Goal: Information Seeking & Learning: Learn about a topic

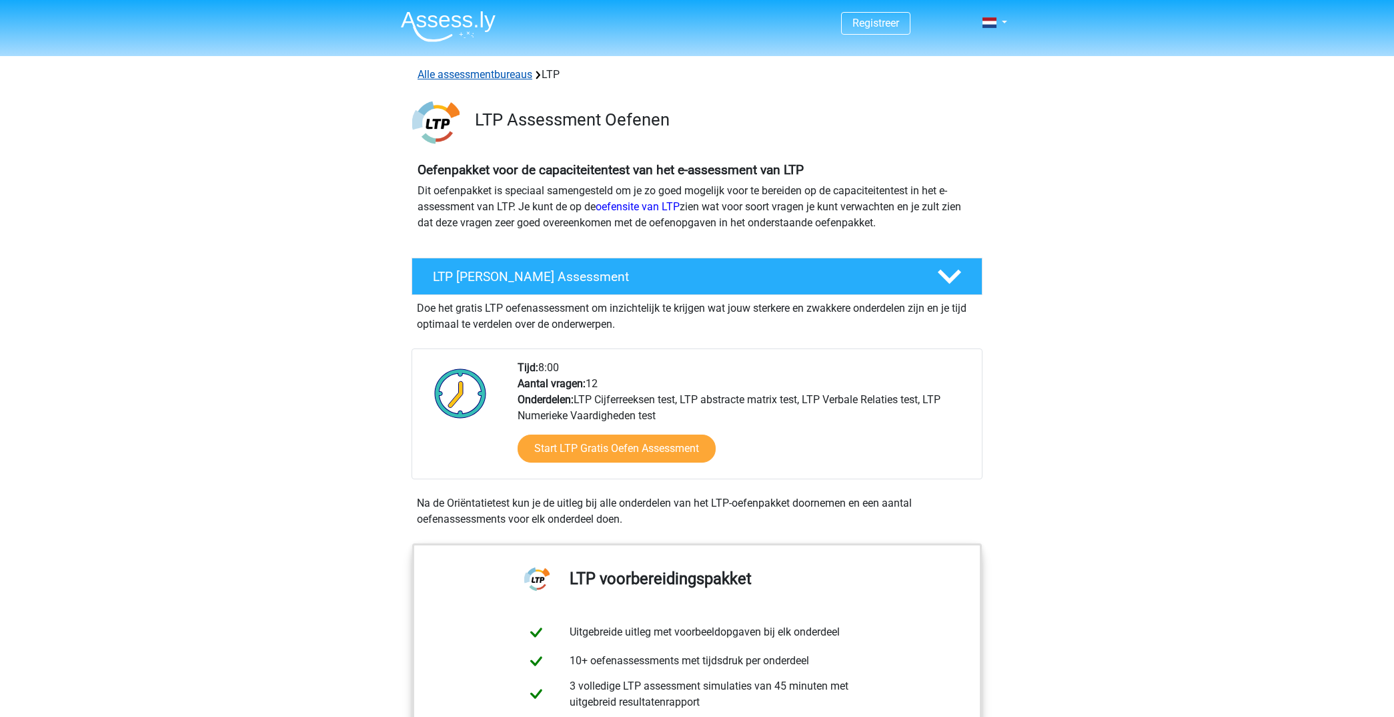
click at [499, 77] on link "Alle assessmentbureaus" at bounding box center [475, 74] width 115 height 13
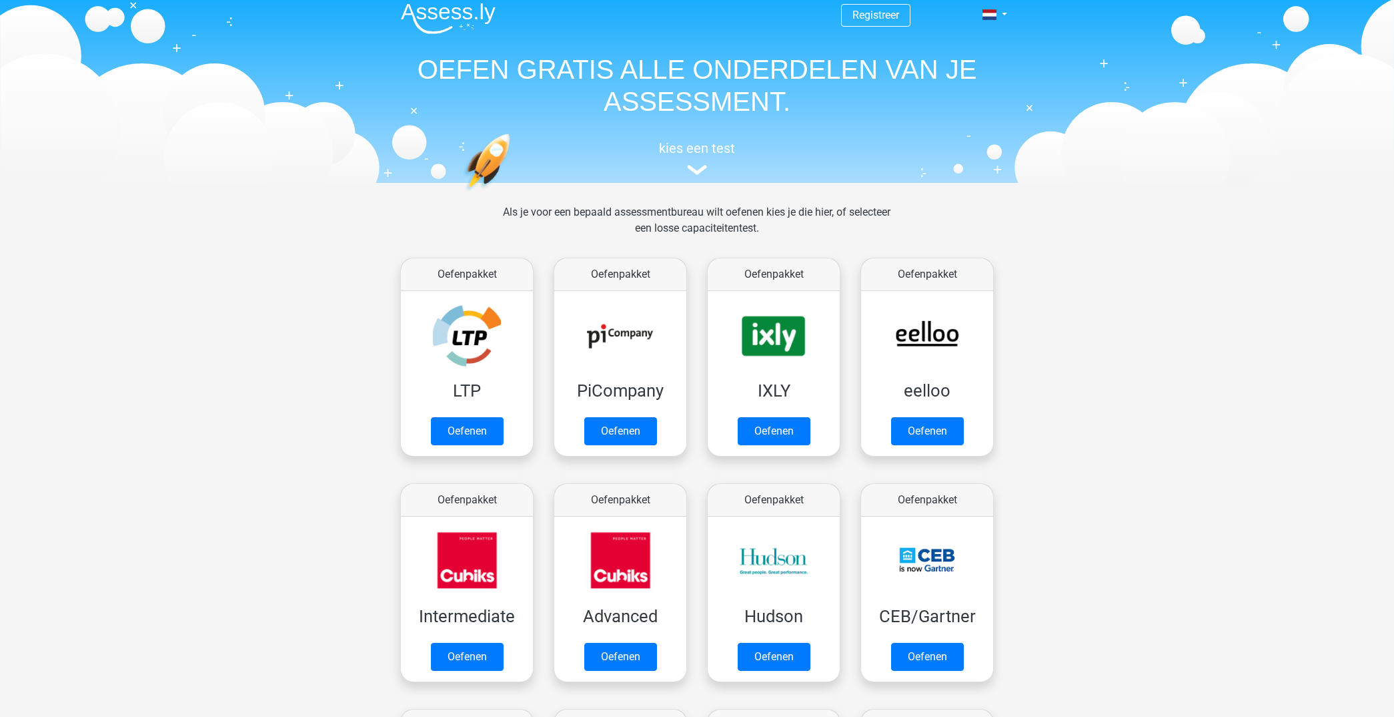
scroll to position [1, 0]
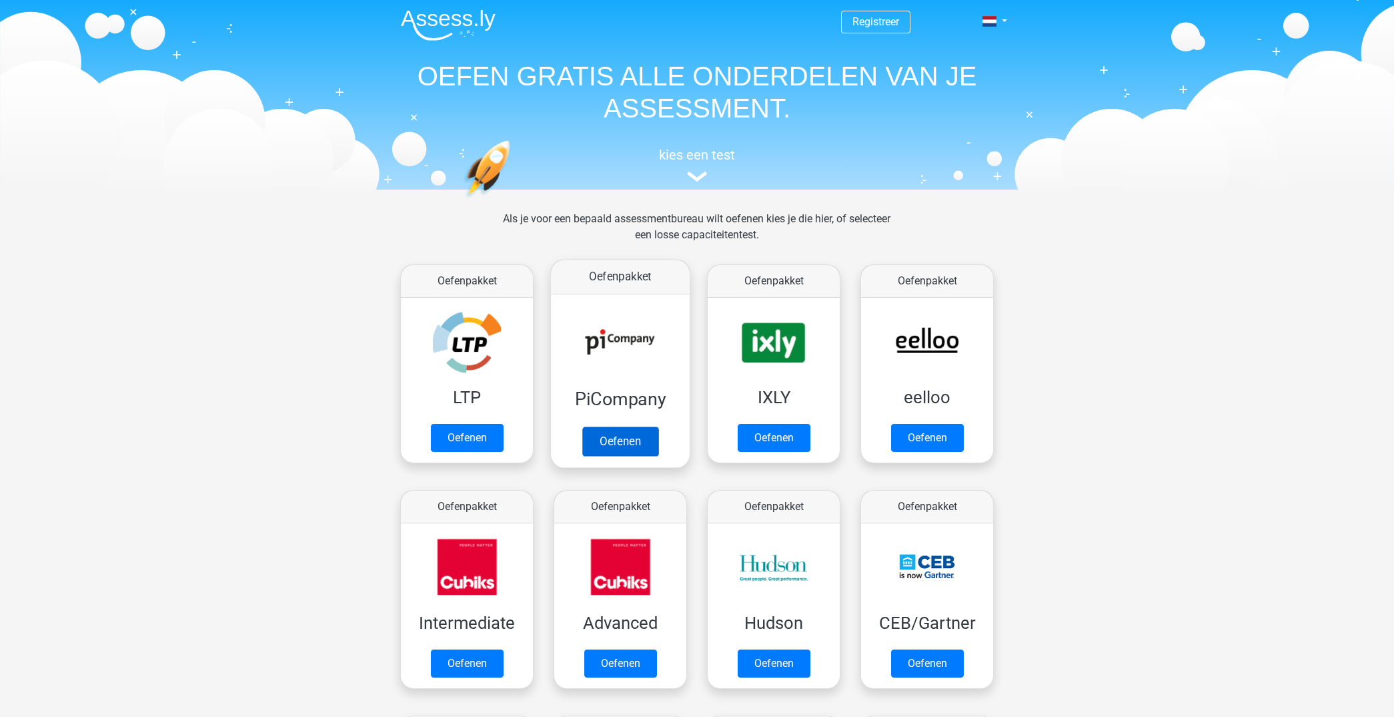
click at [627, 437] on link "Oefenen" at bounding box center [620, 440] width 76 height 29
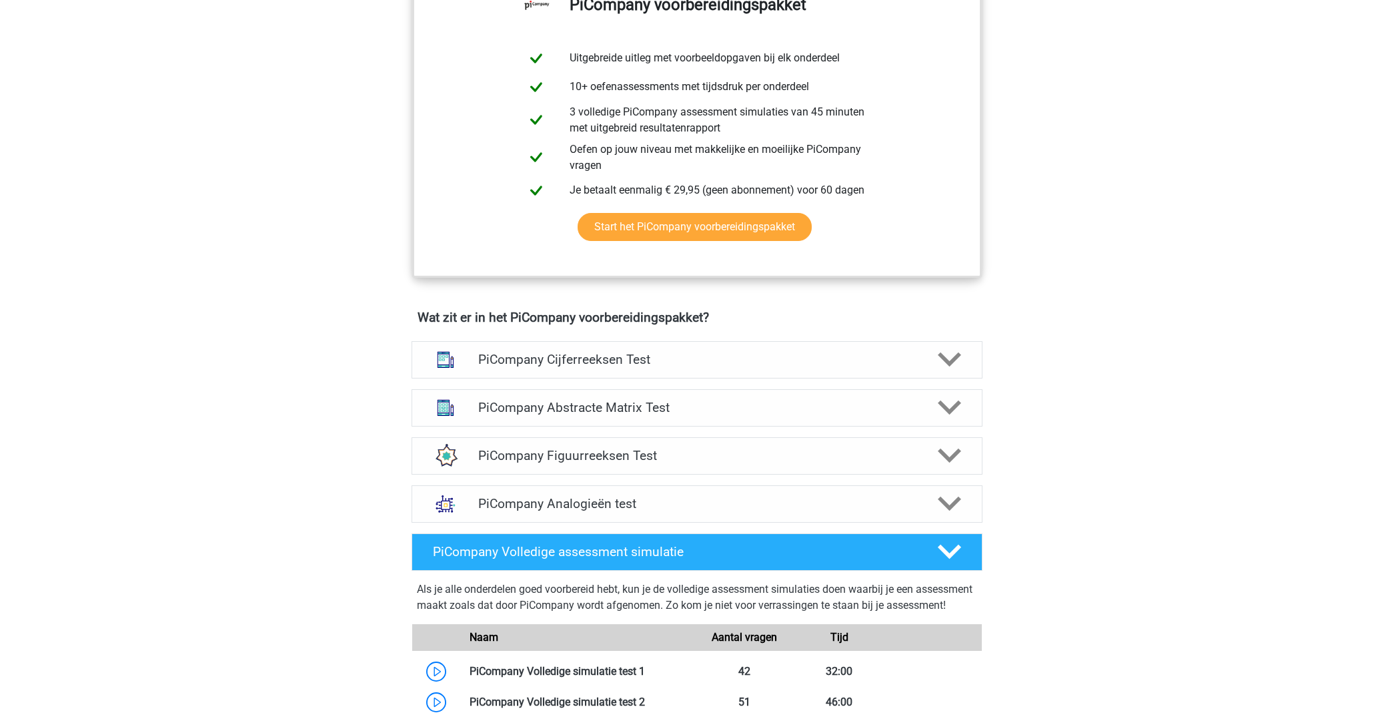
scroll to position [586, 0]
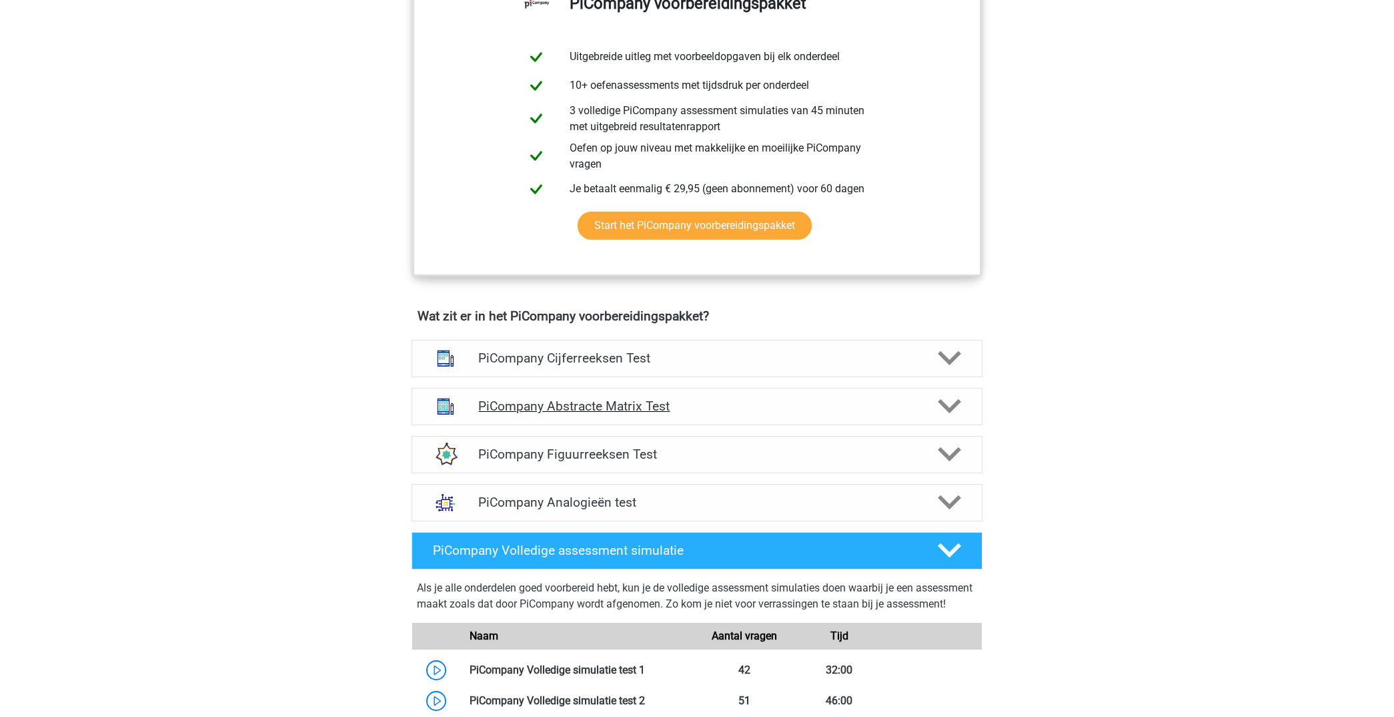
click at [953, 414] on polygon at bounding box center [949, 406] width 23 height 15
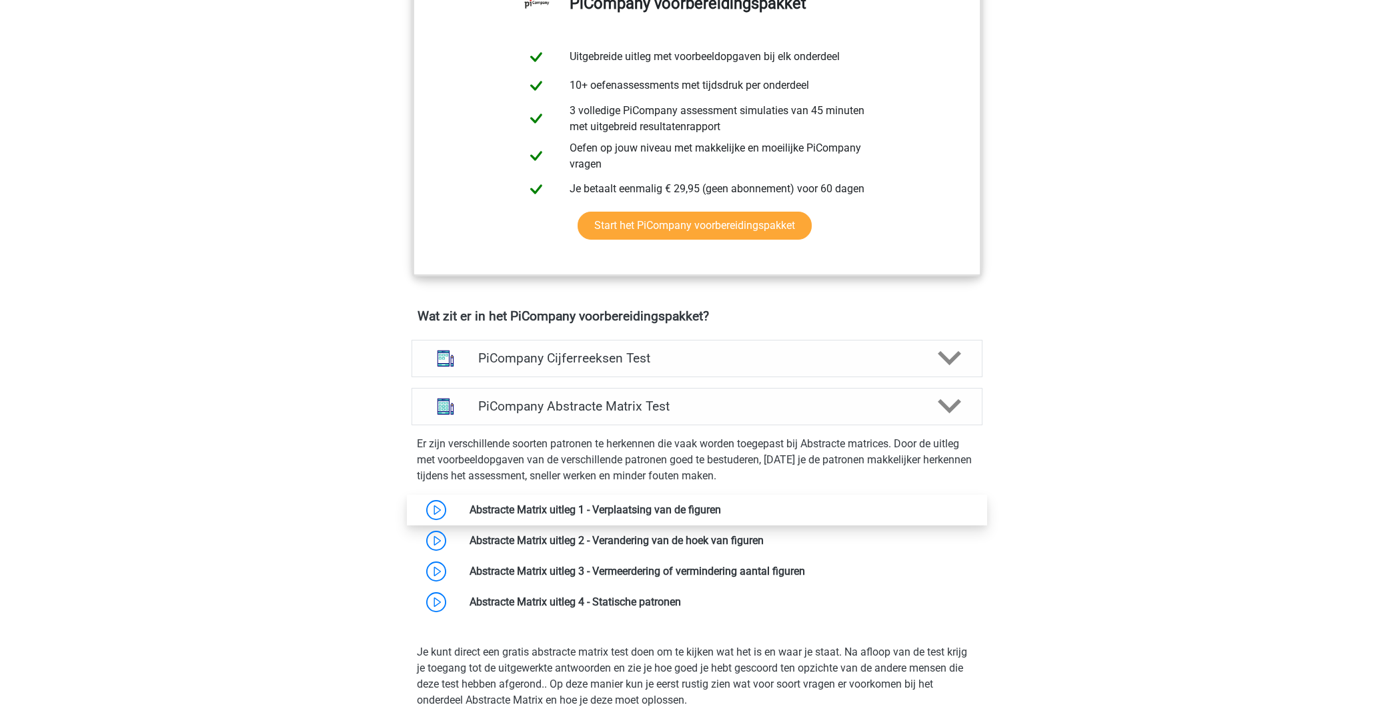
click at [721, 516] on link at bounding box center [721, 509] width 0 height 13
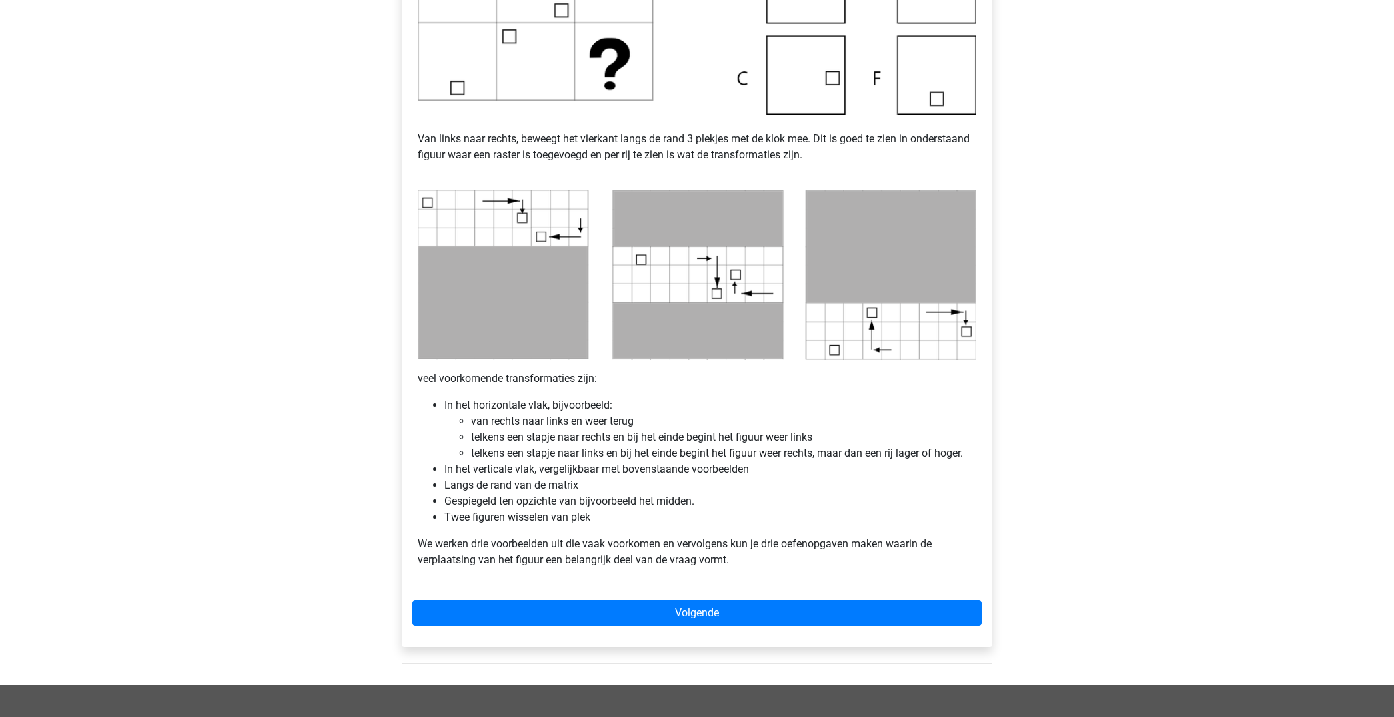
scroll to position [508, 0]
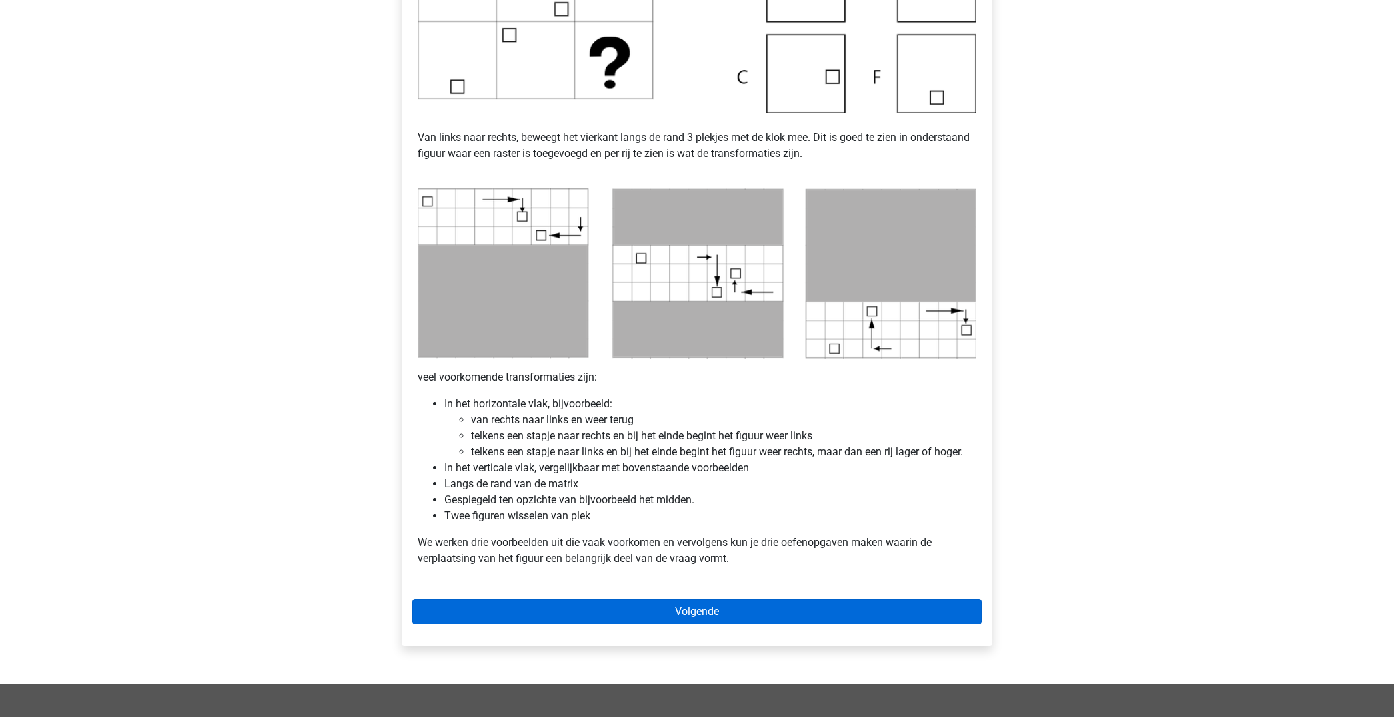
click at [707, 614] on link "Volgende" at bounding box center [697, 610] width 570 height 25
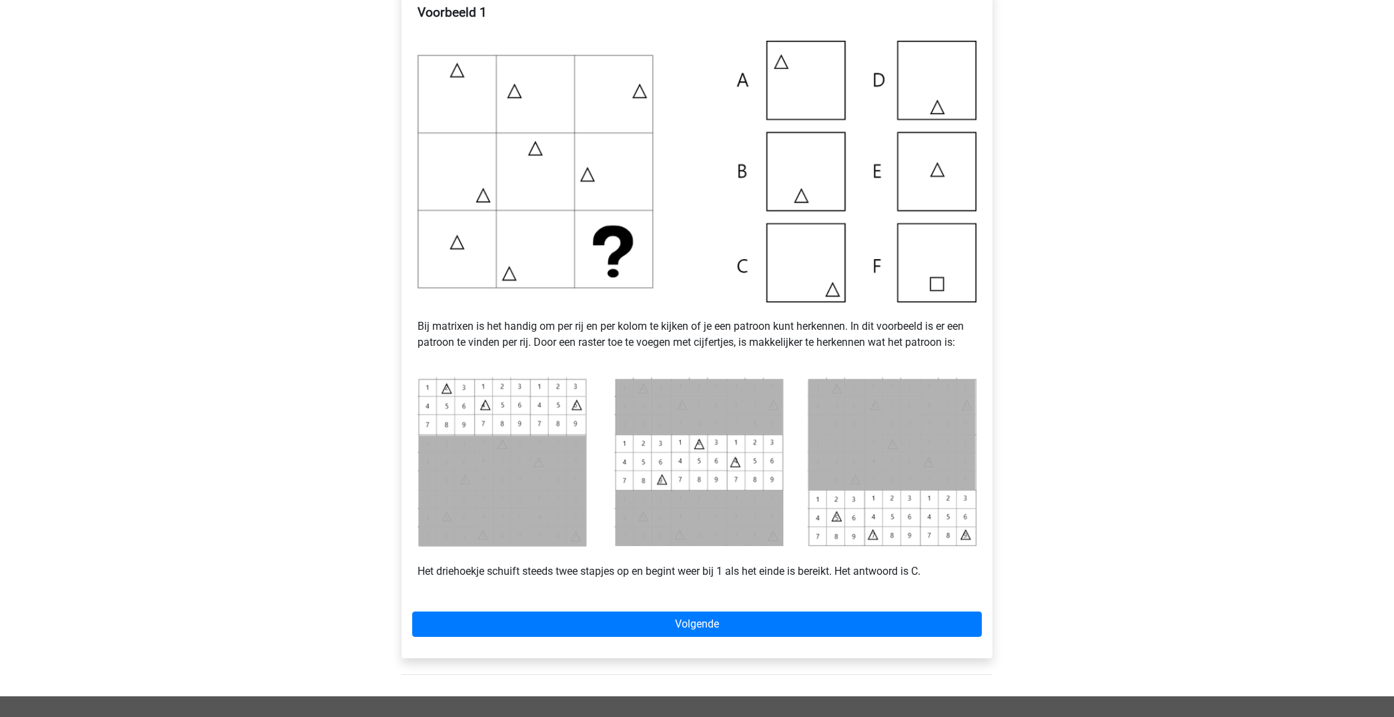
scroll to position [274, 0]
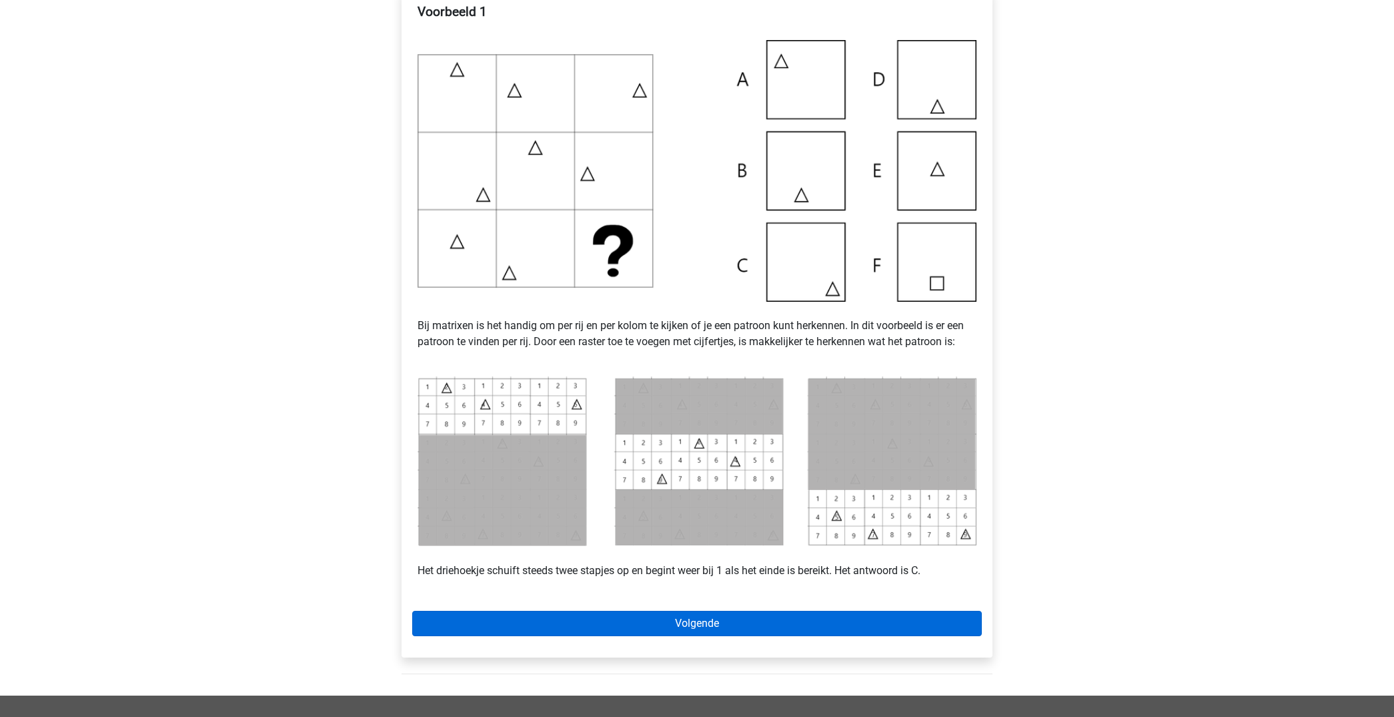
click at [726, 625] on link "Volgende" at bounding box center [697, 622] width 570 height 25
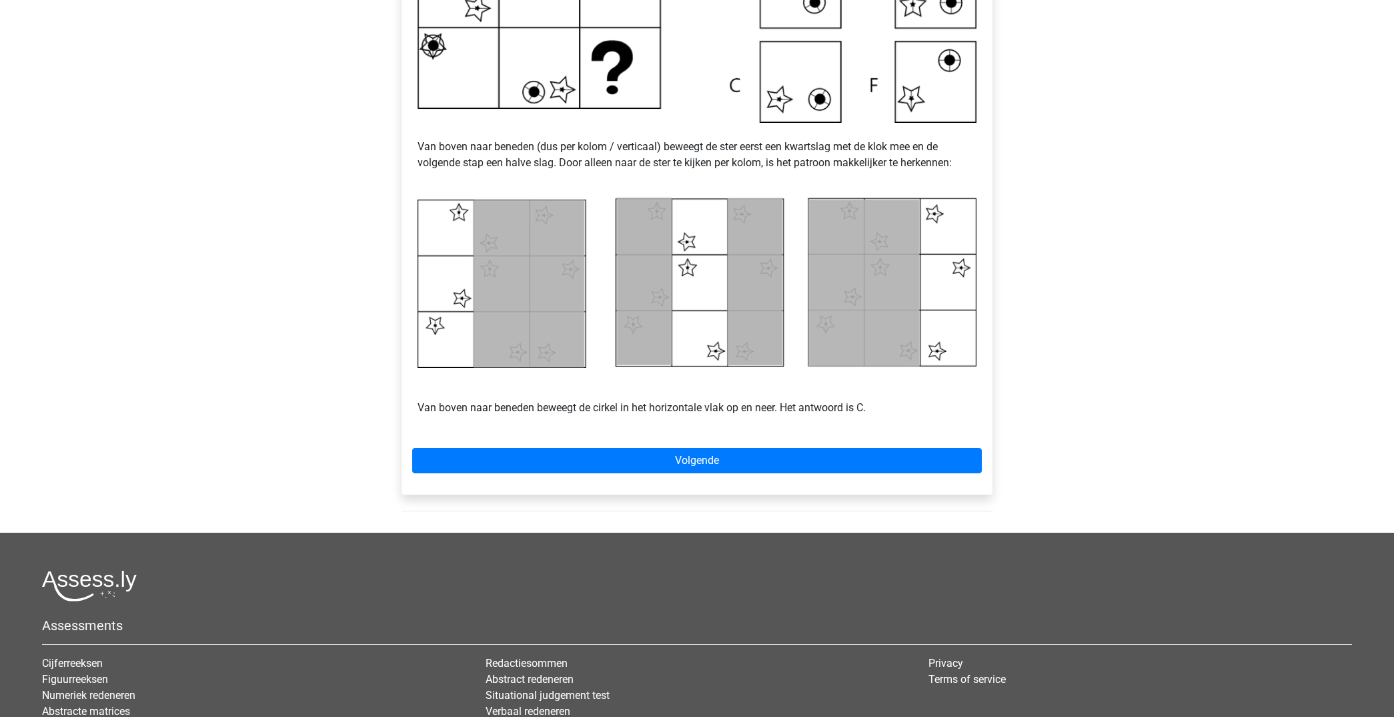
scroll to position [465, 0]
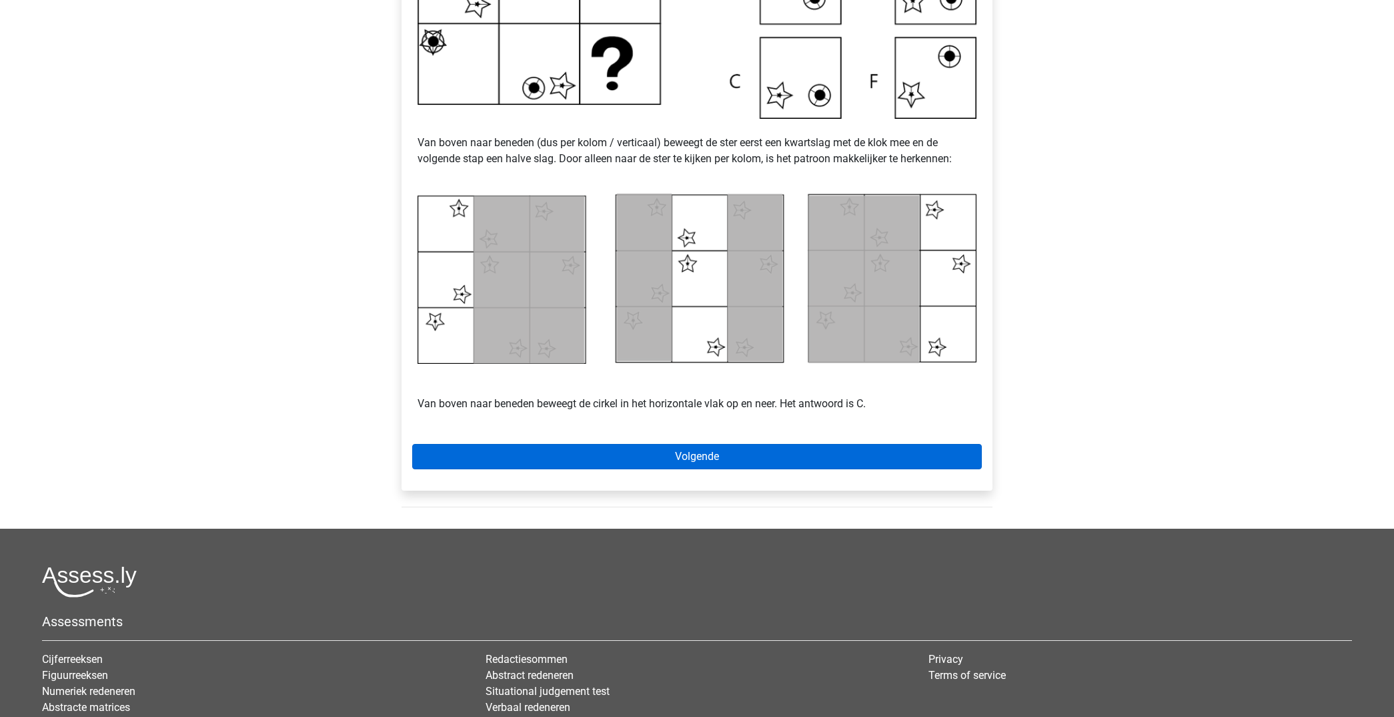
click at [821, 464] on link "Volgende" at bounding box center [697, 456] width 570 height 25
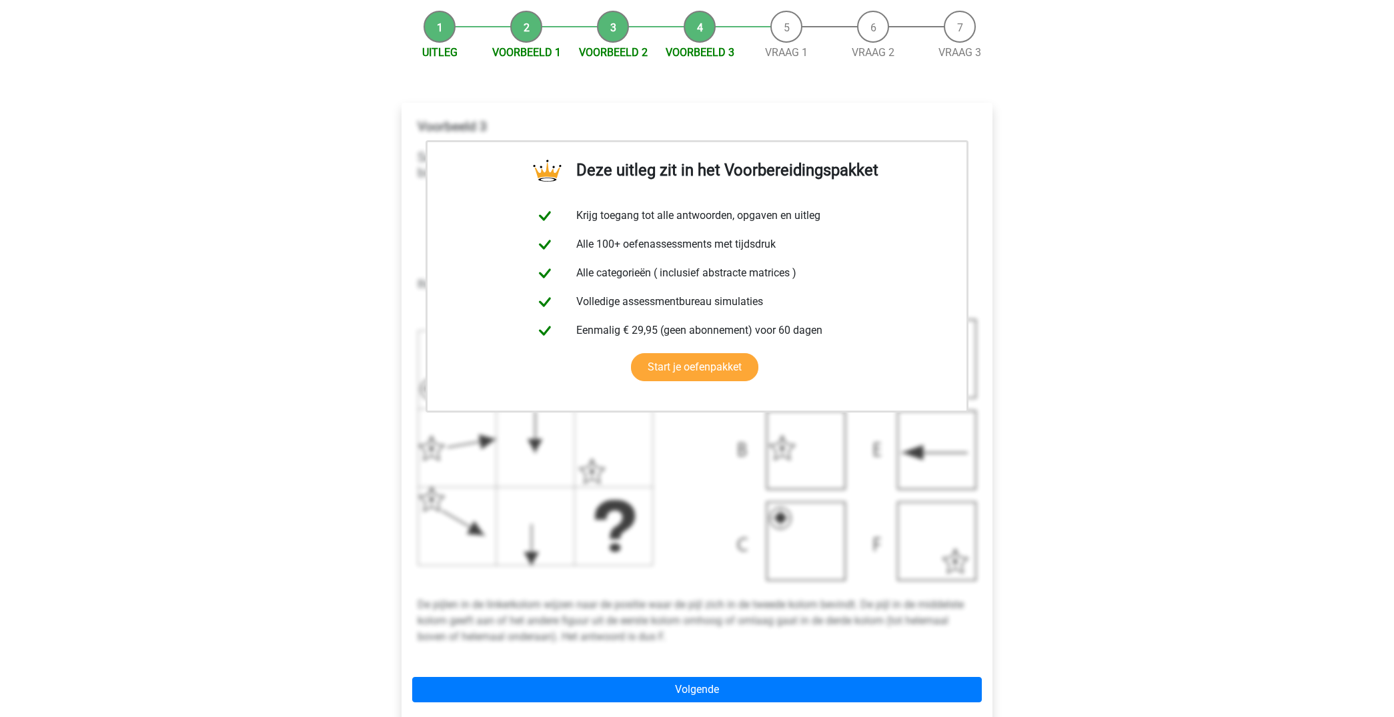
scroll to position [177, 0]
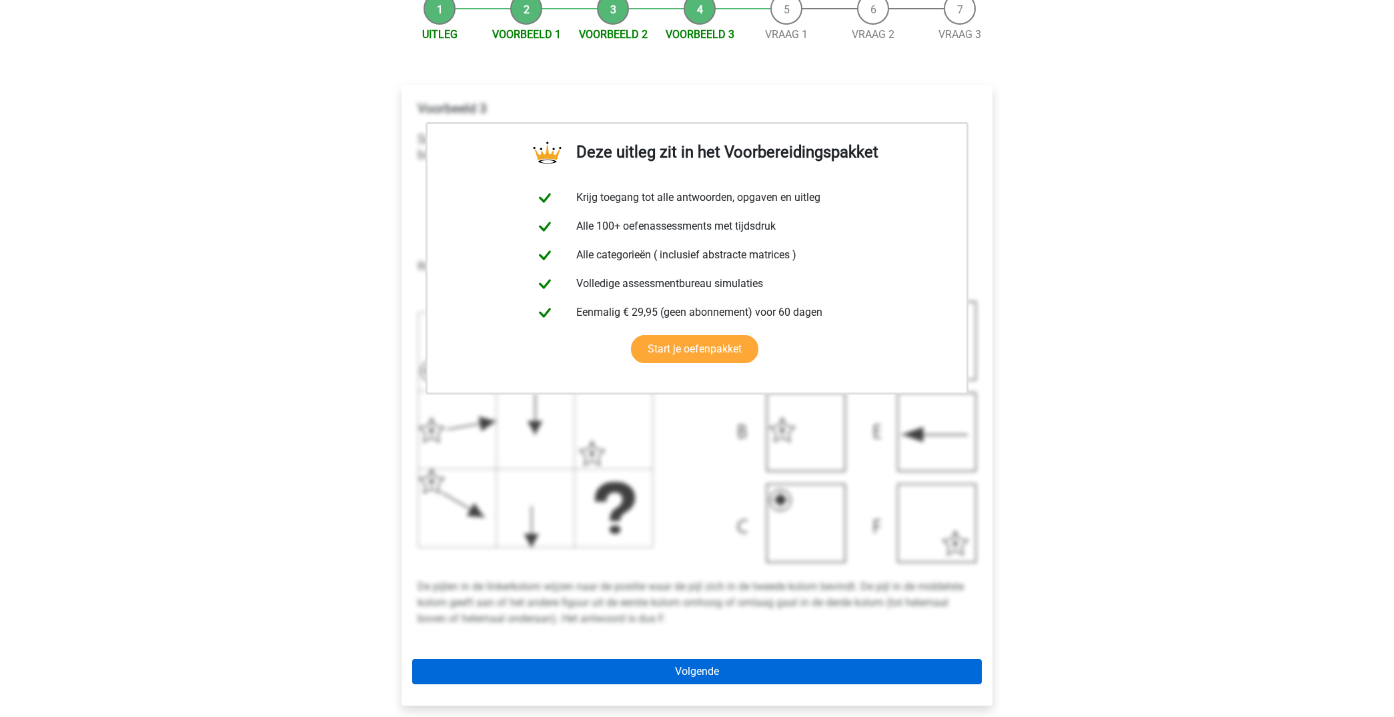
click at [741, 675] on link "Volgende" at bounding box center [697, 671] width 570 height 25
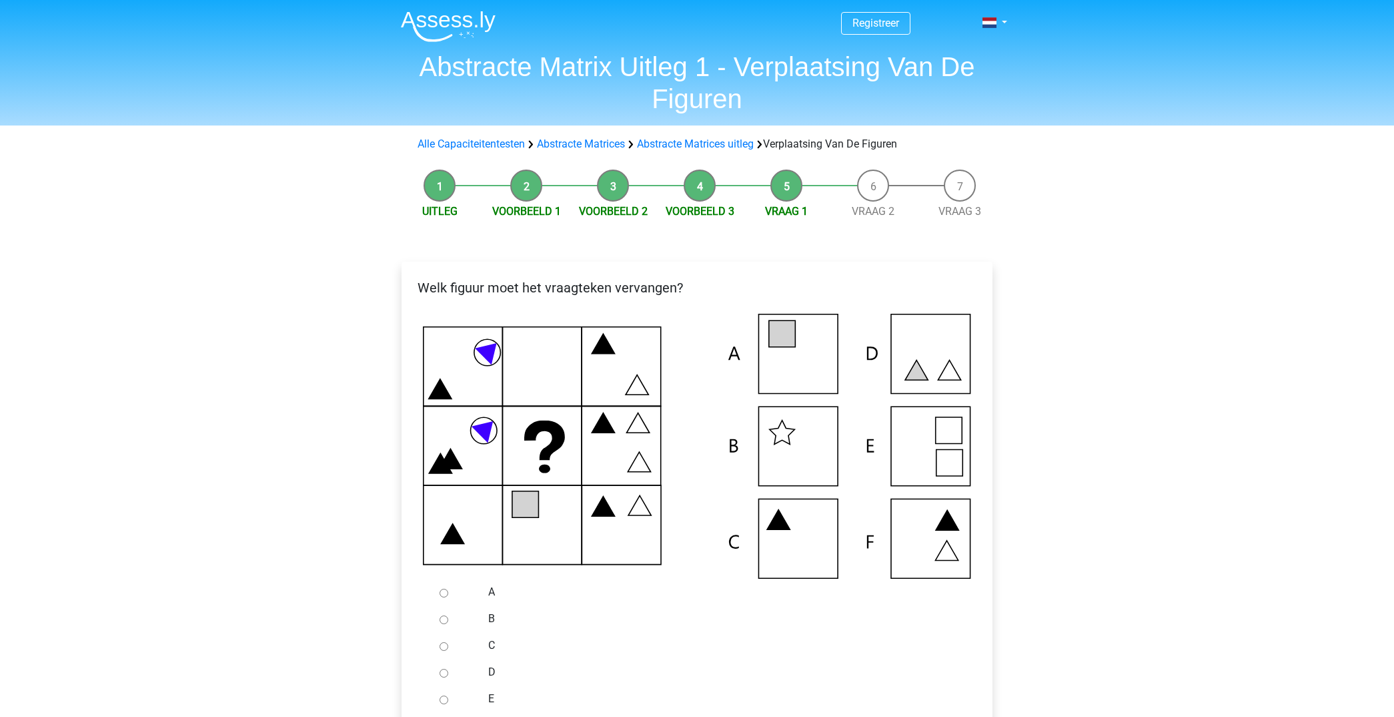
click at [803, 335] on icon at bounding box center [697, 446] width 548 height 265
click at [448, 590] on div at bounding box center [456, 591] width 44 height 27
click at [444, 592] on input "A" at bounding box center [444, 592] width 9 height 9
radio input "true"
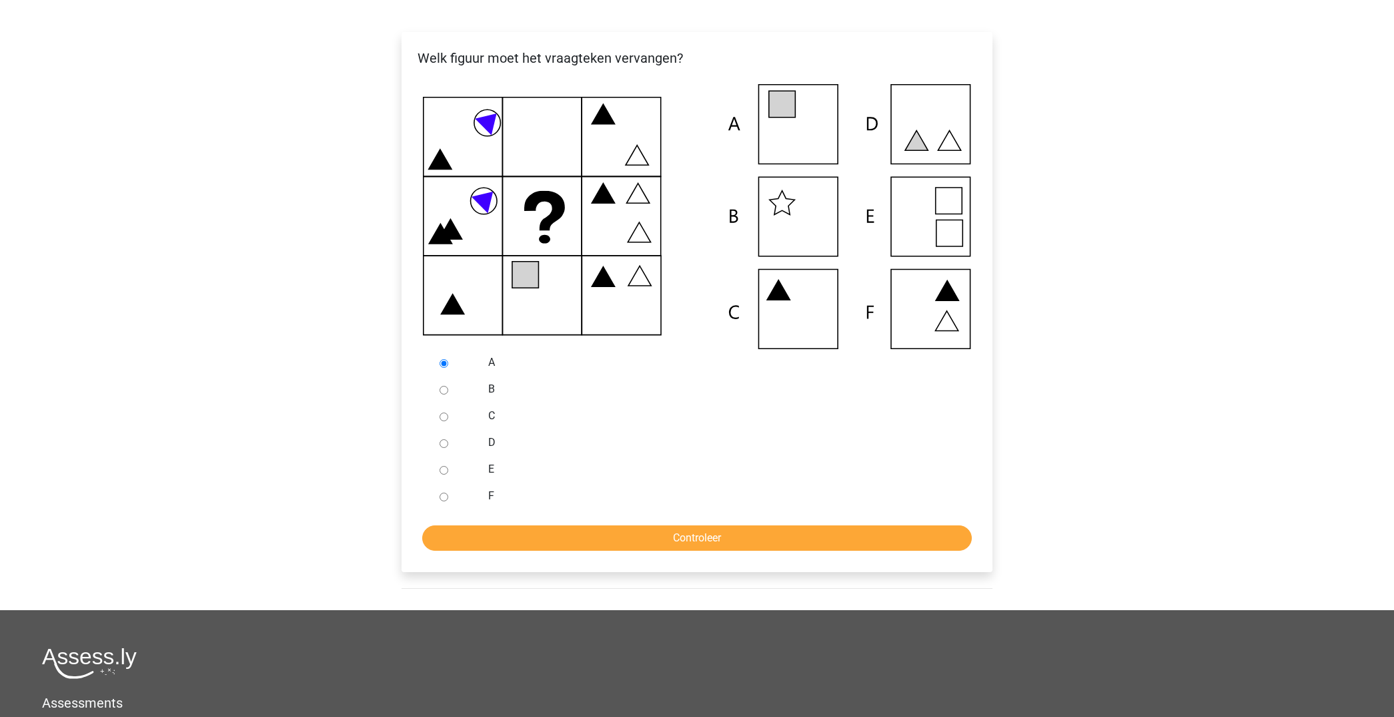
scroll to position [253, 0]
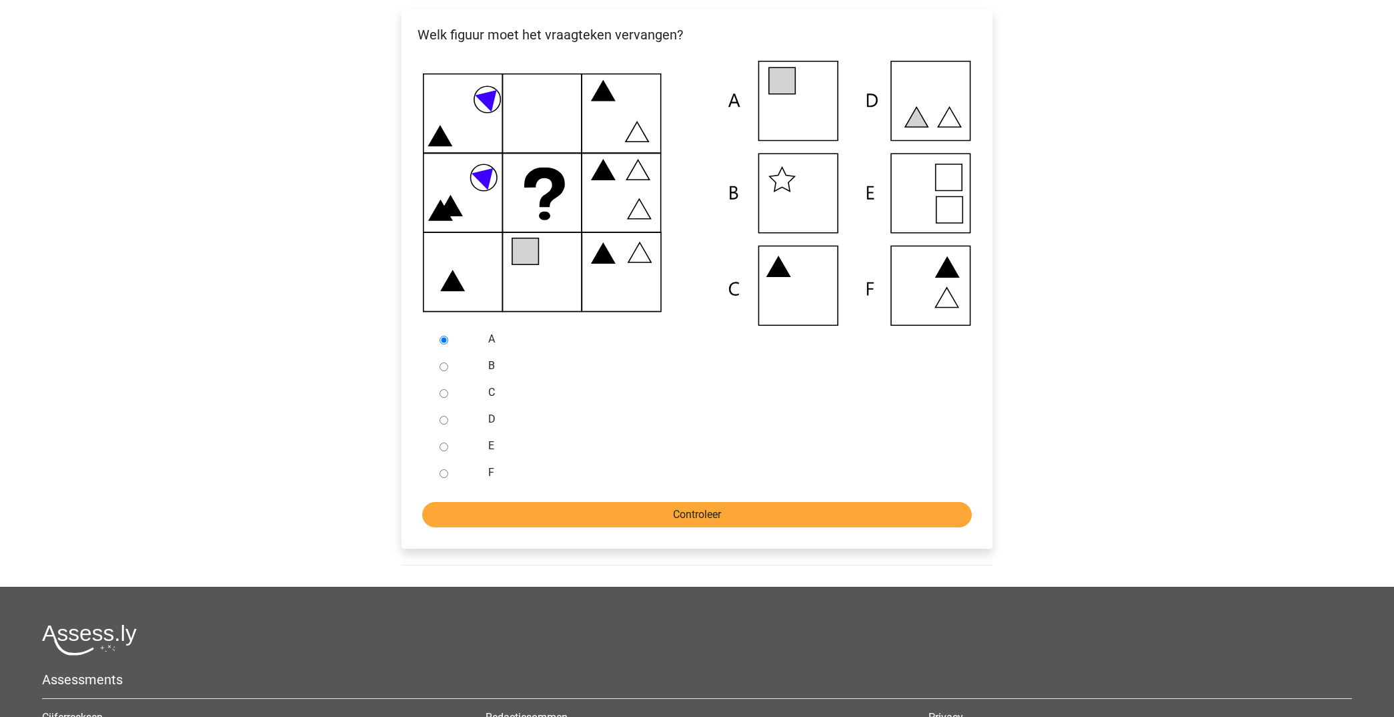
click at [680, 509] on input "Controleer" at bounding box center [697, 514] width 550 height 25
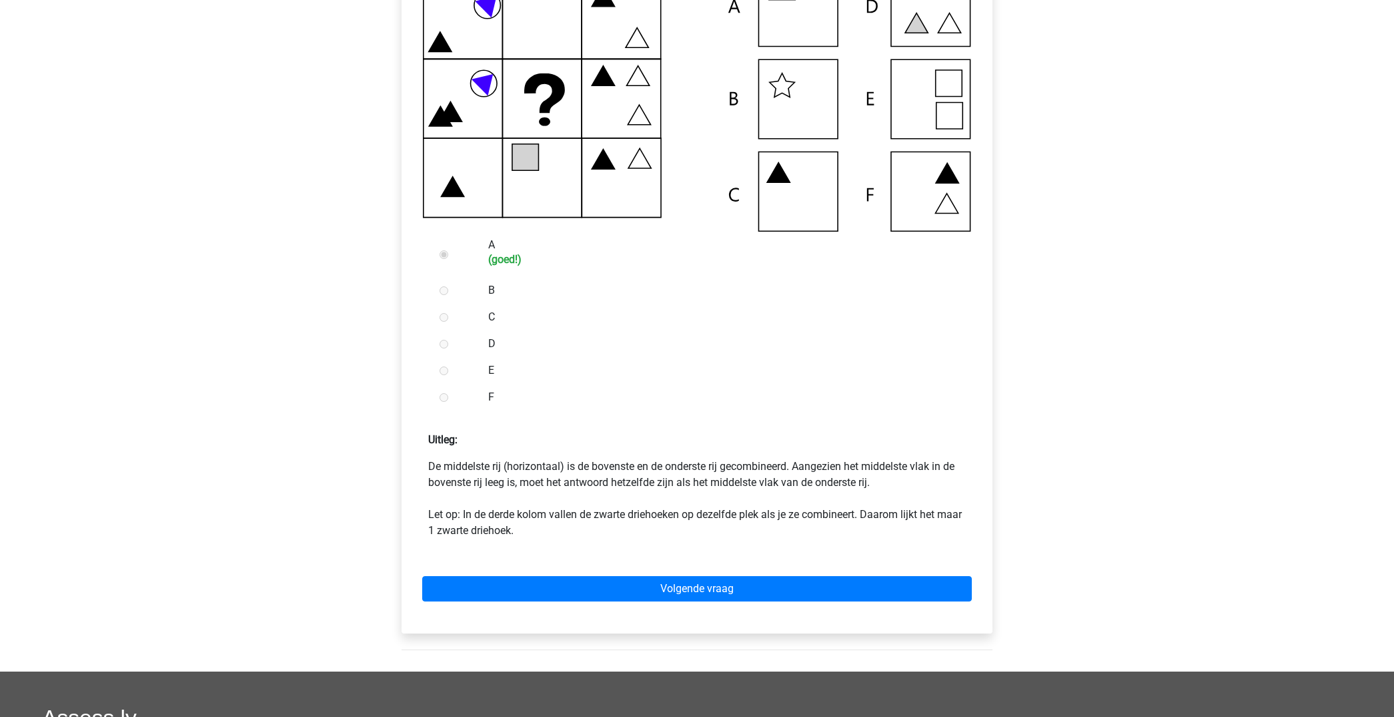
scroll to position [367, 0]
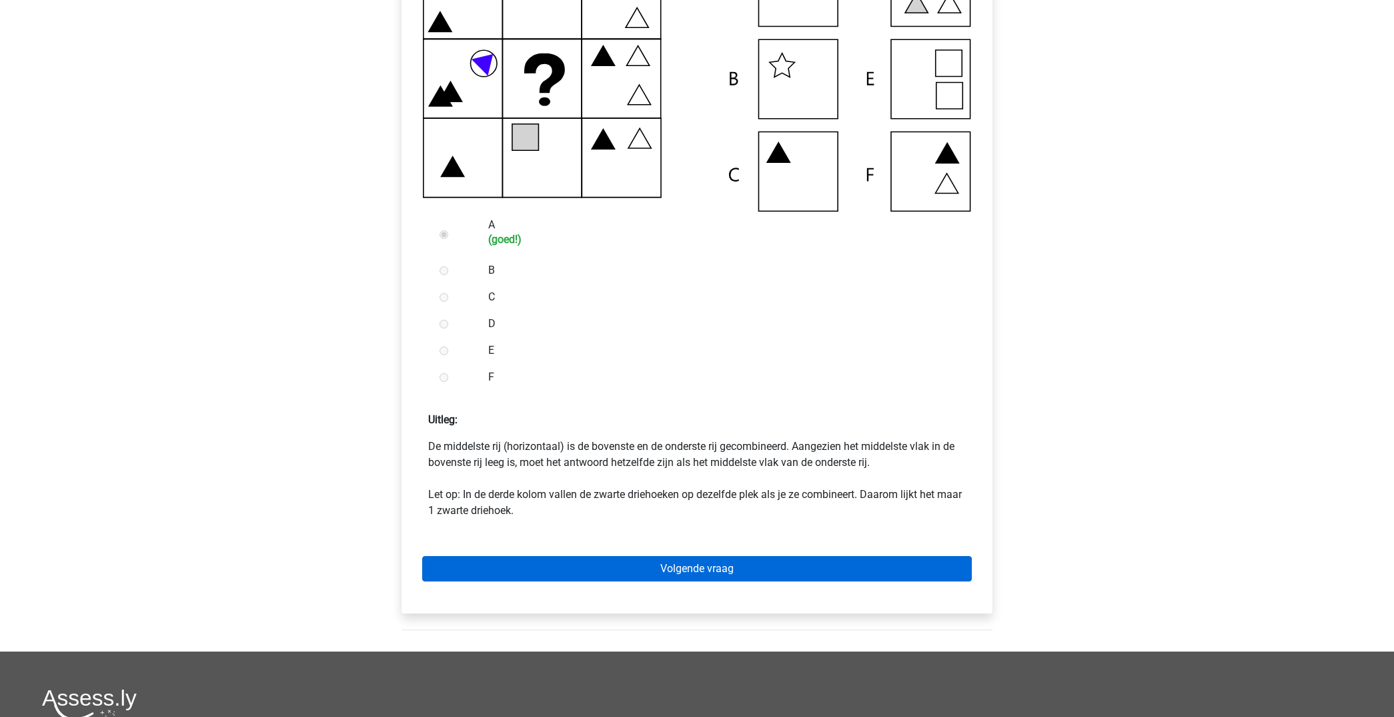
click at [791, 566] on link "Volgende vraag" at bounding box center [697, 568] width 550 height 25
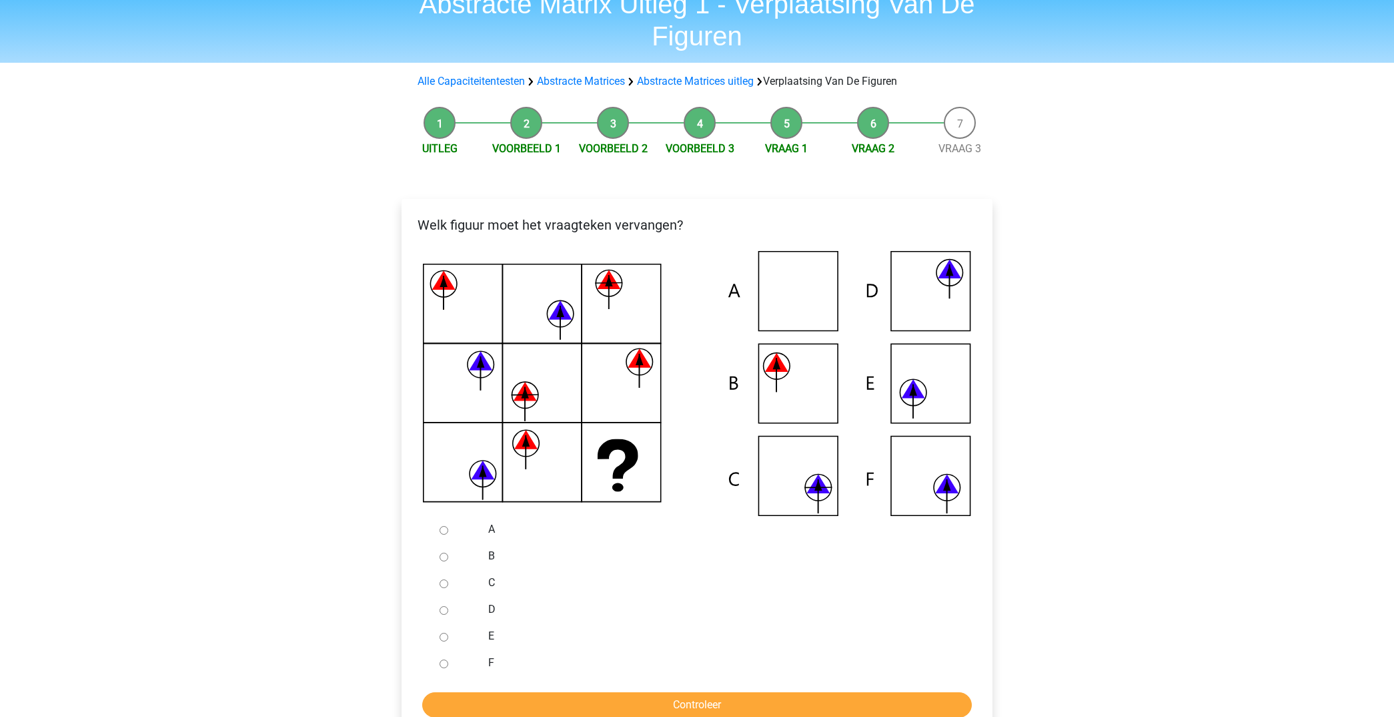
scroll to position [91, 0]
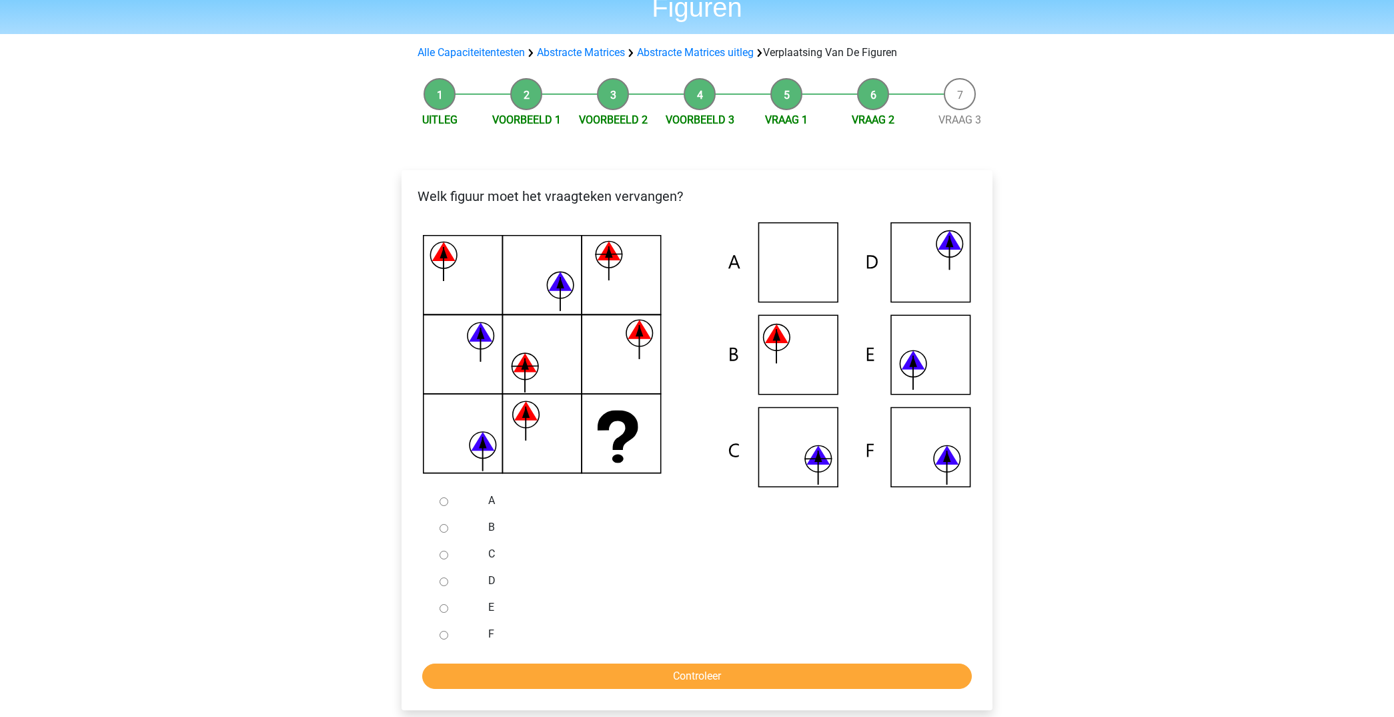
click at [441, 554] on input "C" at bounding box center [444, 554] width 9 height 9
radio input "true"
click at [700, 675] on input "Controleer" at bounding box center [697, 675] width 550 height 25
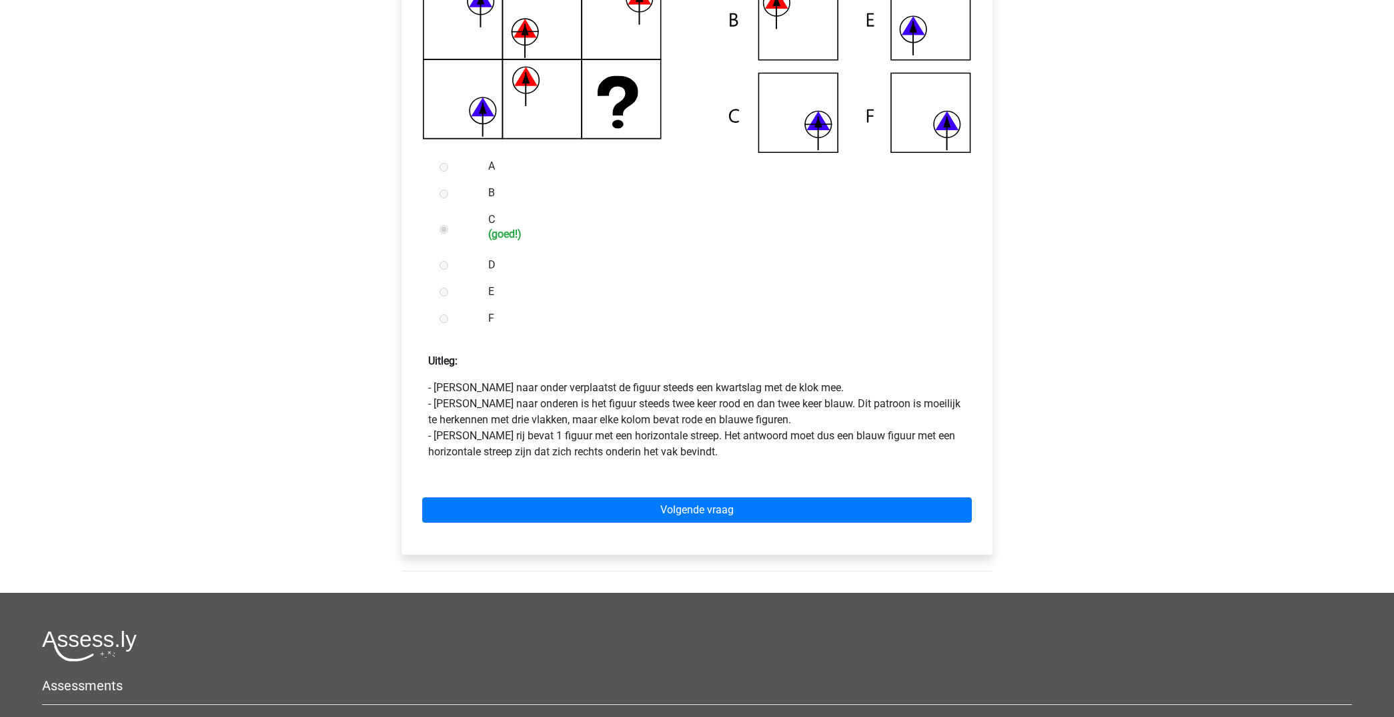
scroll to position [427, 0]
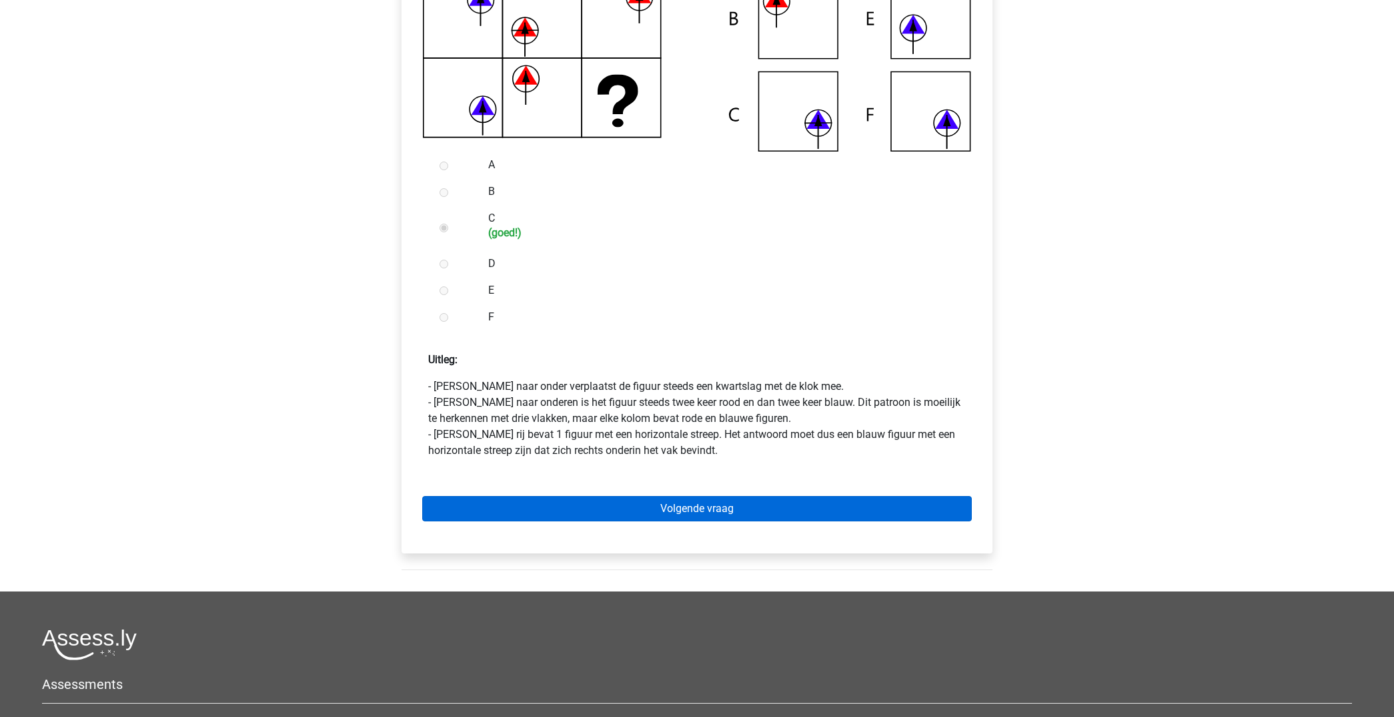
click at [714, 518] on link "Volgende vraag" at bounding box center [697, 508] width 550 height 25
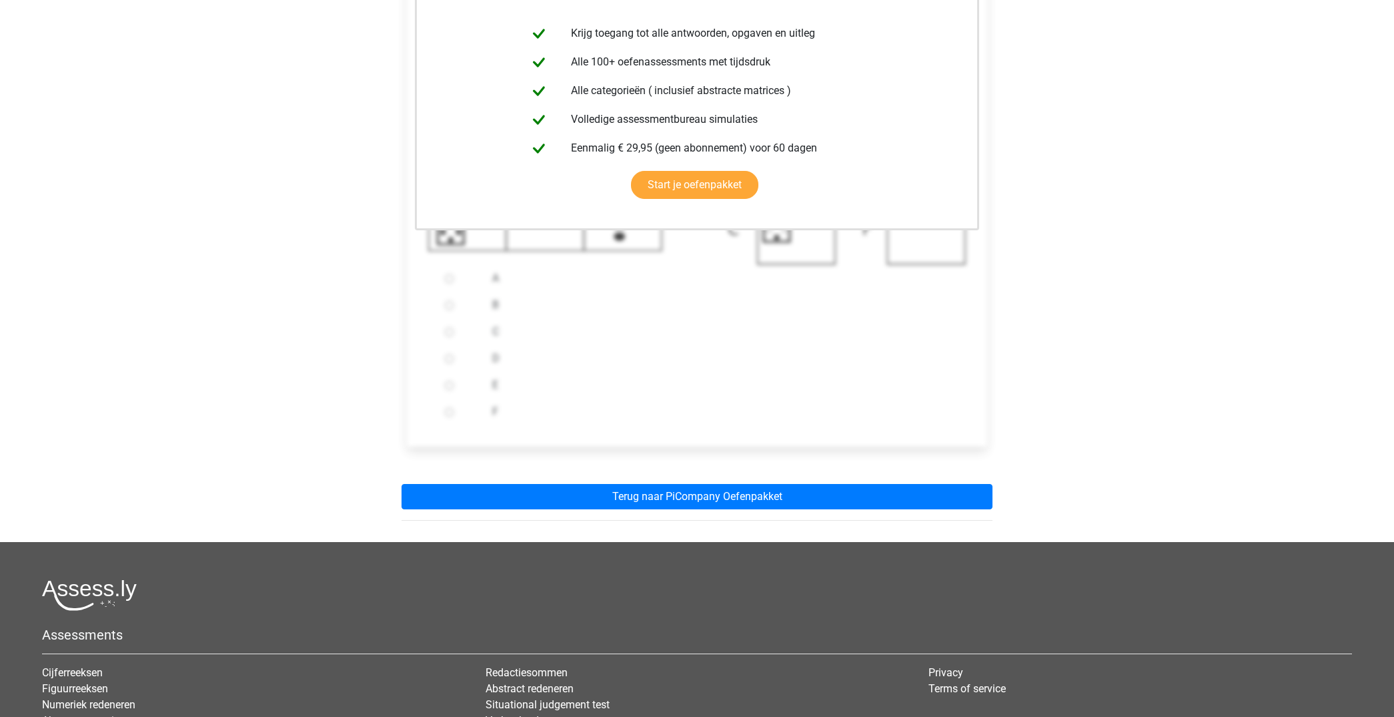
scroll to position [318, 0]
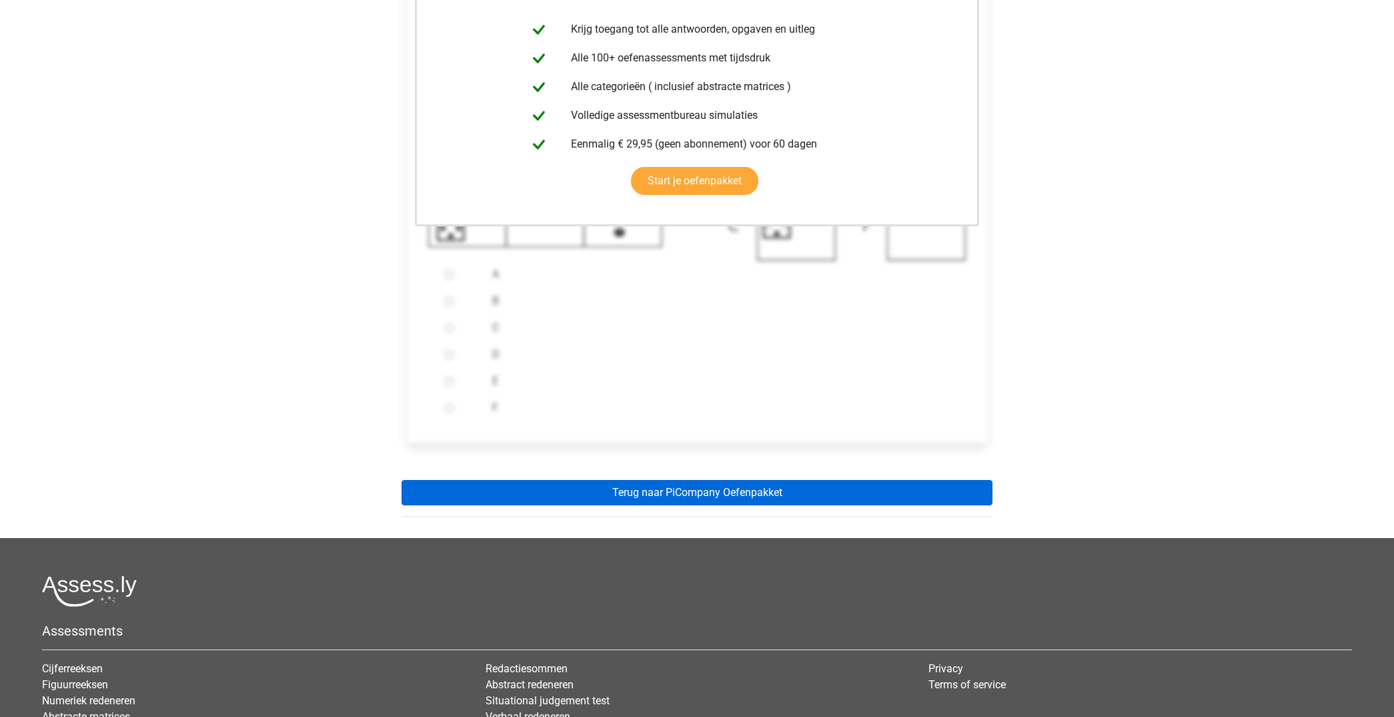
click at [741, 490] on link "Terug naar PiCompany Oefenpakket" at bounding box center [697, 492] width 591 height 25
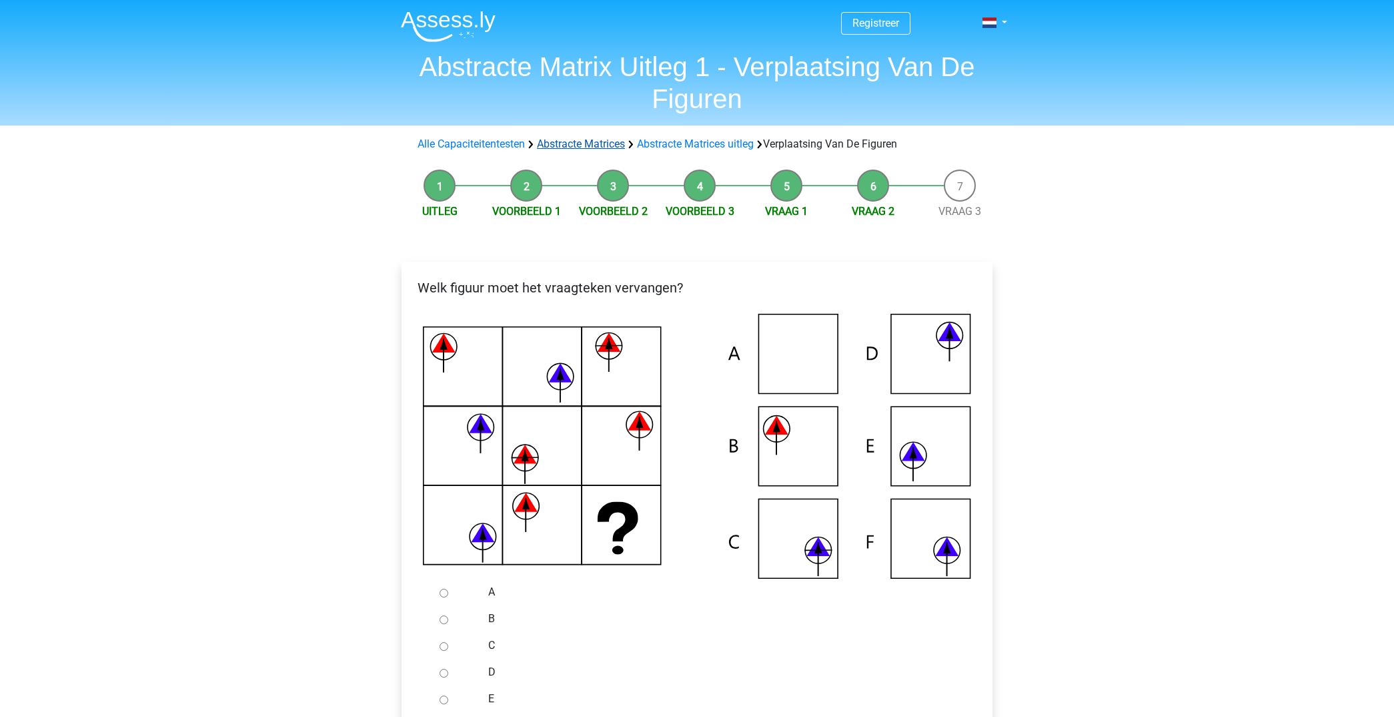
click at [572, 139] on link "Abstracte Matrices" at bounding box center [581, 143] width 88 height 13
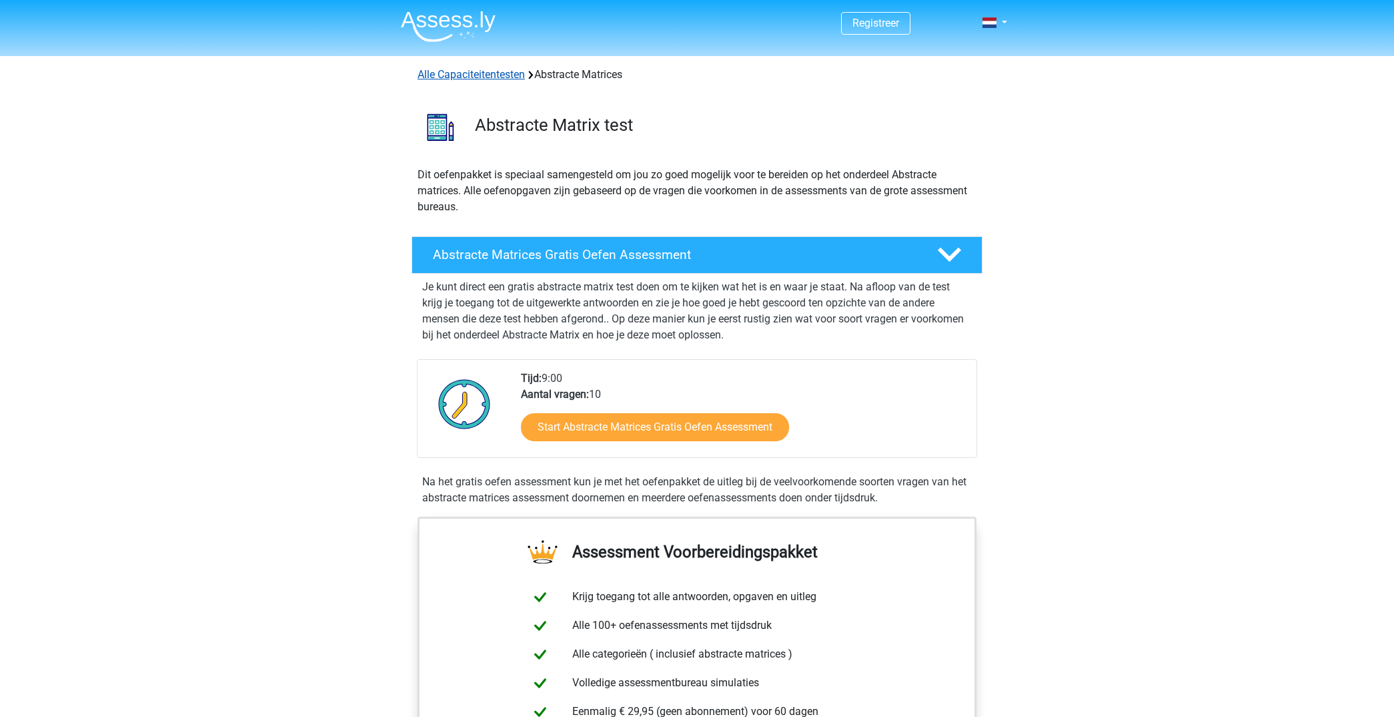
click at [448, 68] on link "Alle Capaciteitentesten" at bounding box center [471, 74] width 107 height 13
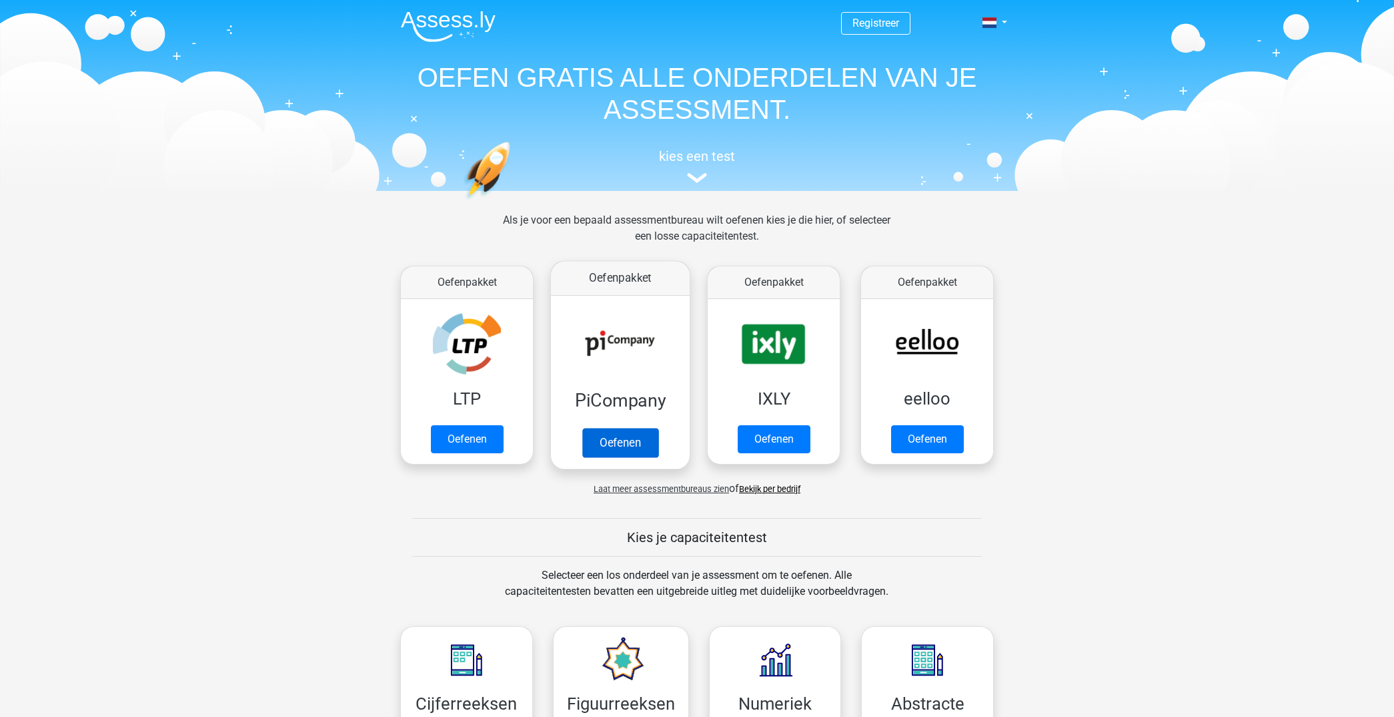
click at [617, 438] on link "Oefenen" at bounding box center [620, 442] width 76 height 29
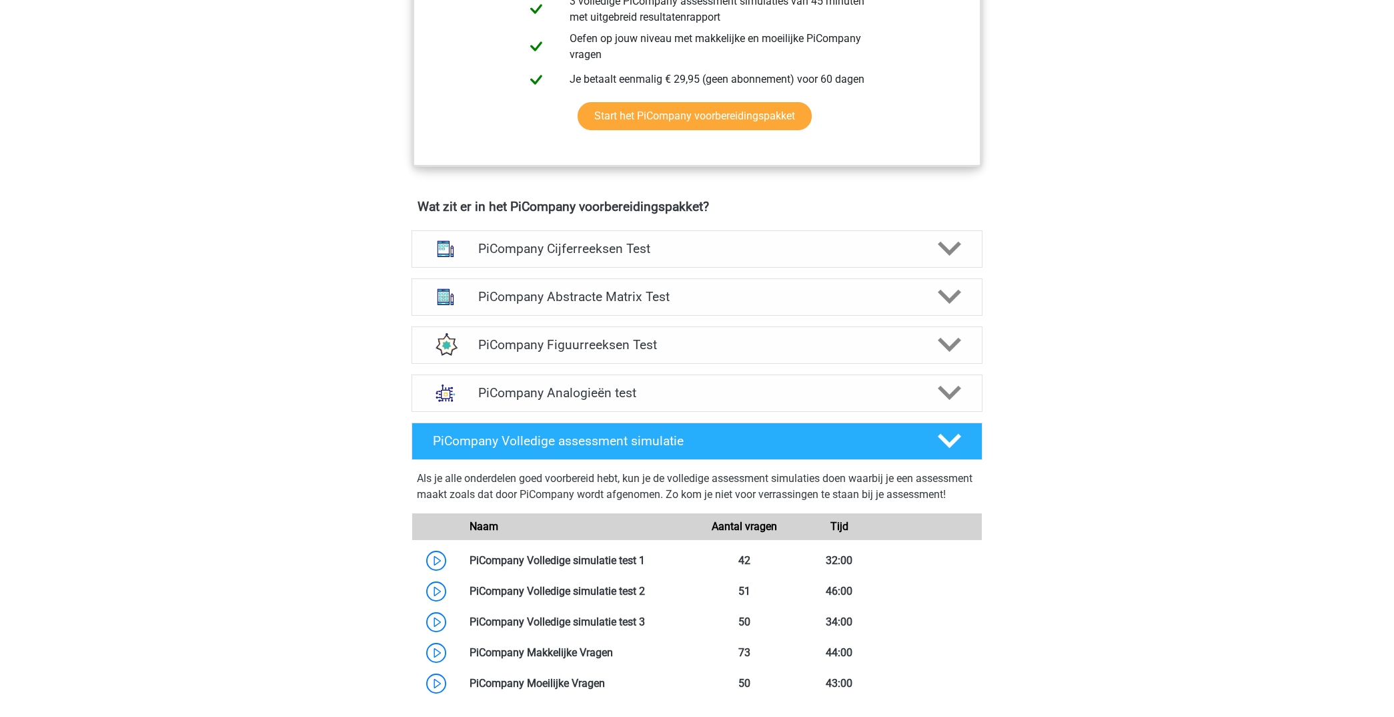
scroll to position [693, 0]
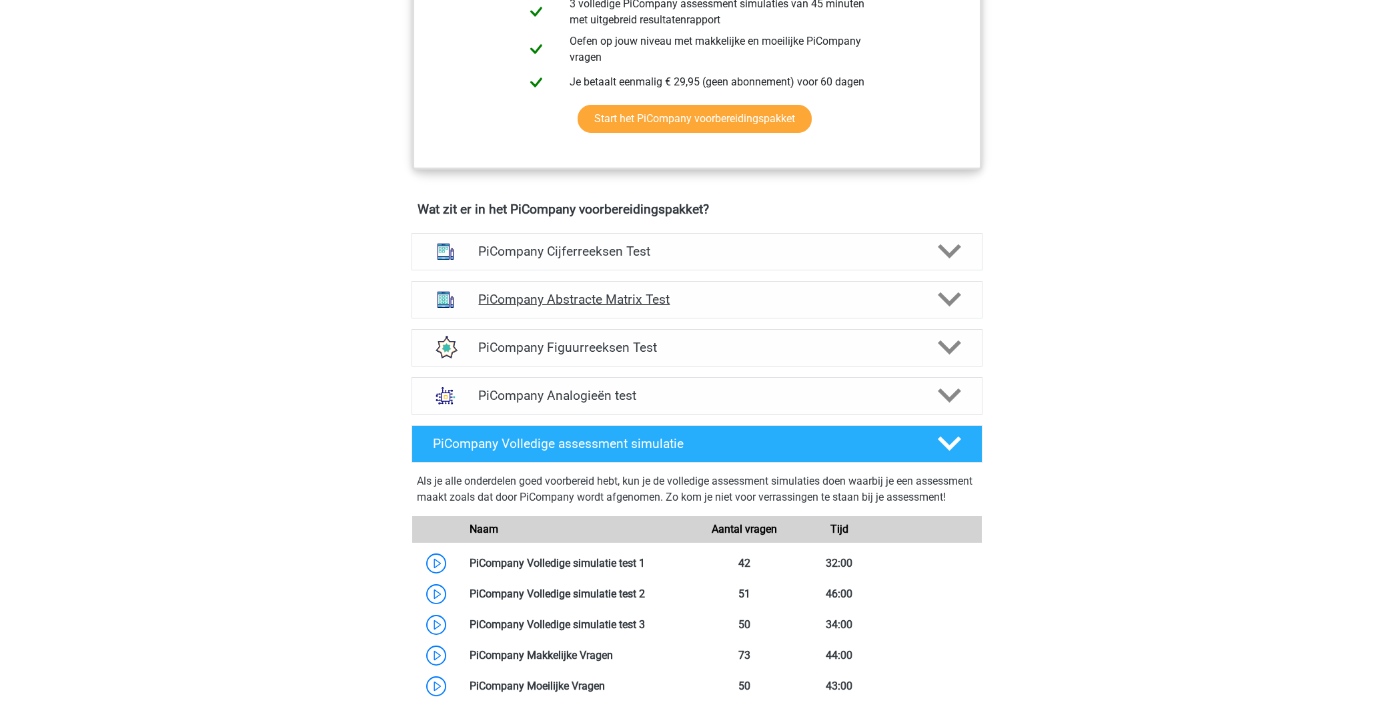
click at [957, 311] on icon at bounding box center [949, 299] width 23 height 23
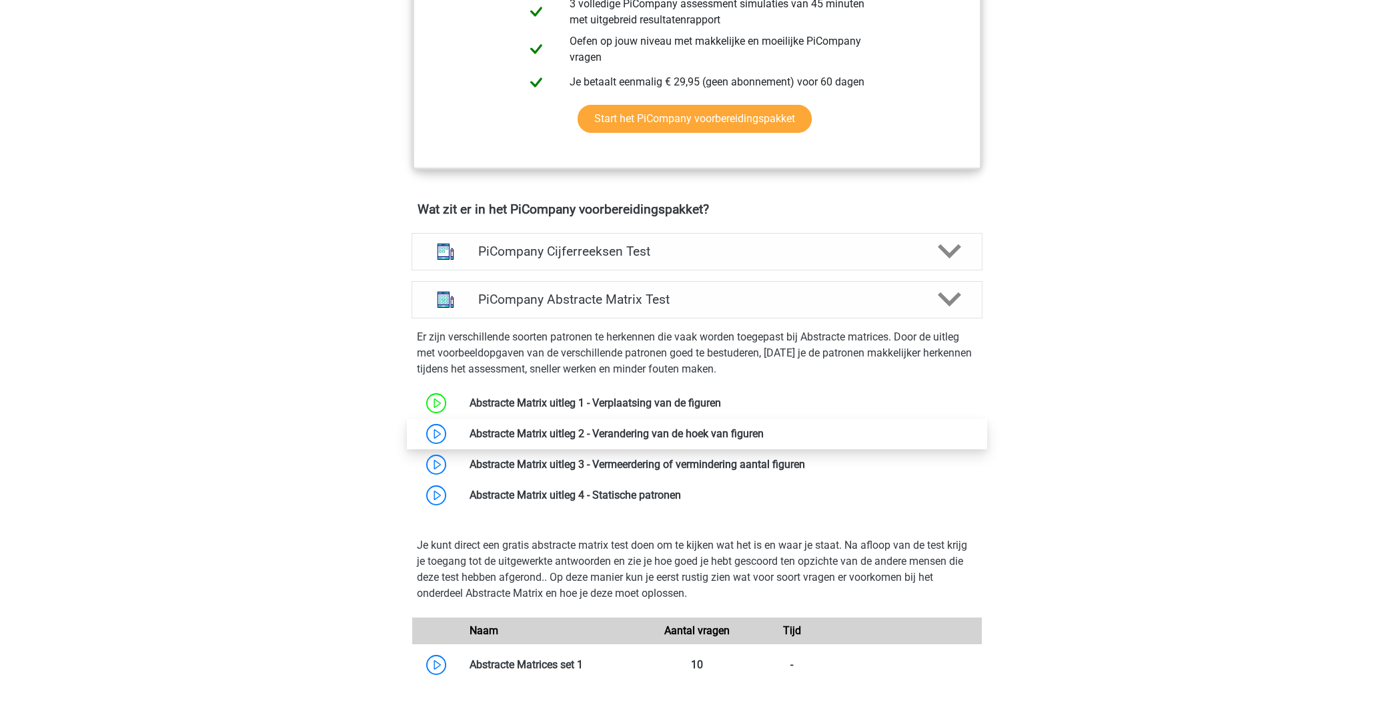
click at [764, 440] on link at bounding box center [764, 433] width 0 height 13
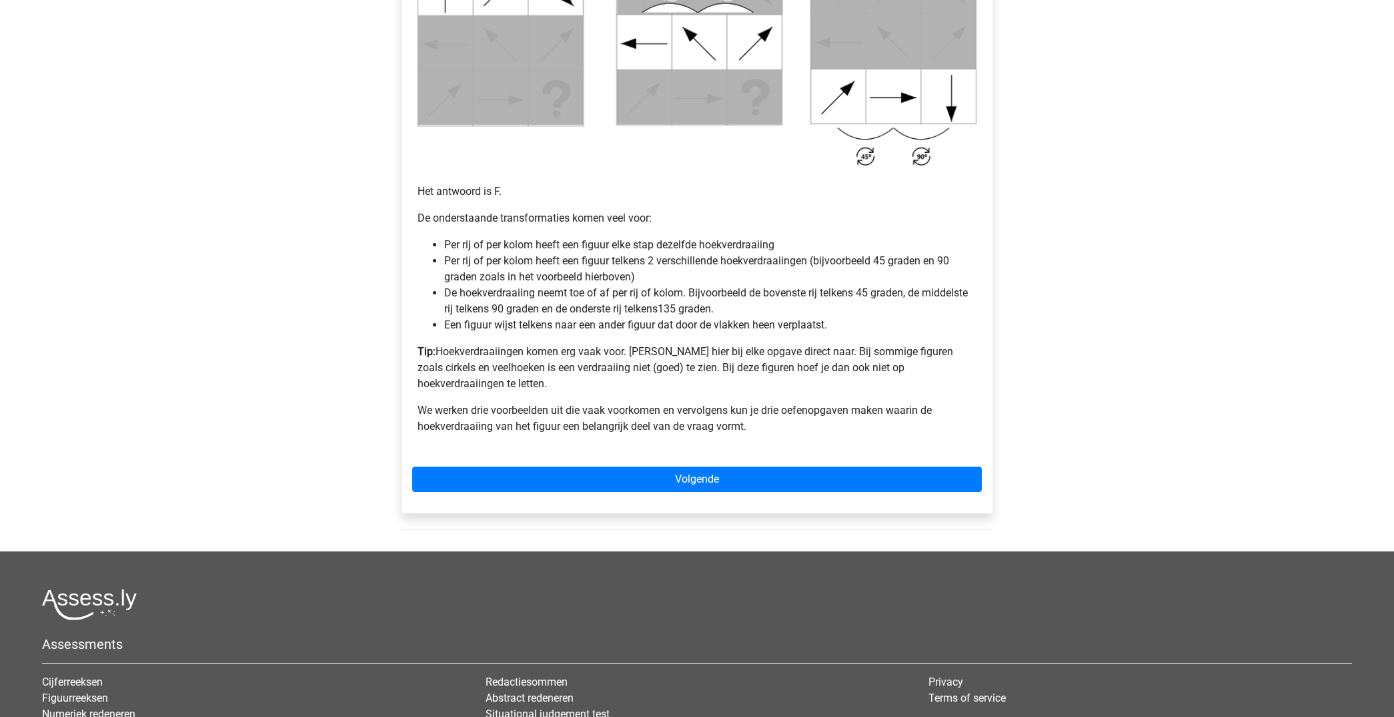
scroll to position [768, 0]
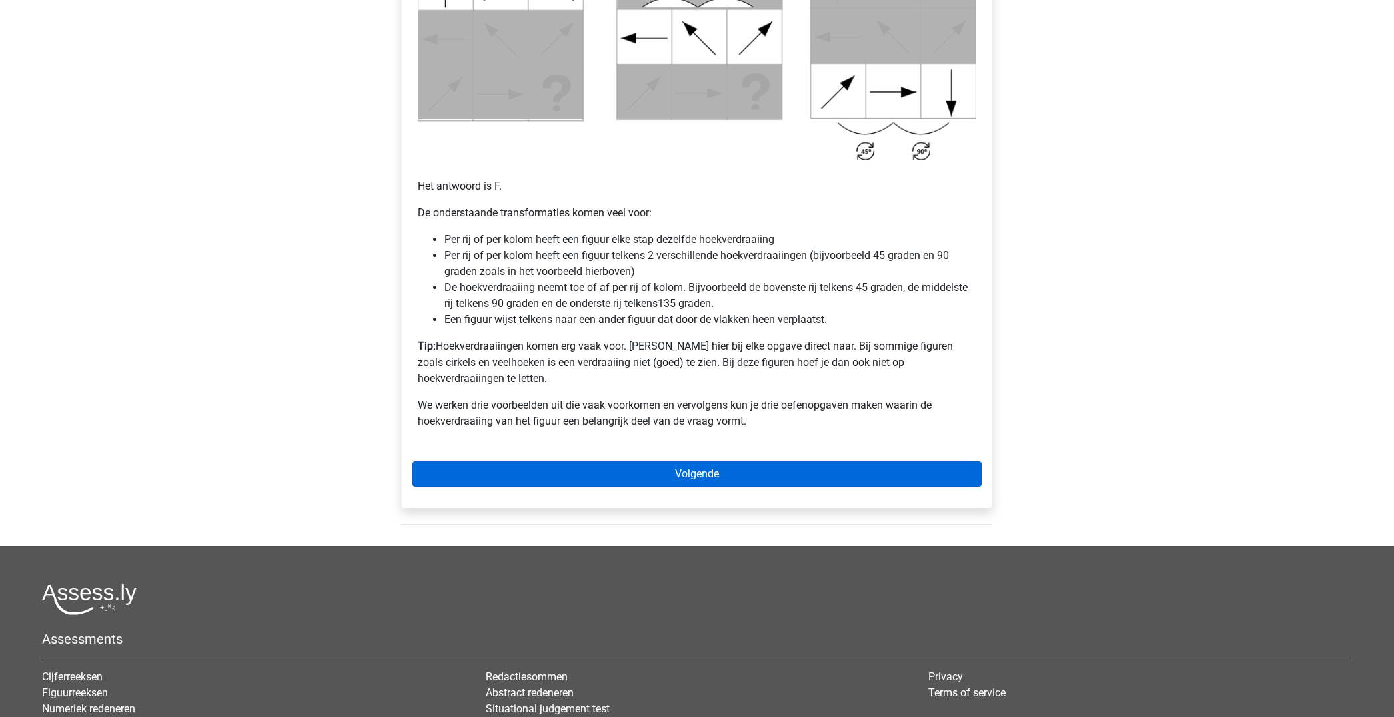
click at [735, 461] on link "Volgende" at bounding box center [697, 473] width 570 height 25
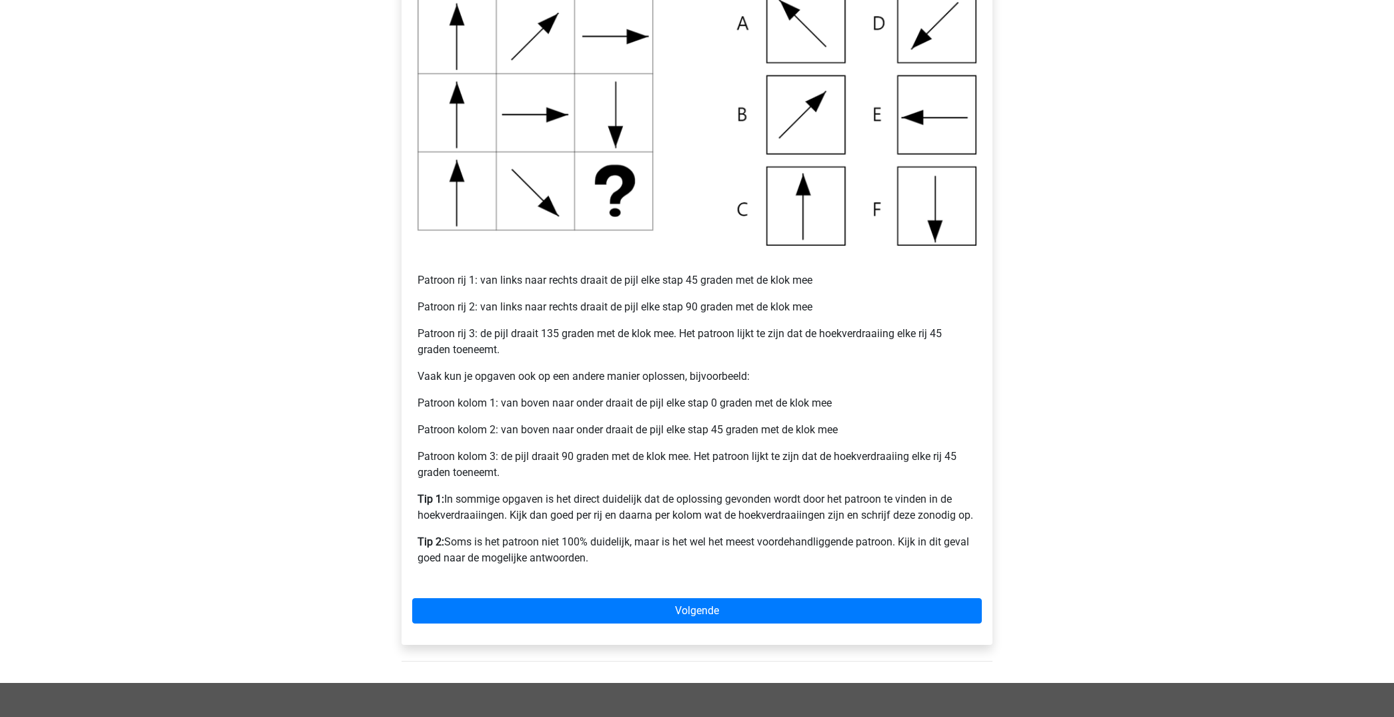
scroll to position [337, 0]
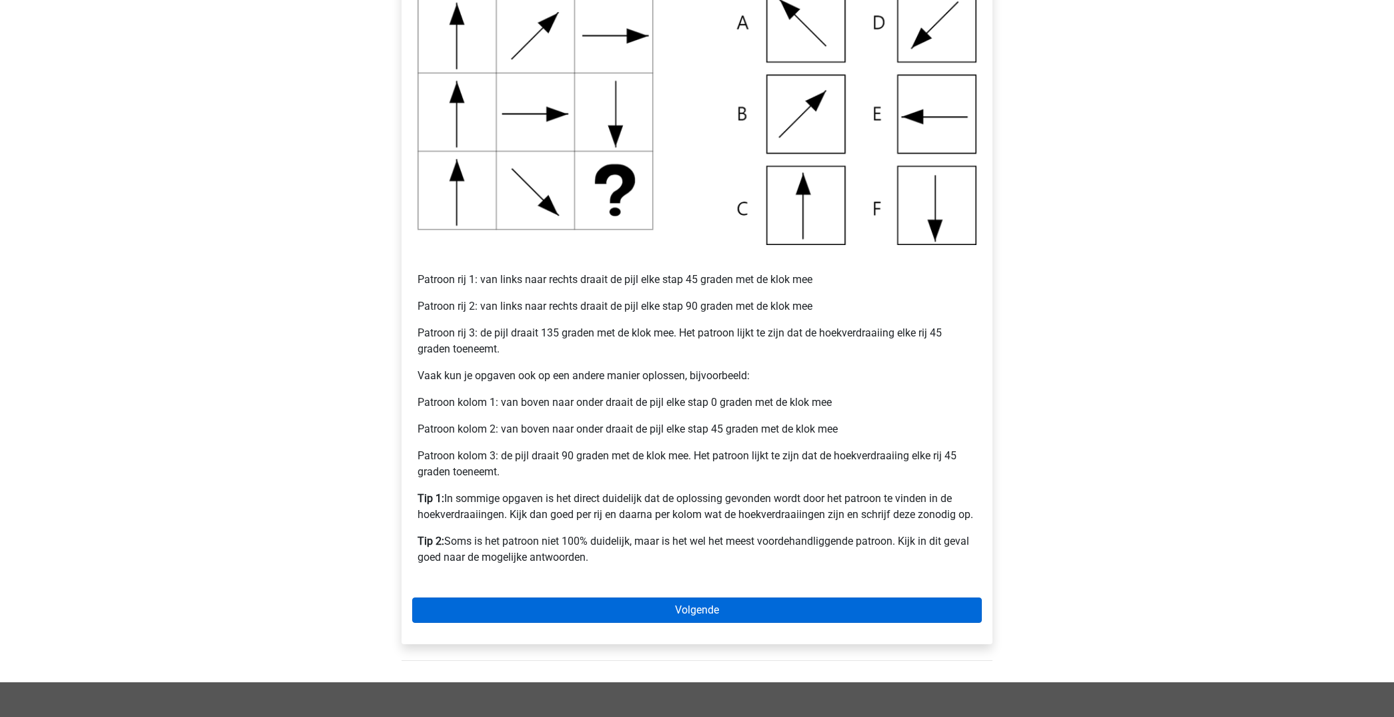
click at [725, 606] on link "Volgende" at bounding box center [697, 609] width 570 height 25
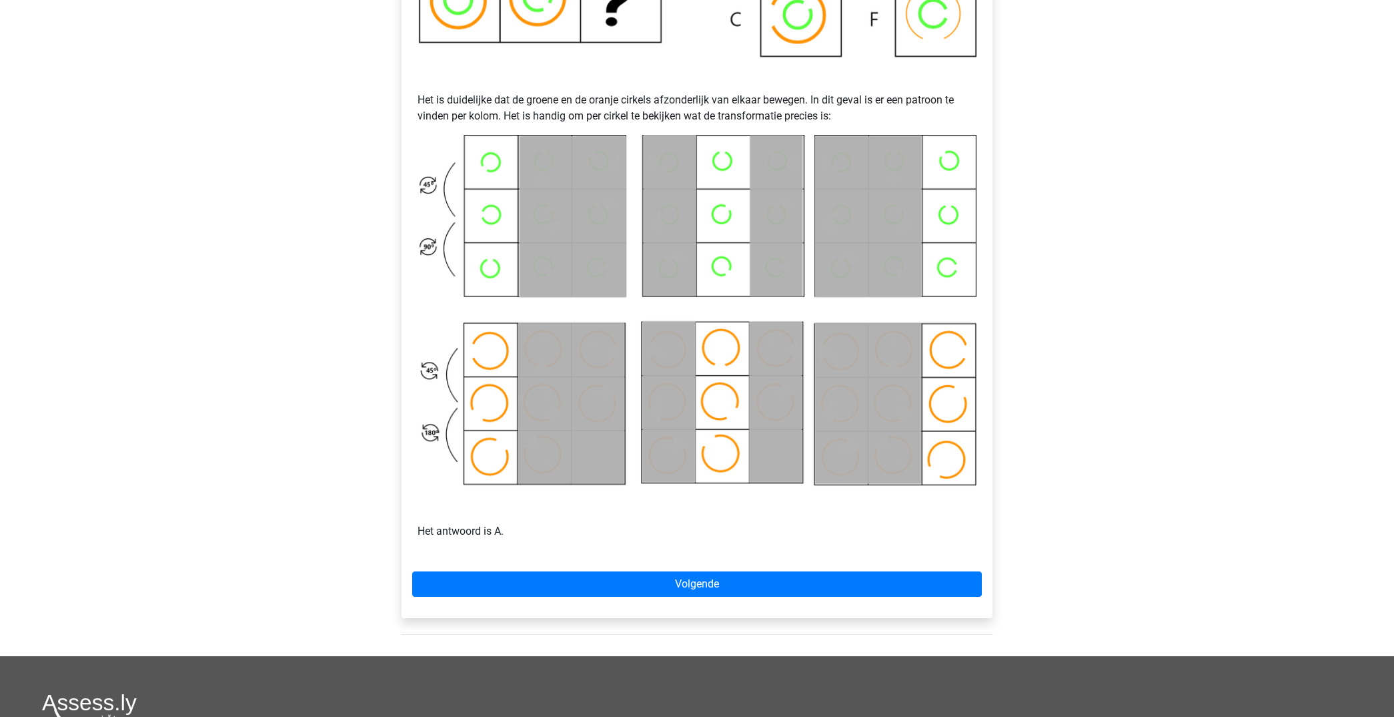
scroll to position [533, 0]
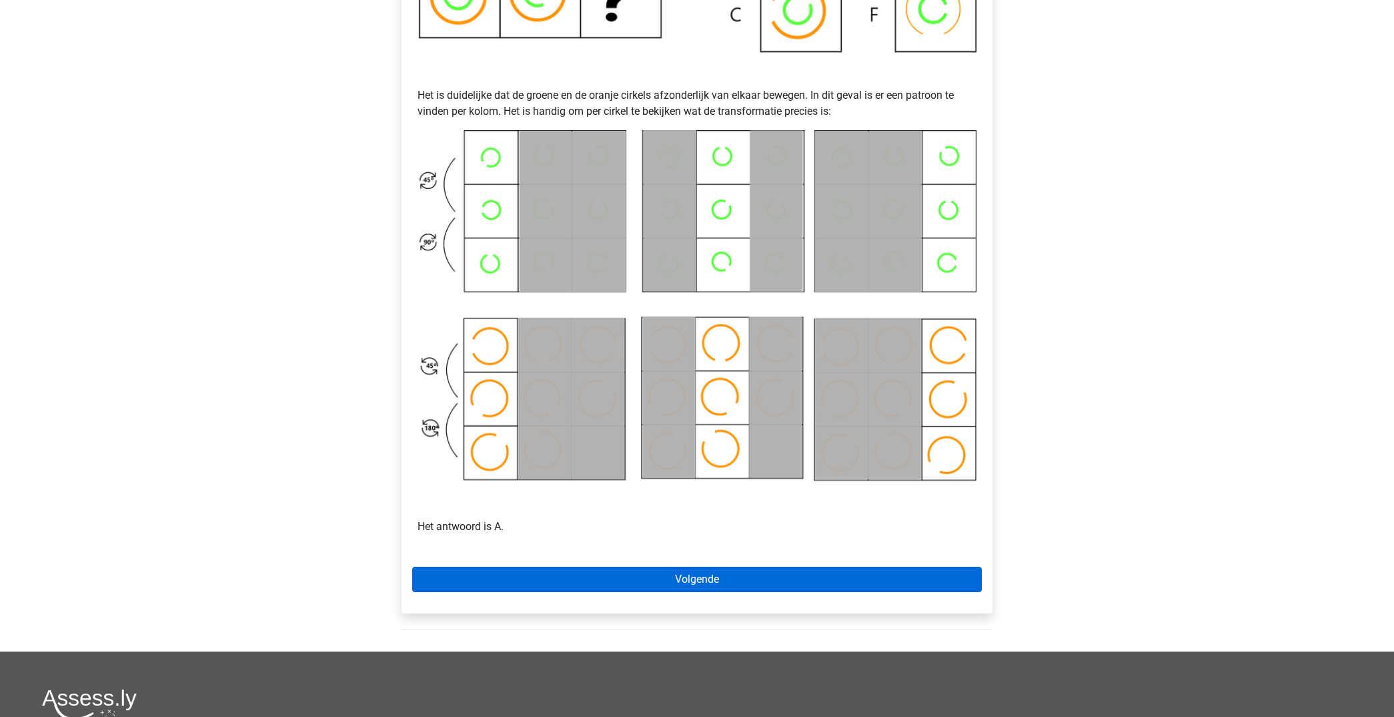
click at [711, 569] on link "Volgende" at bounding box center [697, 578] width 570 height 25
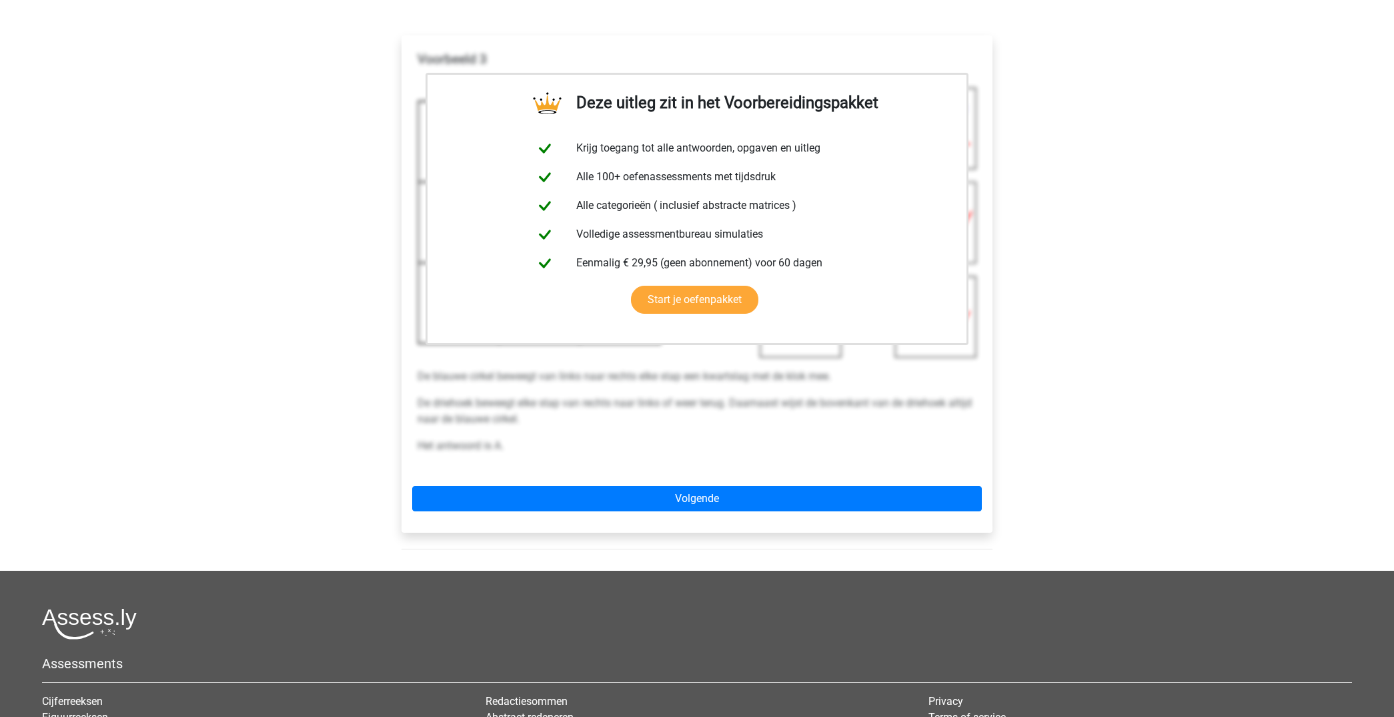
scroll to position [234, 0]
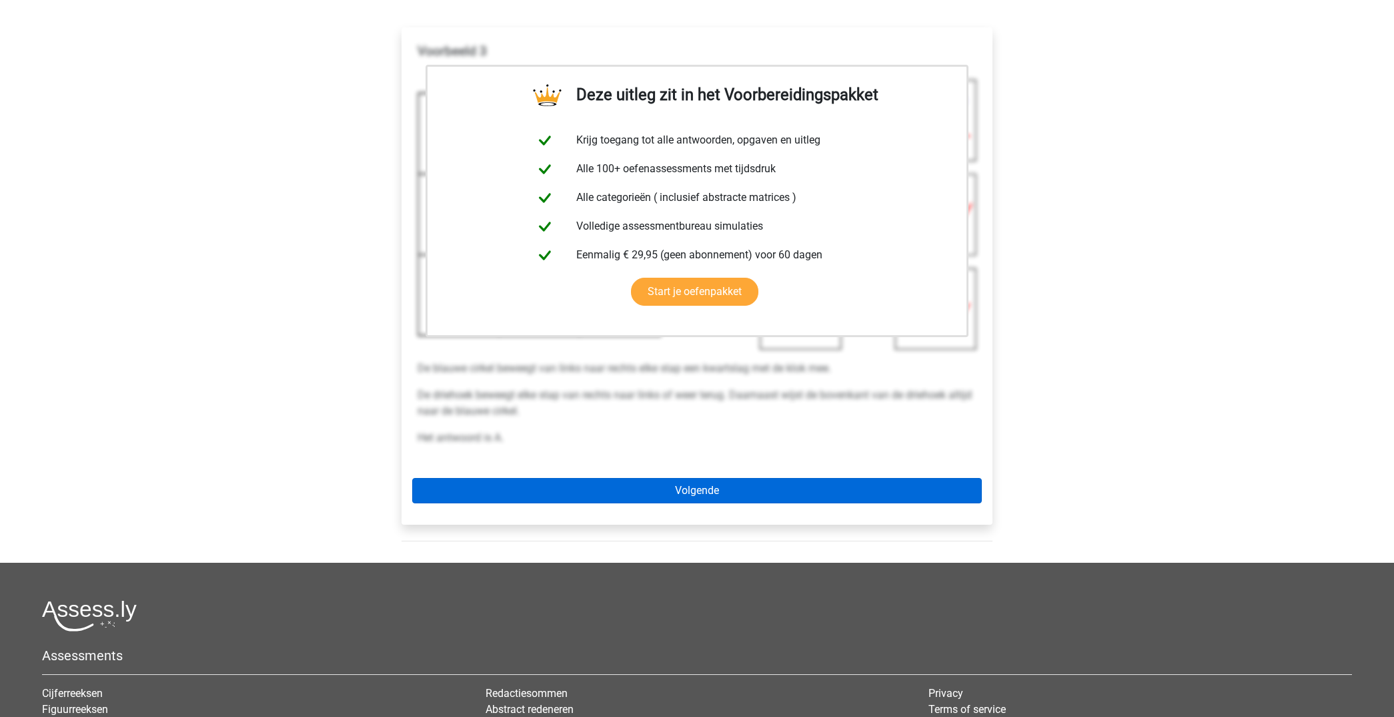
click at [778, 489] on link "Volgende" at bounding box center [697, 490] width 570 height 25
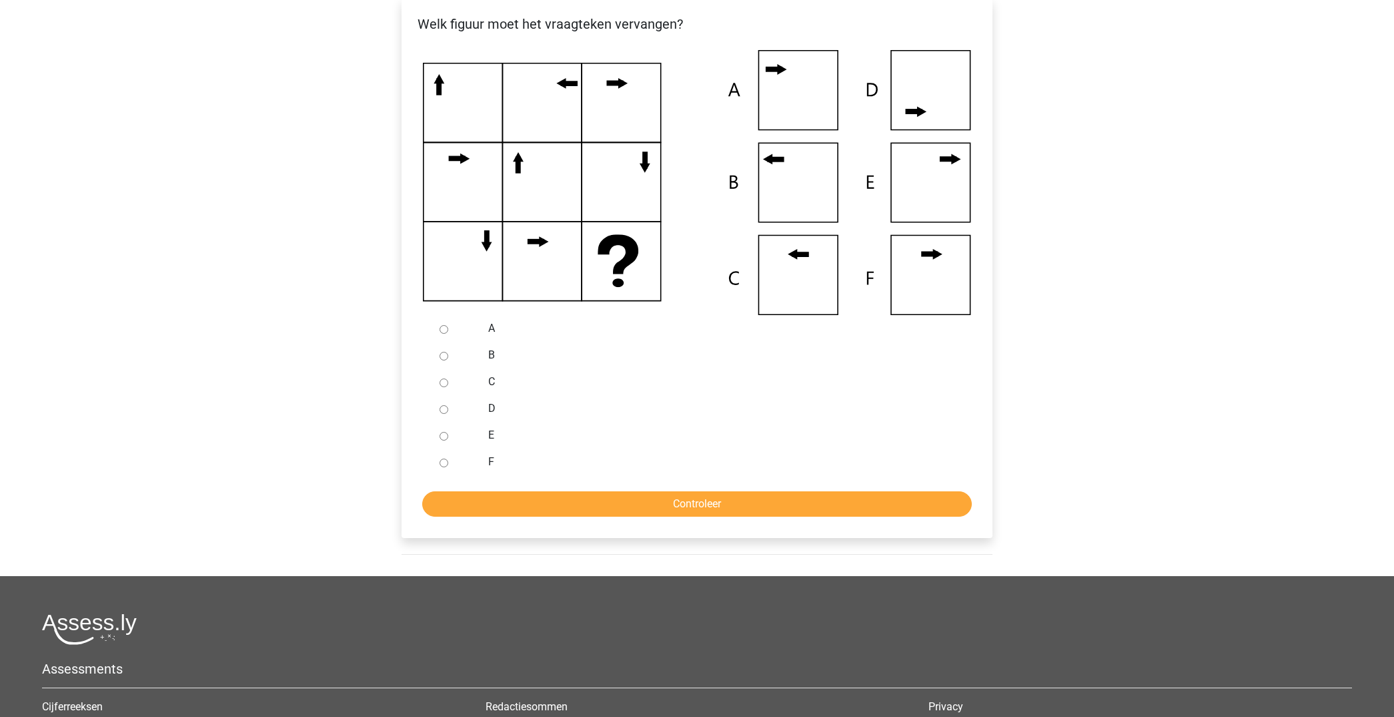
scroll to position [265, 0]
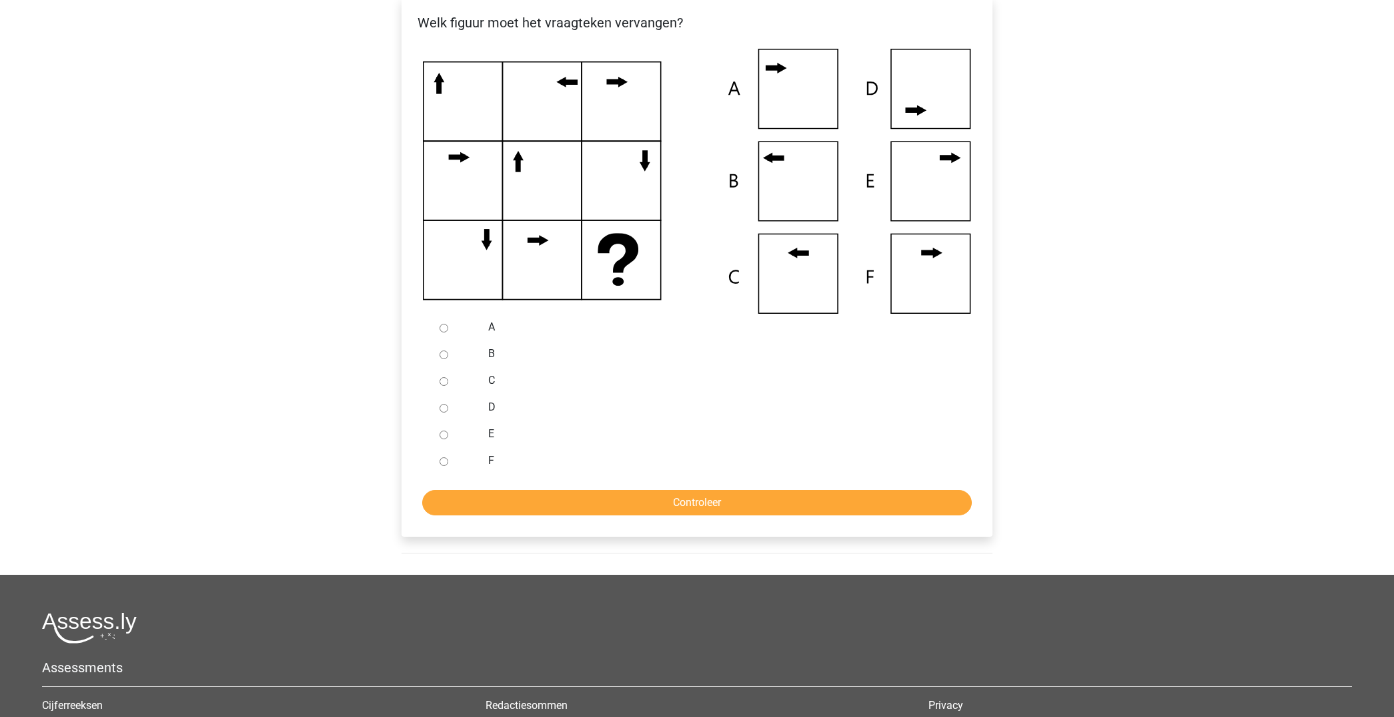
click at [444, 357] on input "B" at bounding box center [444, 354] width 9 height 9
radio input "true"
click at [625, 495] on input "Controleer" at bounding box center [697, 502] width 550 height 25
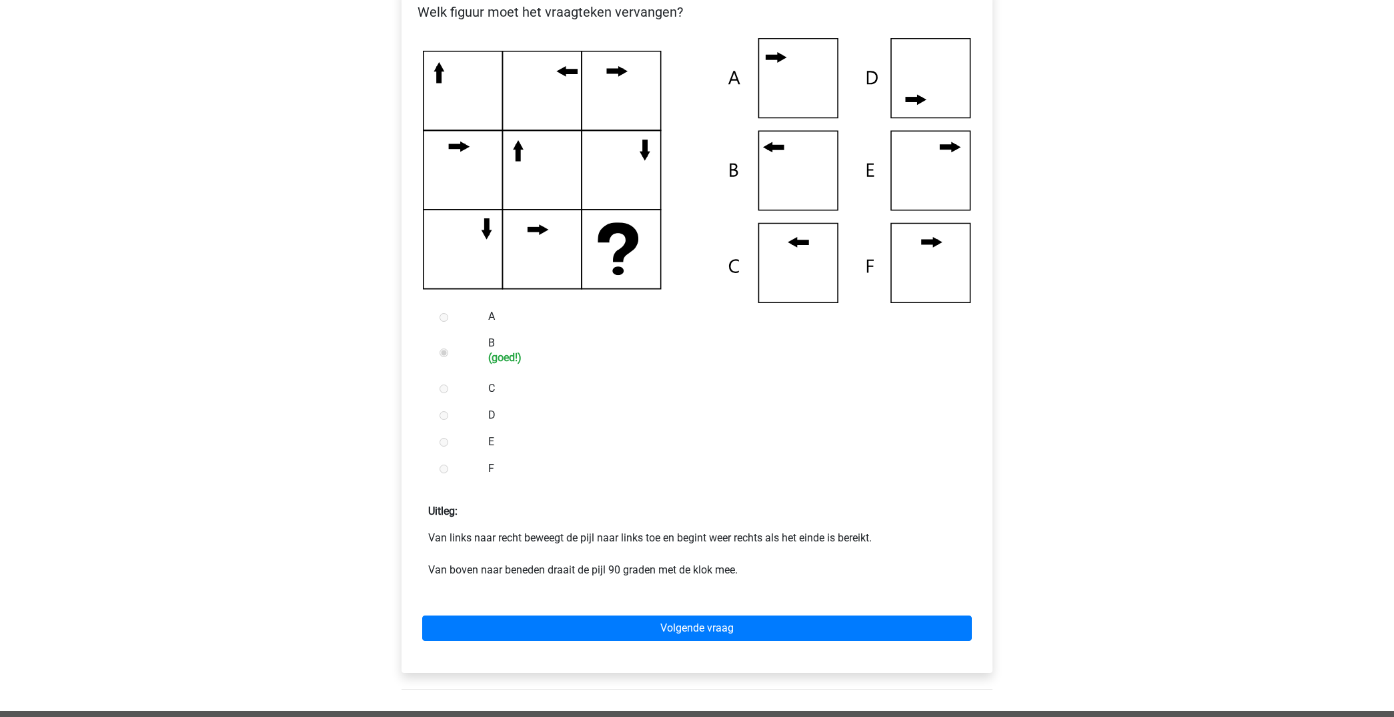
scroll to position [318, 0]
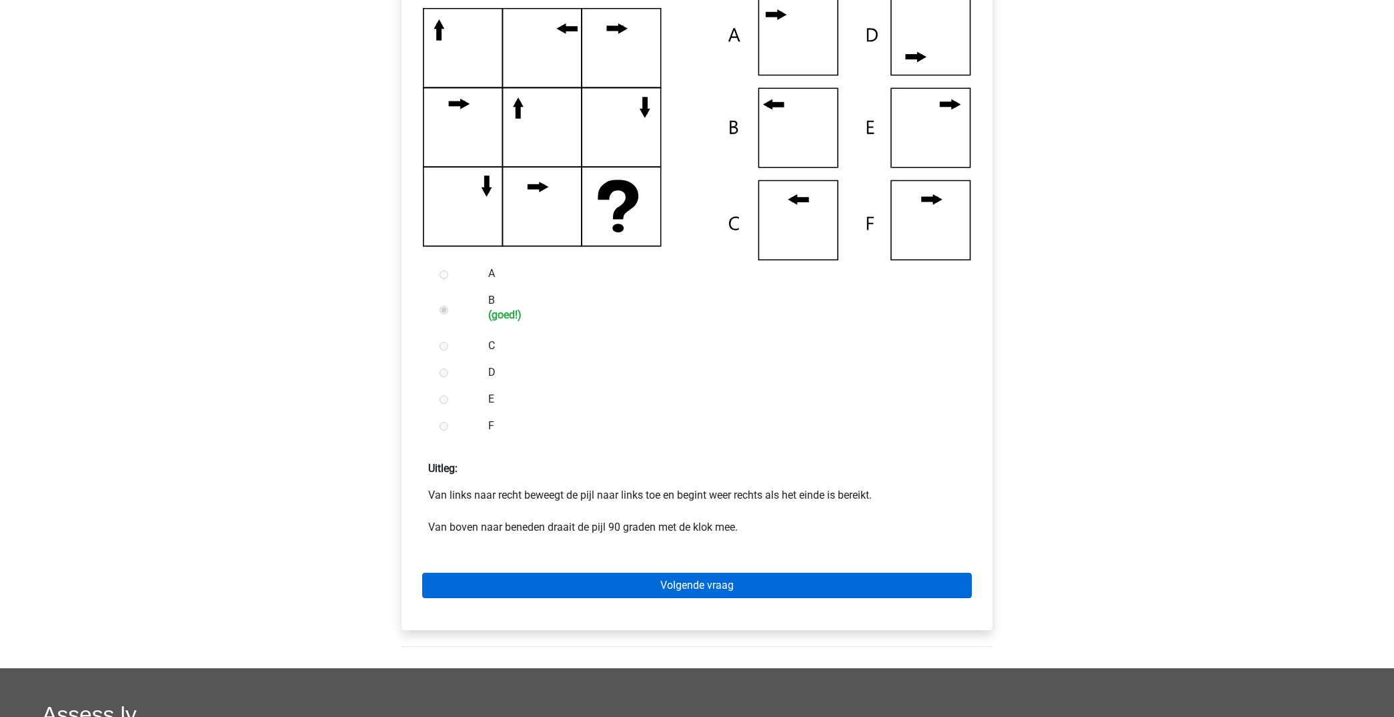
click at [778, 580] on link "Volgende vraag" at bounding box center [697, 584] width 550 height 25
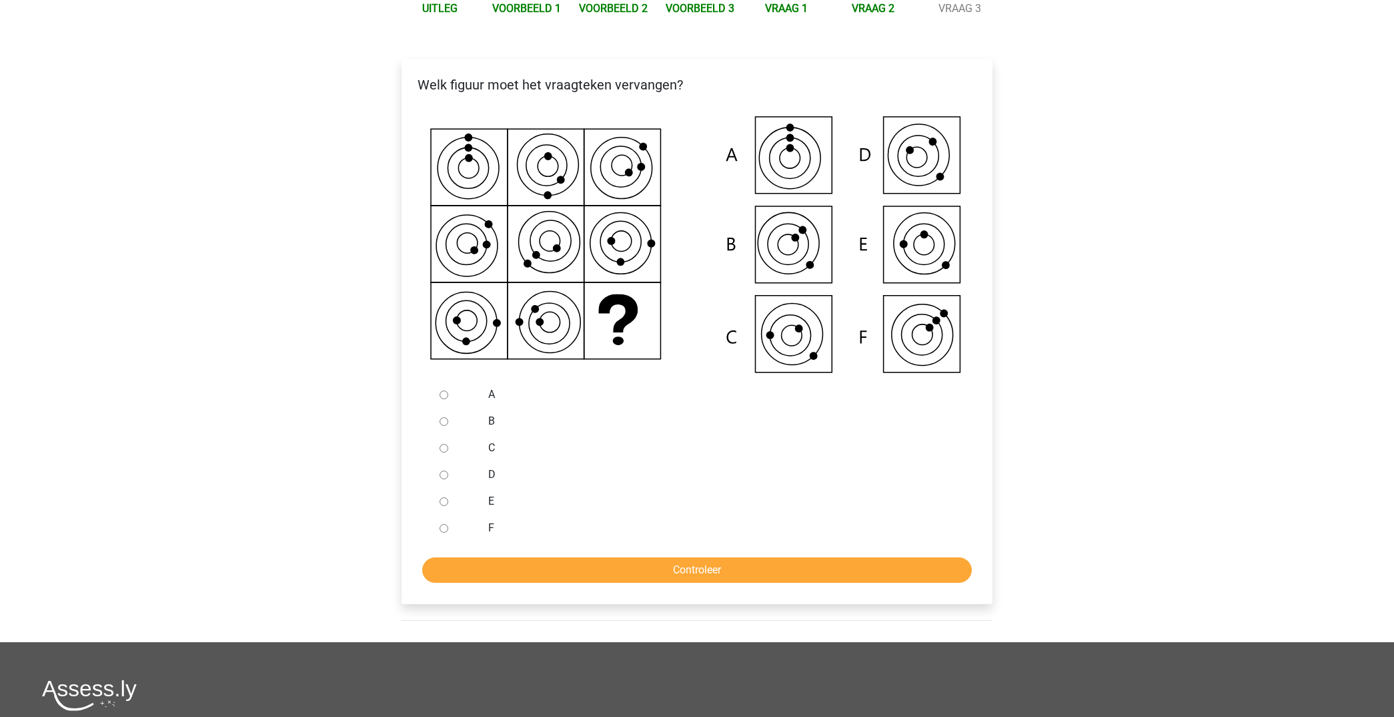
scroll to position [218, 0]
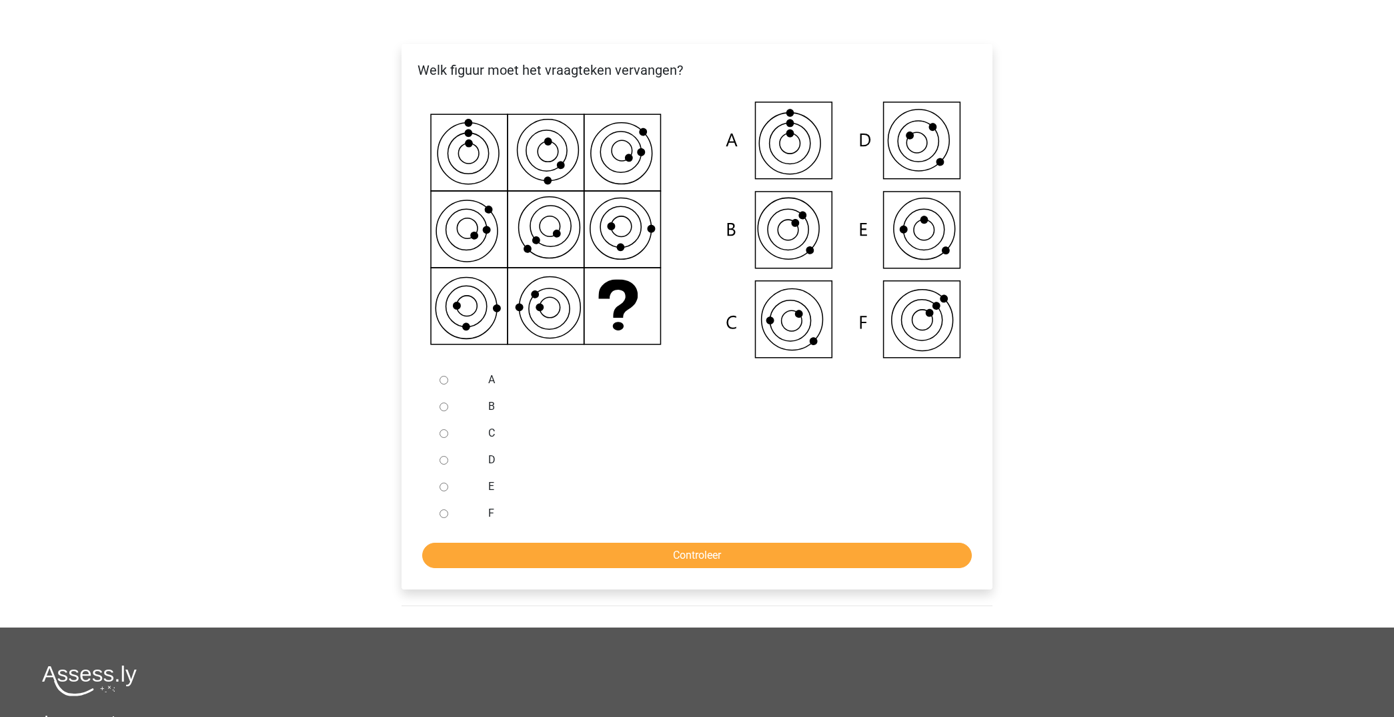
click at [444, 432] on input "C" at bounding box center [444, 433] width 9 height 9
radio input "true"
click at [642, 555] on input "Controleer" at bounding box center [697, 554] width 550 height 25
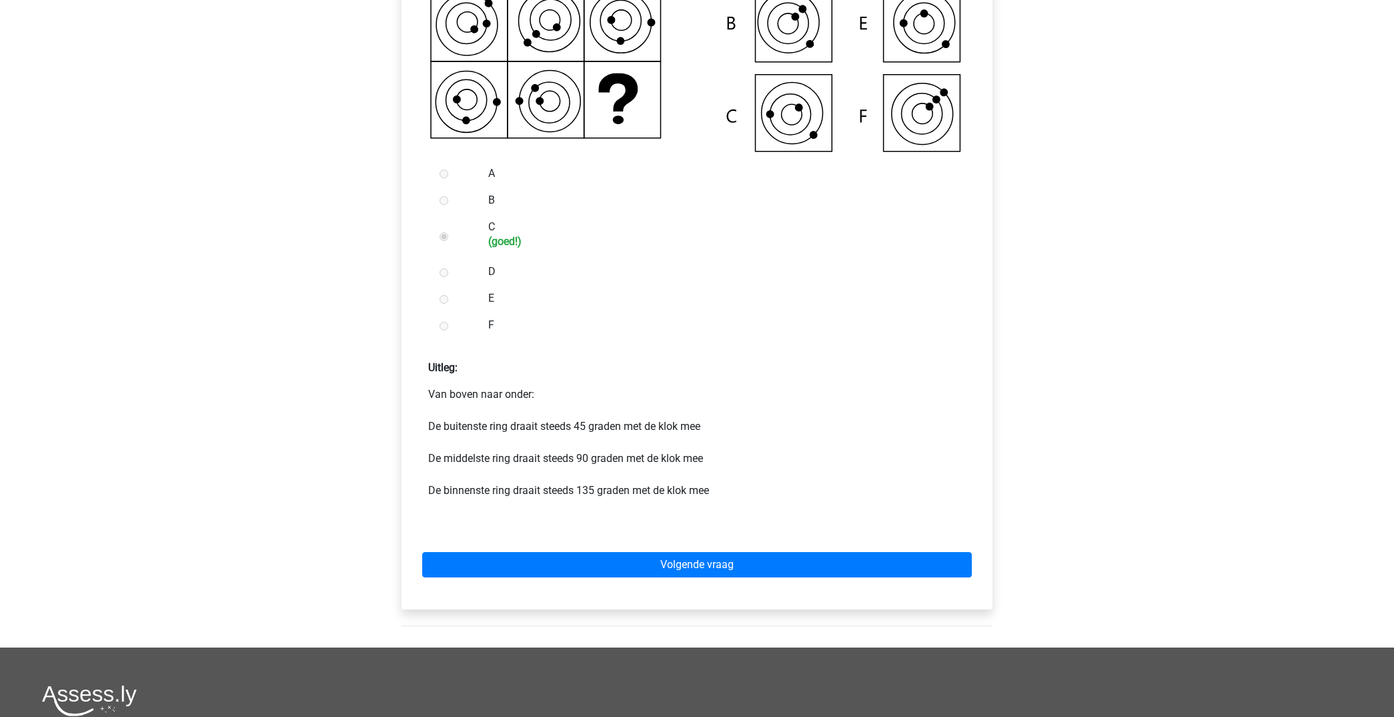
scroll to position [426, 0]
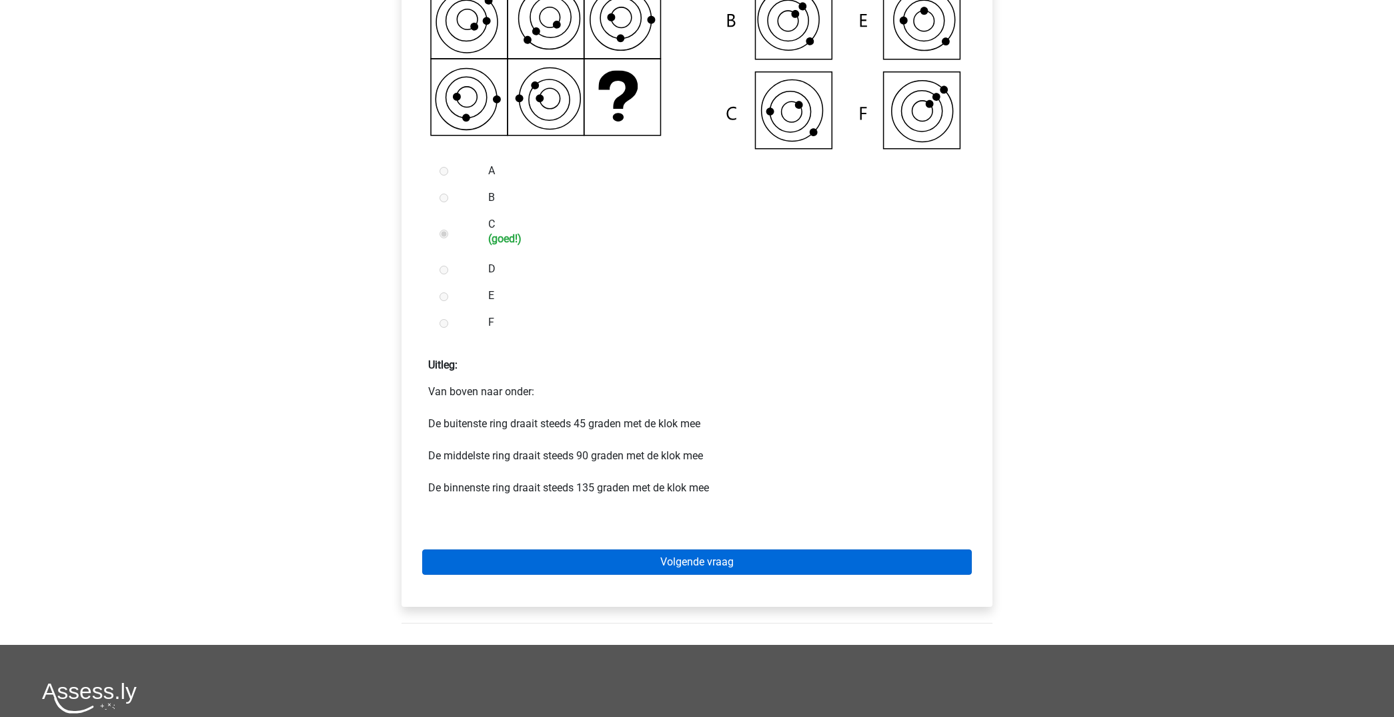
click at [721, 568] on link "Volgende vraag" at bounding box center [697, 561] width 550 height 25
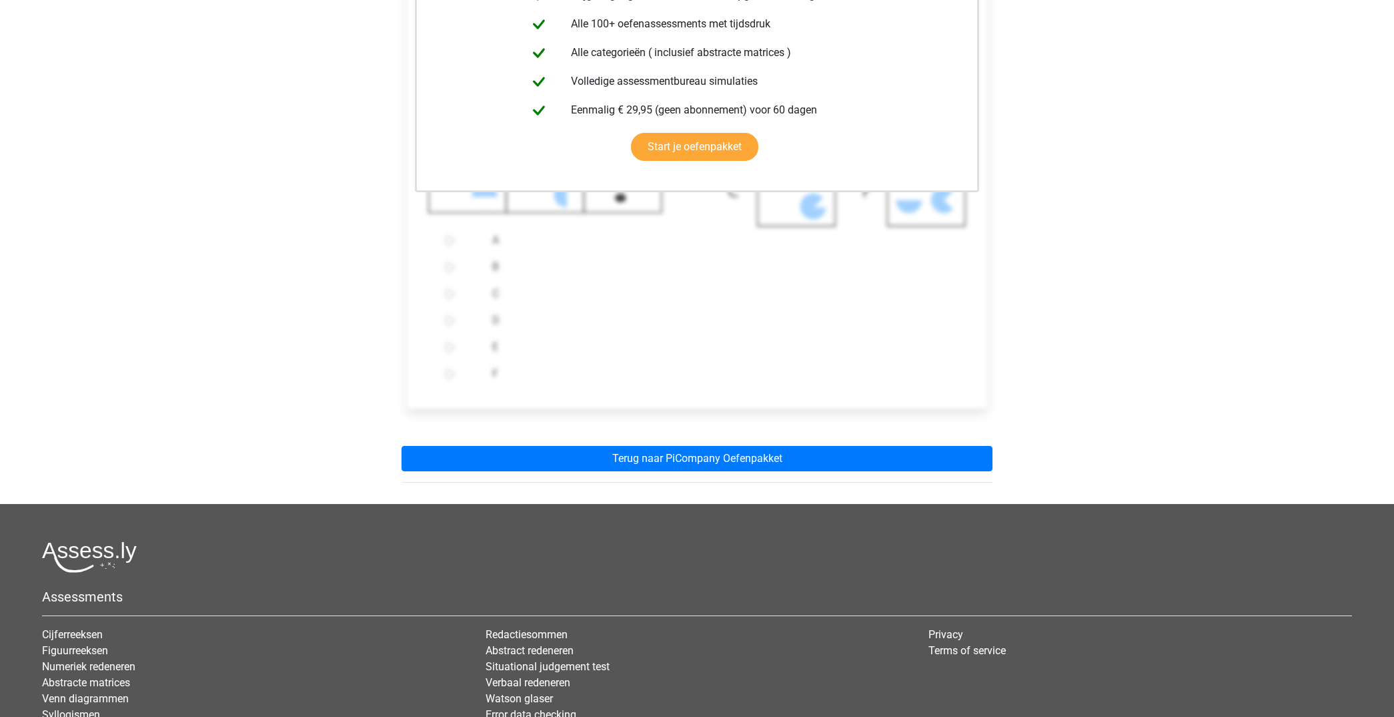
scroll to position [354, 0]
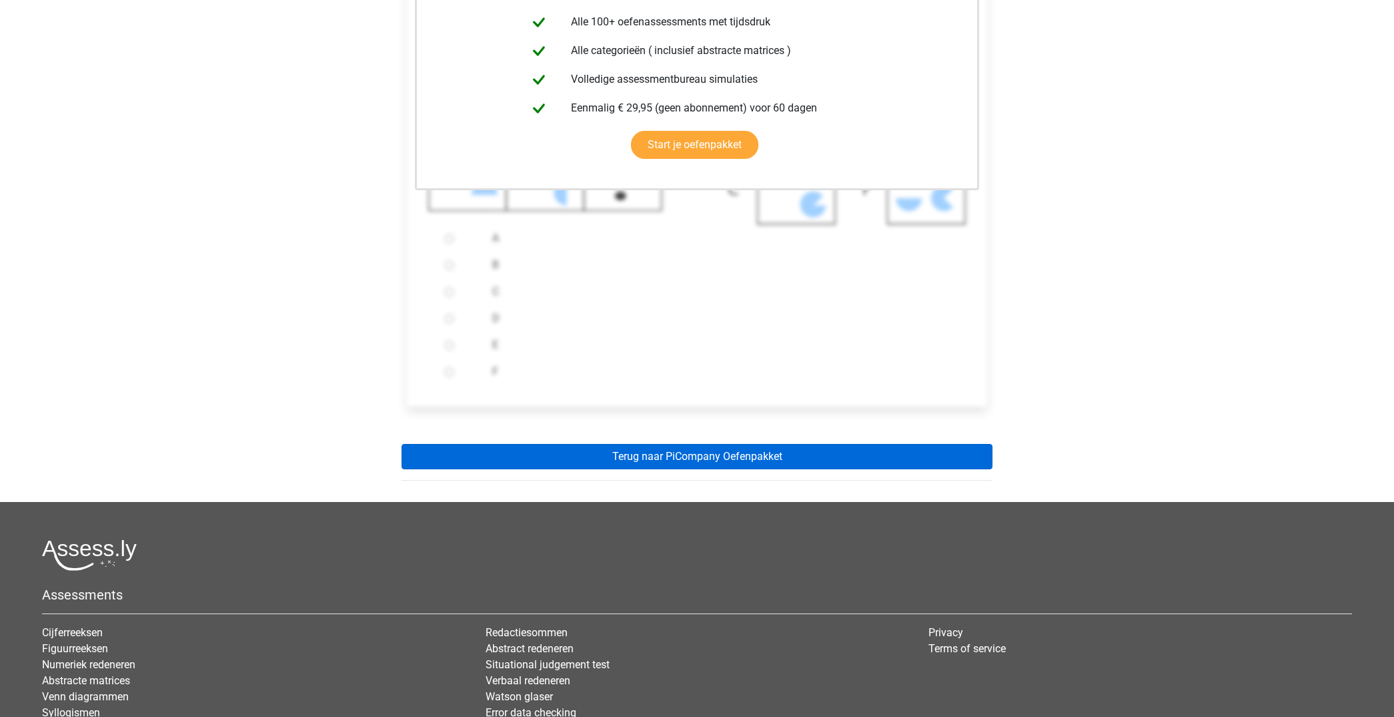
click at [755, 463] on link "Terug naar PiCompany Oefenpakket" at bounding box center [697, 456] width 591 height 25
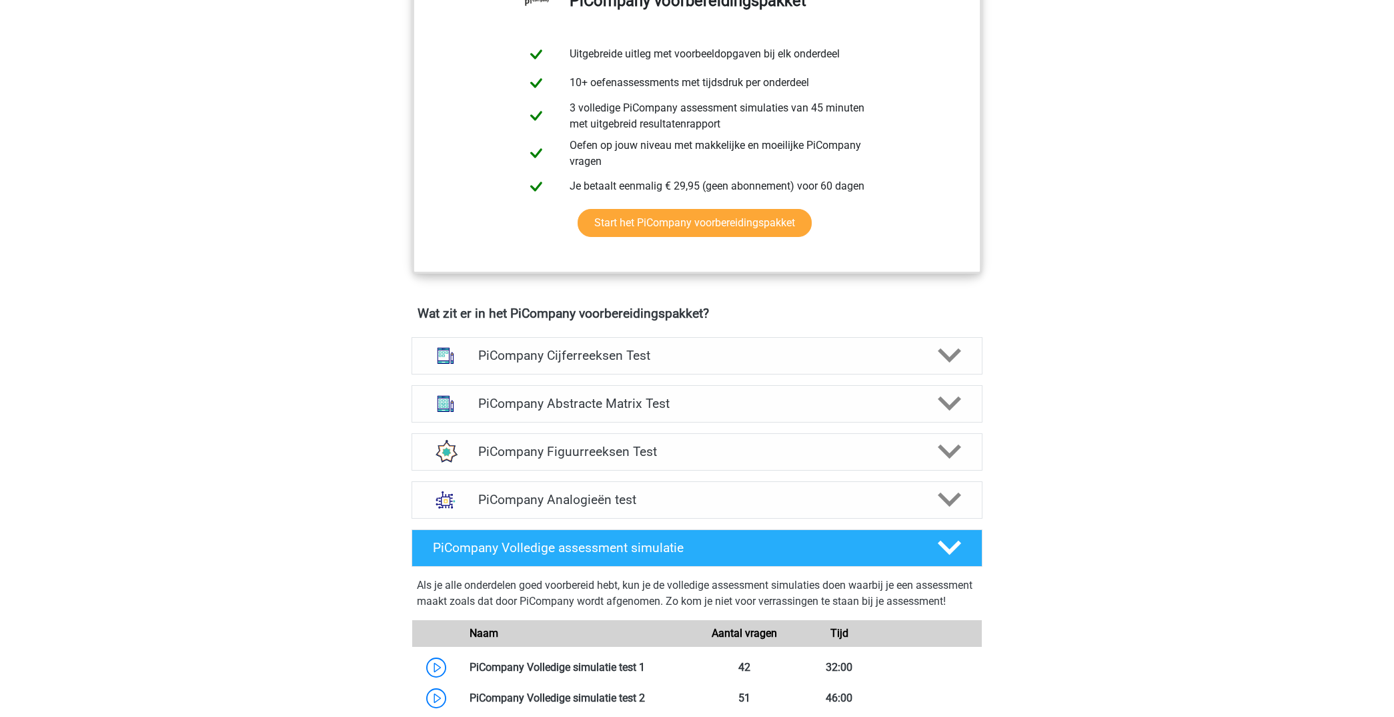
scroll to position [592, 0]
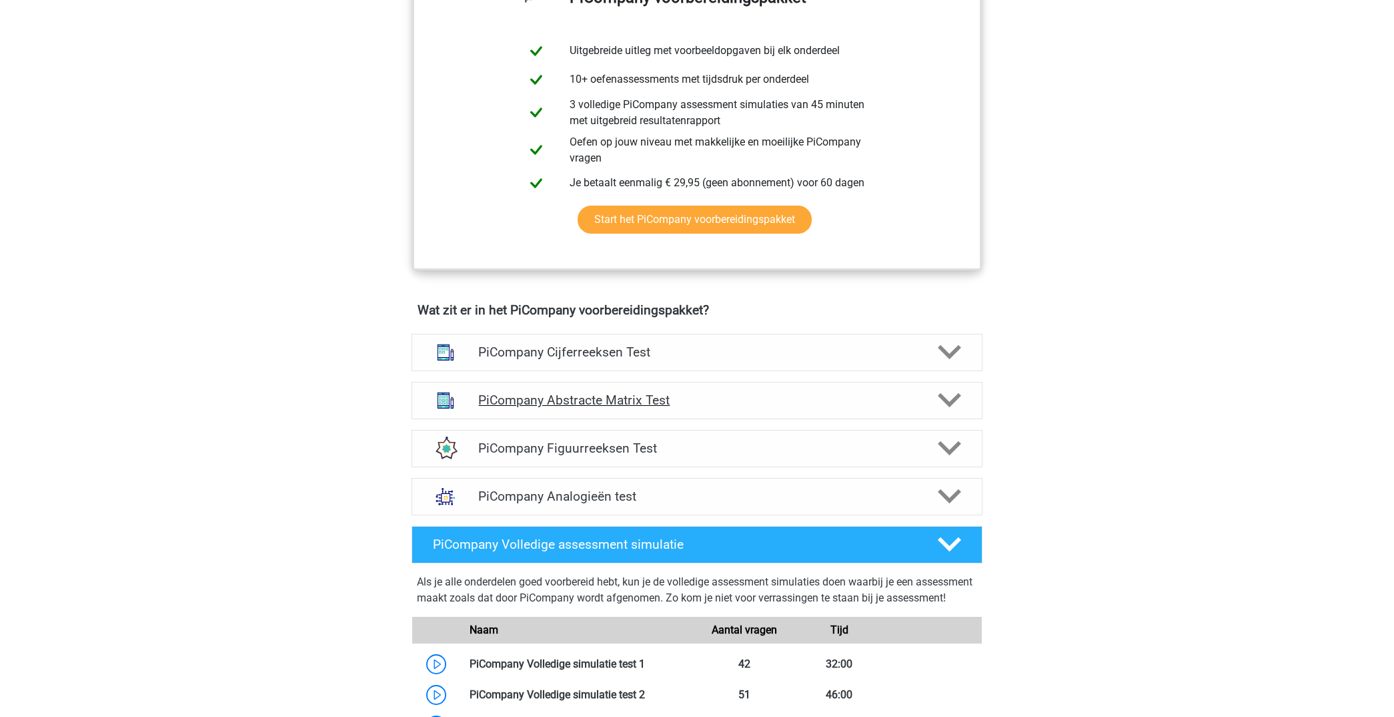
click at [954, 412] on icon at bounding box center [949, 399] width 23 height 23
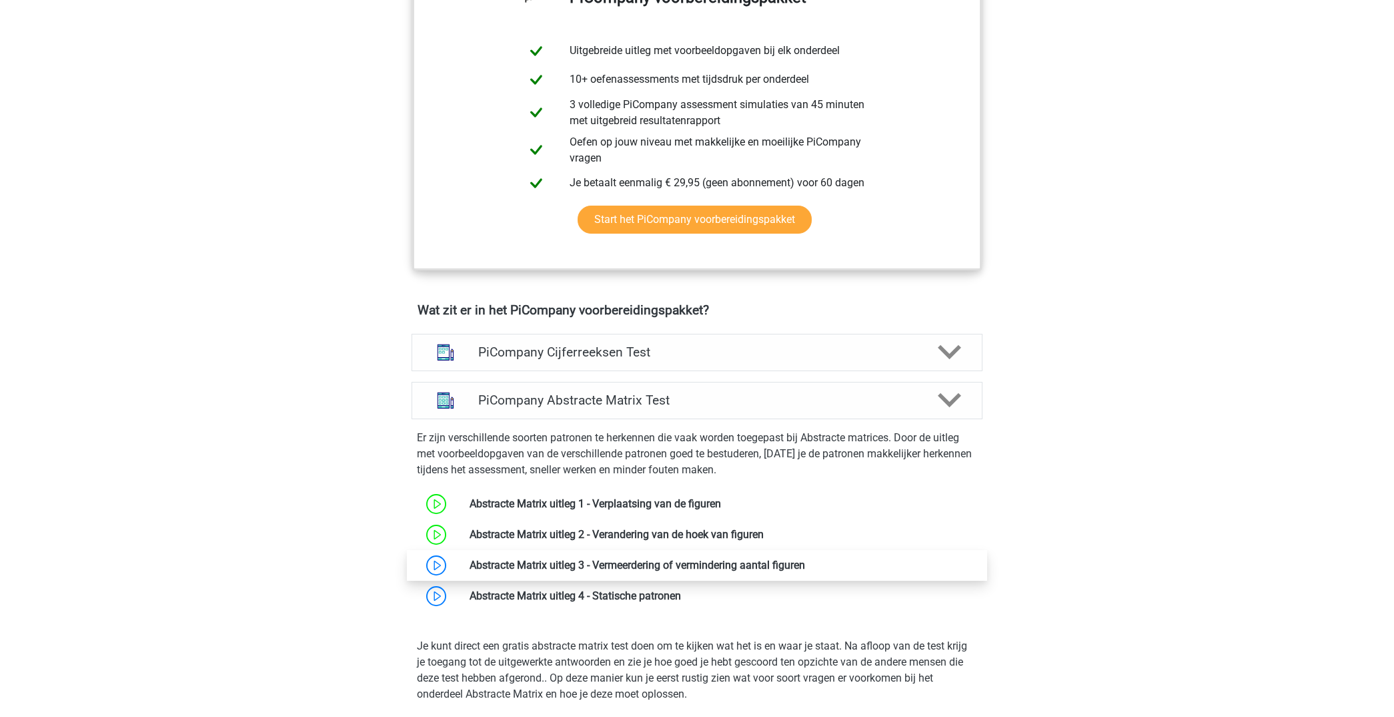
click at [805, 571] on link at bounding box center [805, 564] width 0 height 13
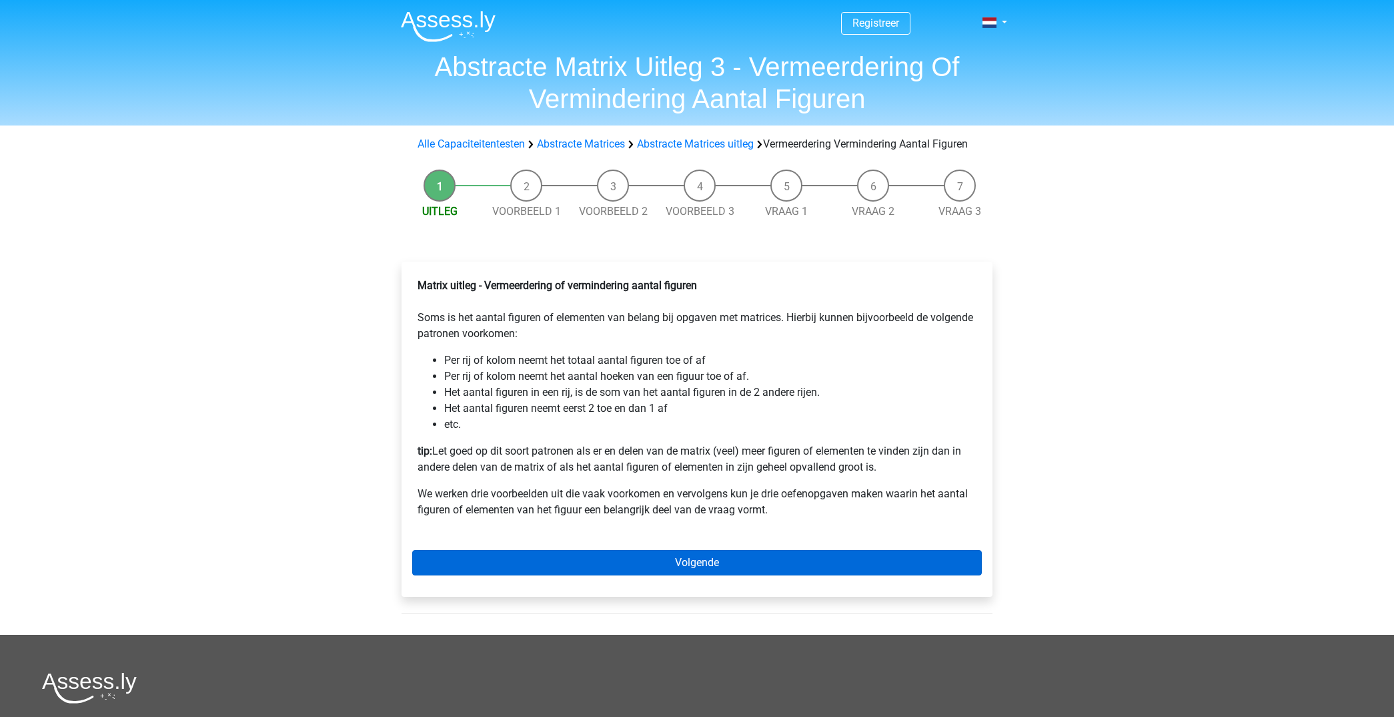
click at [680, 572] on link "Volgende" at bounding box center [697, 562] width 570 height 25
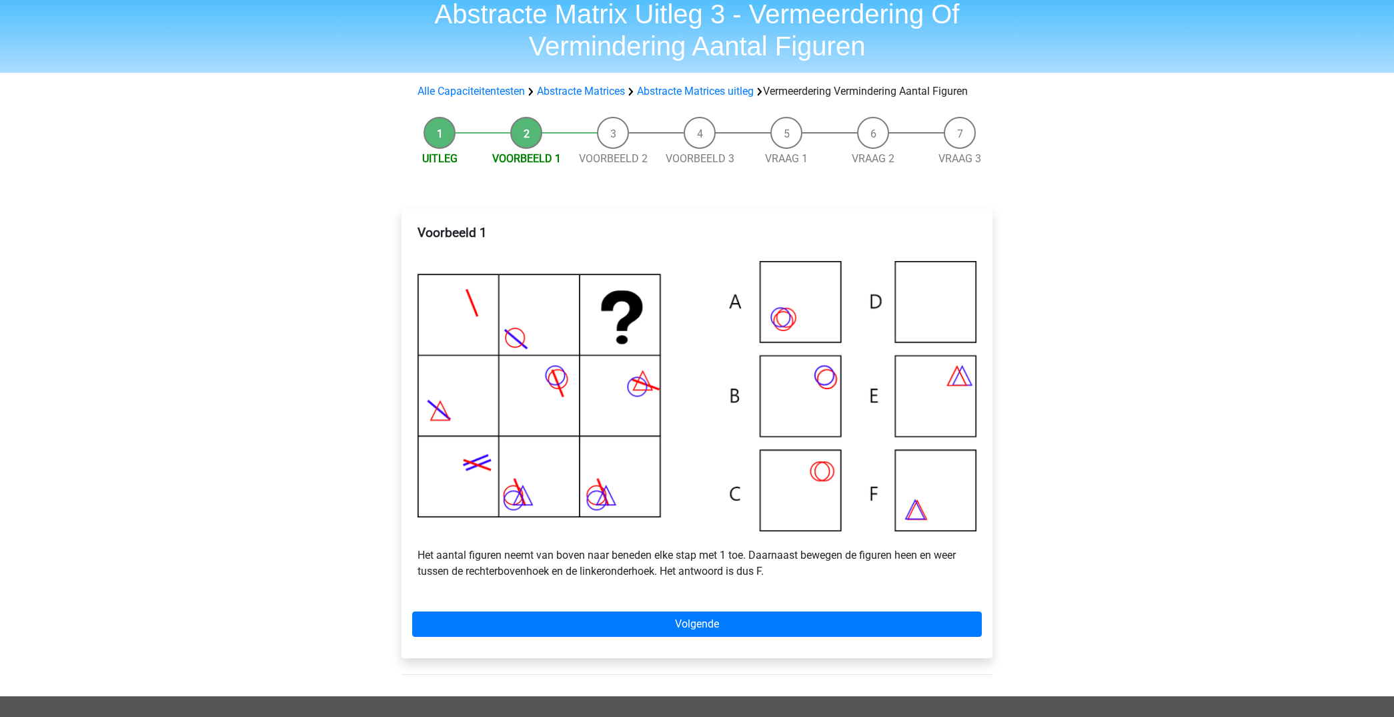
scroll to position [84, 0]
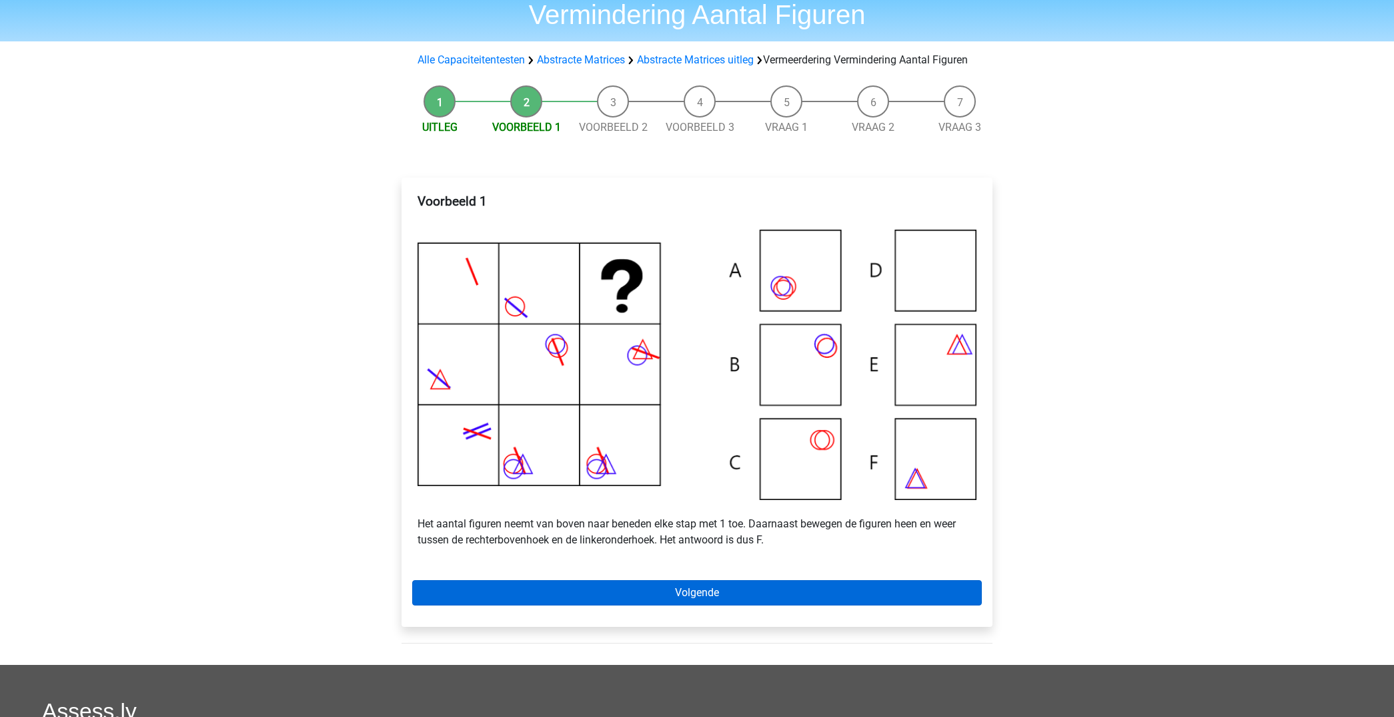
click at [783, 605] on link "Volgende" at bounding box center [697, 592] width 570 height 25
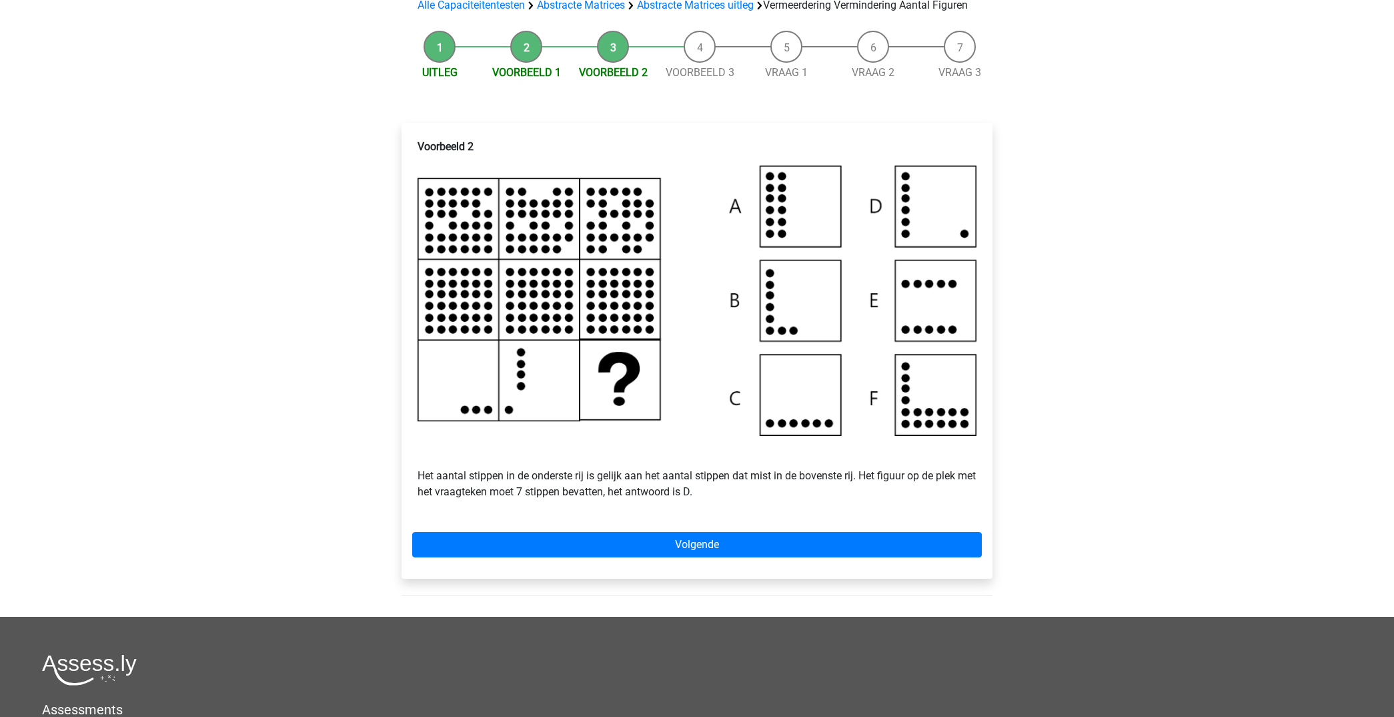
scroll to position [152, 0]
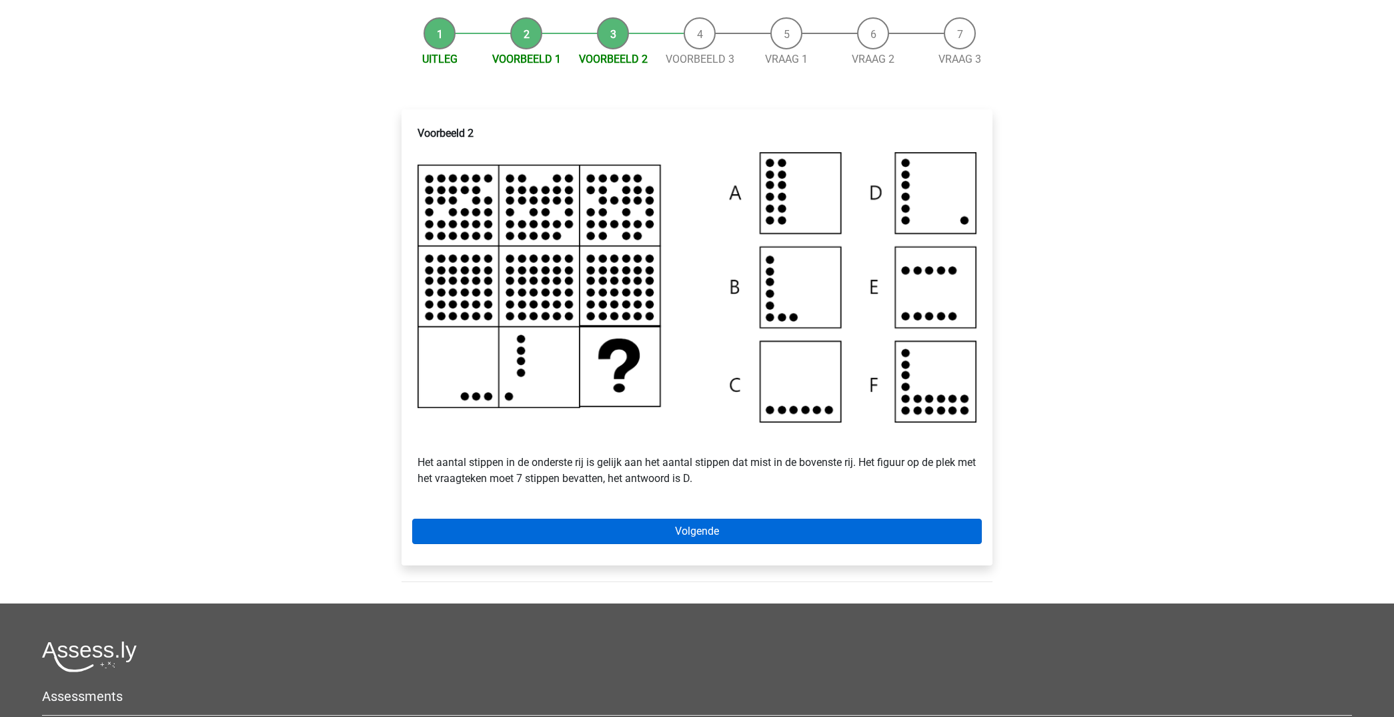
click at [760, 542] on link "Volgende" at bounding box center [697, 530] width 570 height 25
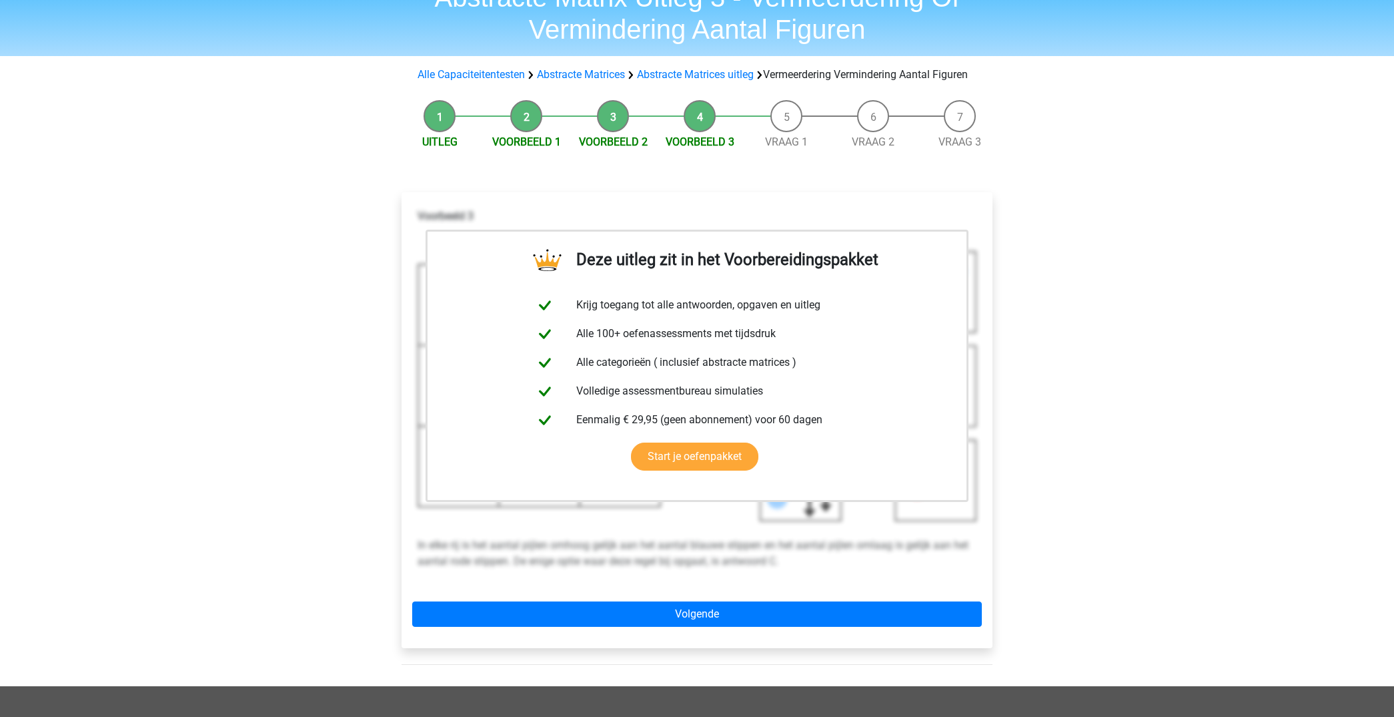
scroll to position [79, 0]
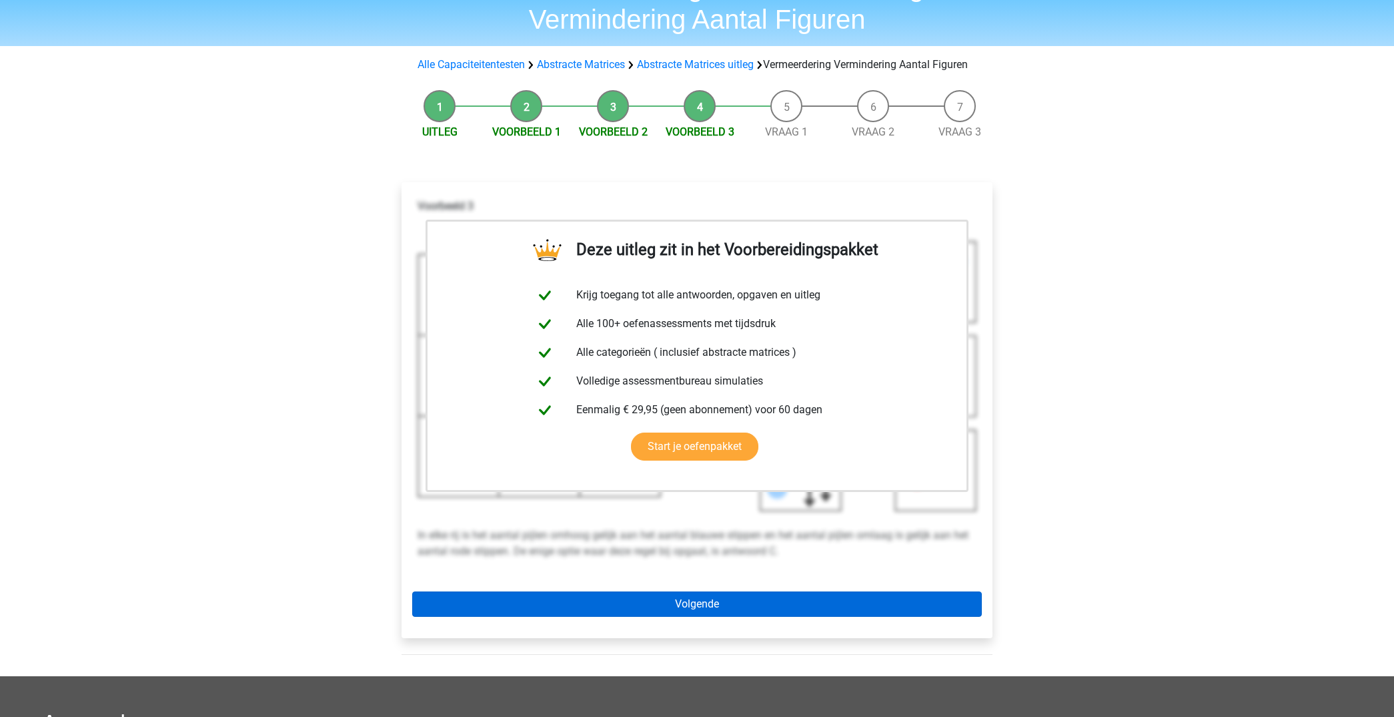
click at [790, 617] on link "Volgende" at bounding box center [697, 603] width 570 height 25
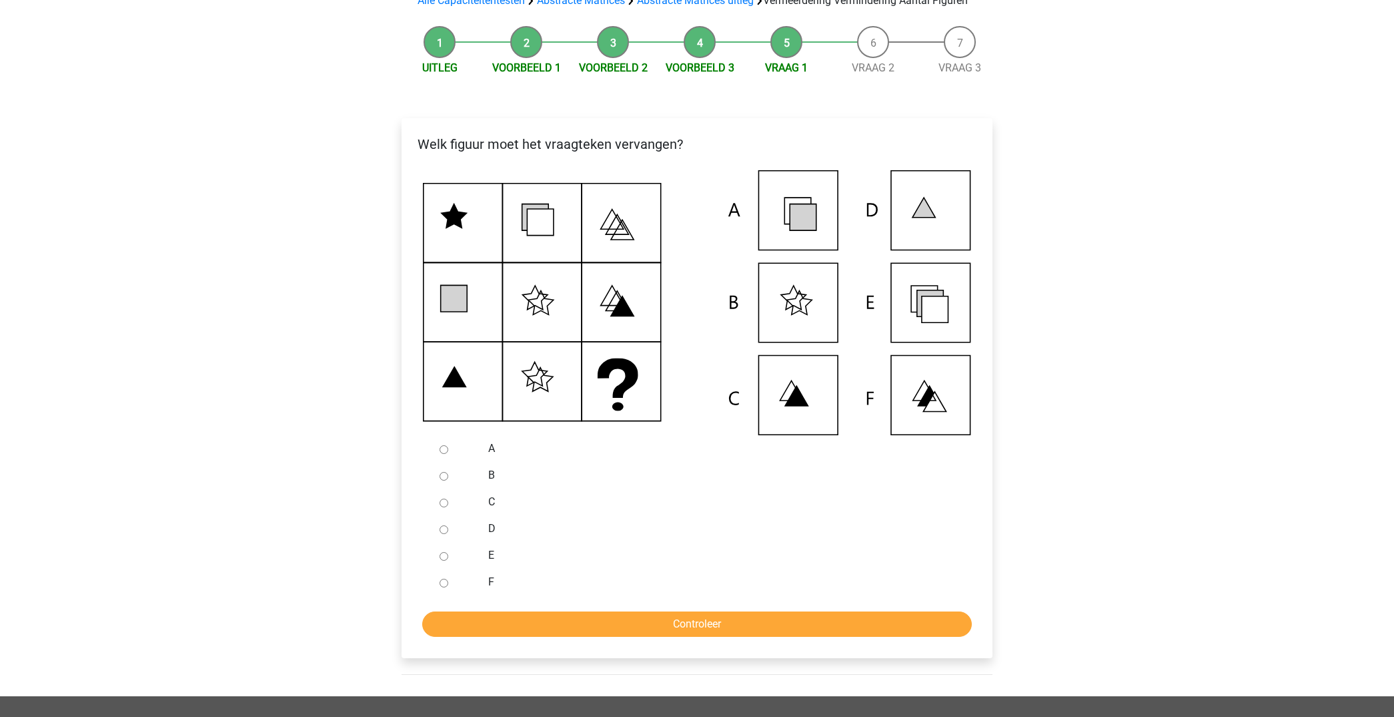
scroll to position [147, 0]
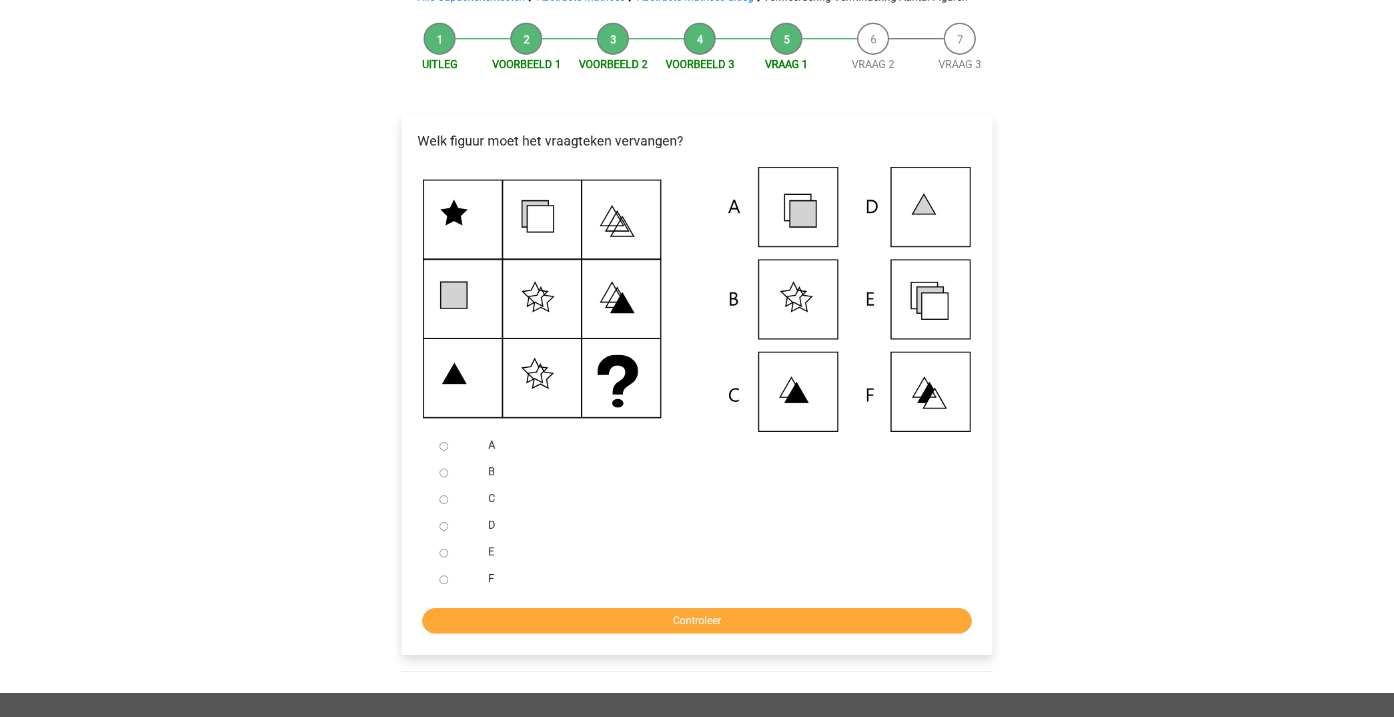
click at [445, 565] on div at bounding box center [456, 551] width 44 height 27
click at [442, 557] on input "E" at bounding box center [444, 552] width 9 height 9
radio input "true"
click at [665, 631] on input "Controleer" at bounding box center [697, 620] width 550 height 25
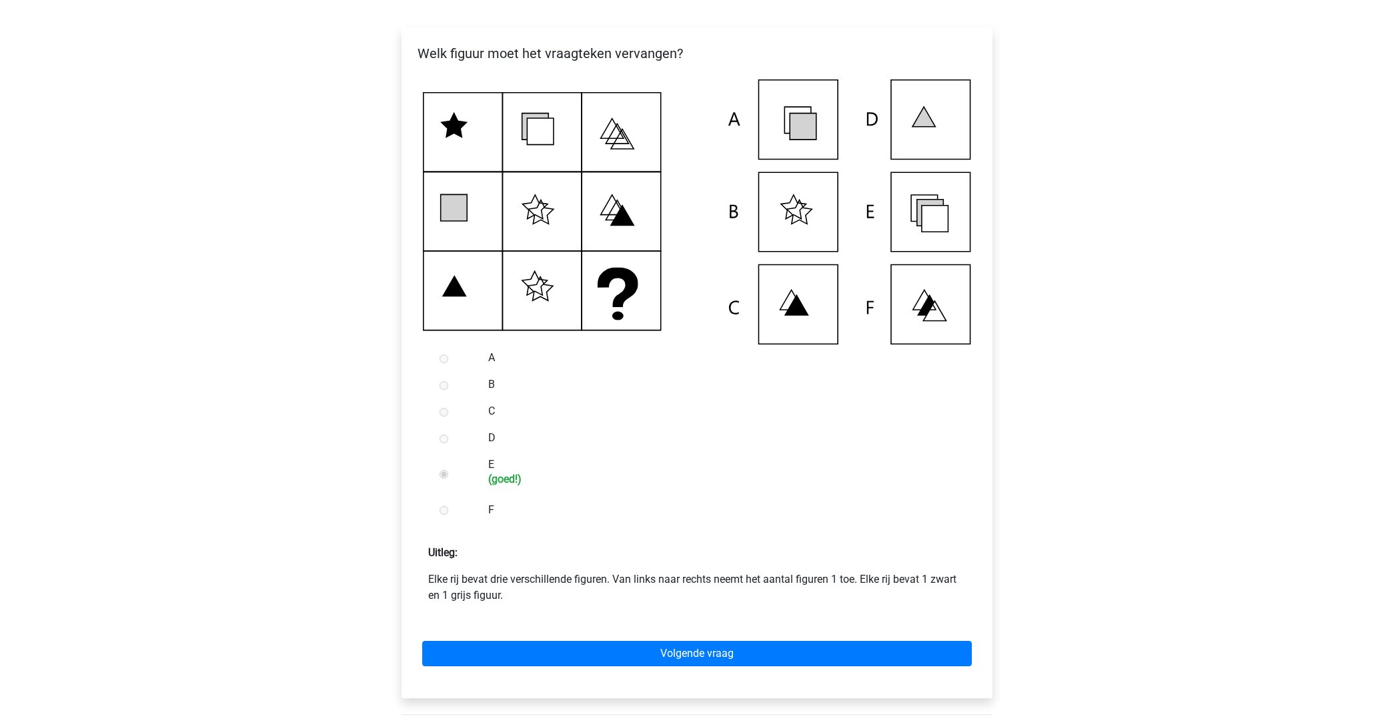
scroll to position [236, 0]
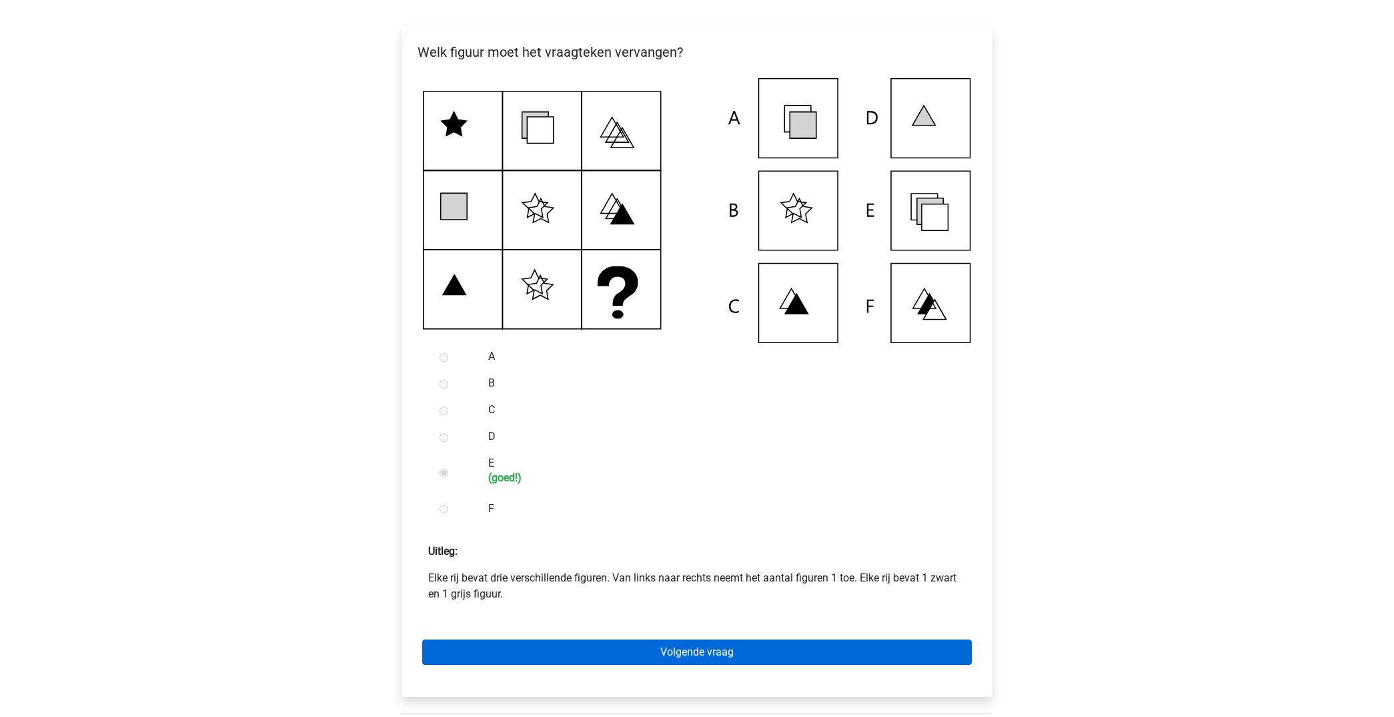
click at [677, 665] on link "Volgende vraag" at bounding box center [697, 651] width 550 height 25
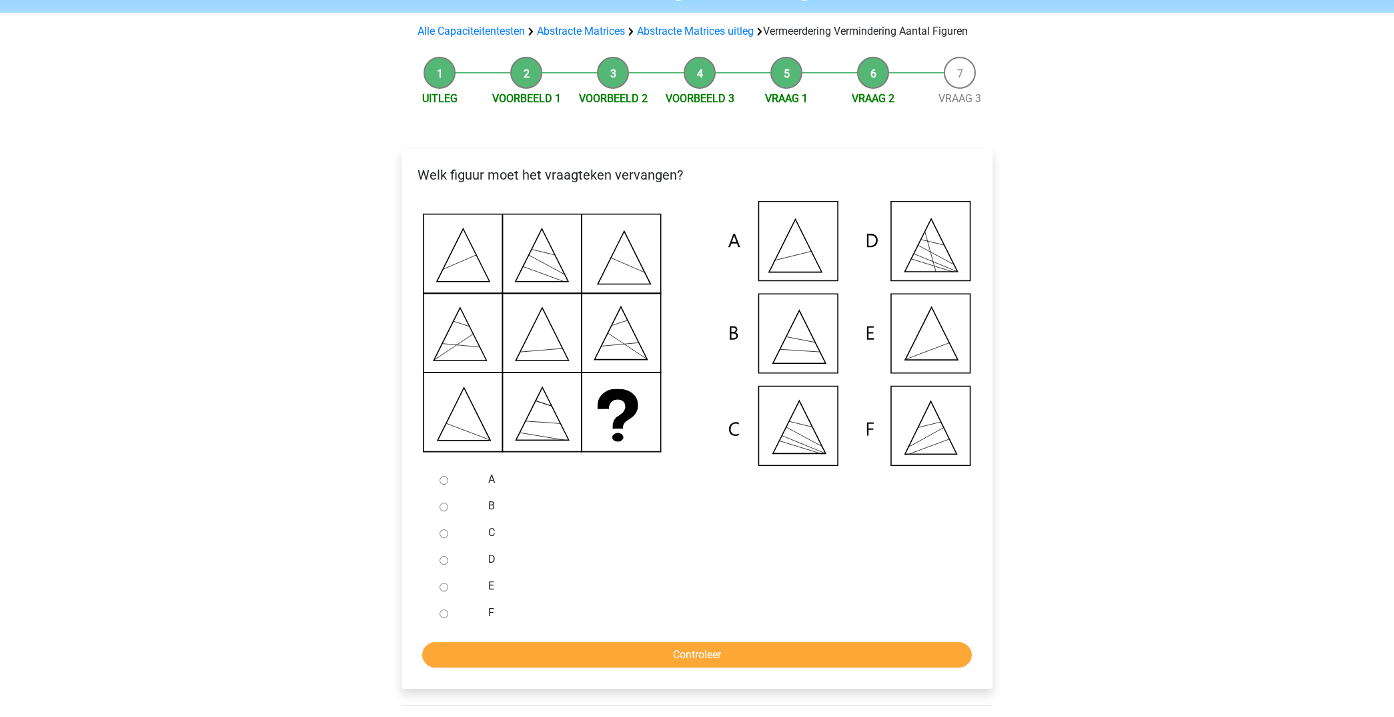
scroll to position [149, 0]
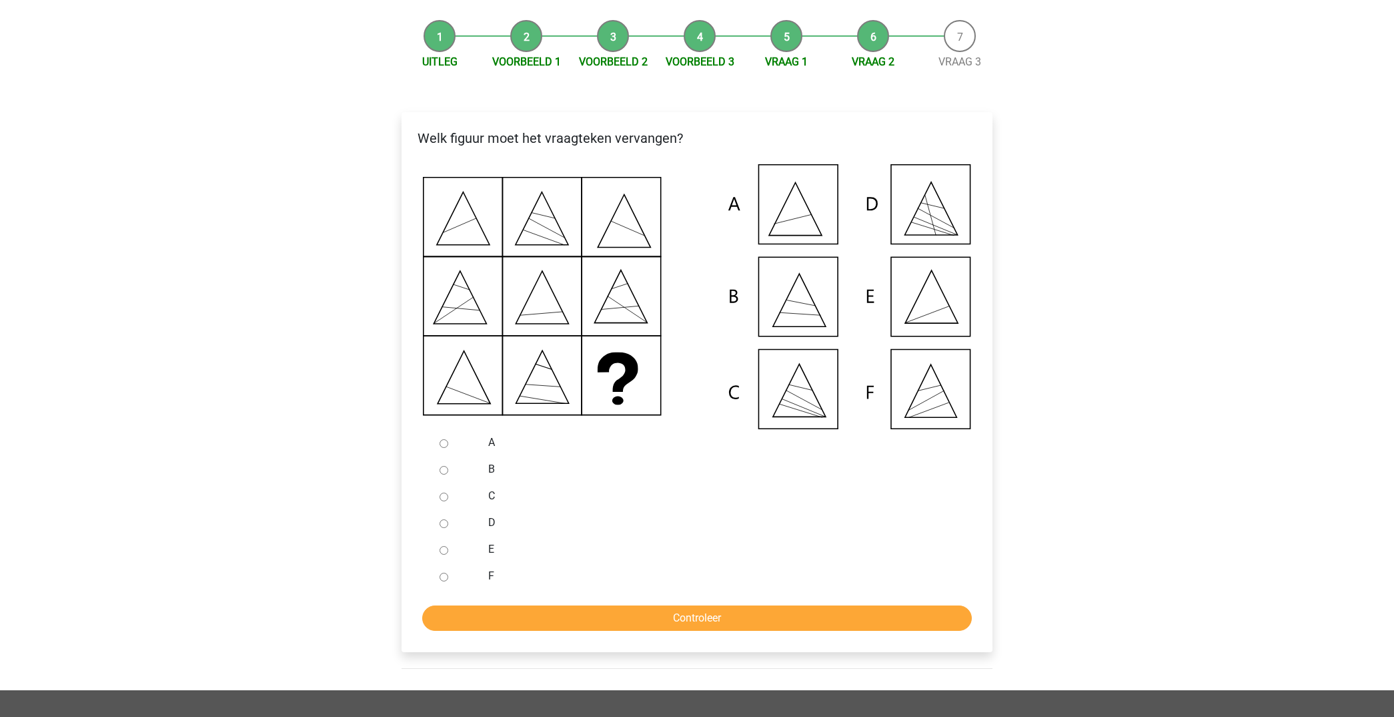
click at [446, 554] on input "E" at bounding box center [444, 550] width 9 height 9
radio input "true"
click at [684, 625] on input "Controleer" at bounding box center [697, 617] width 550 height 25
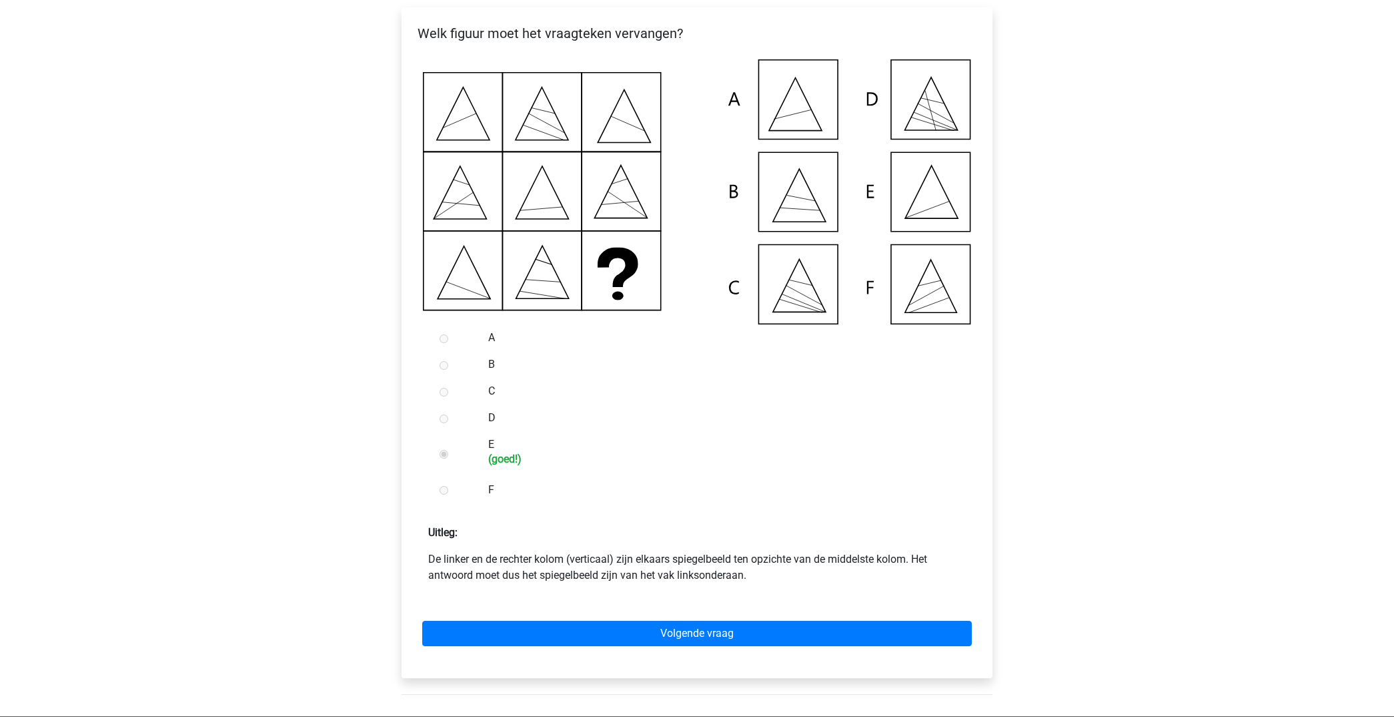
scroll to position [259, 0]
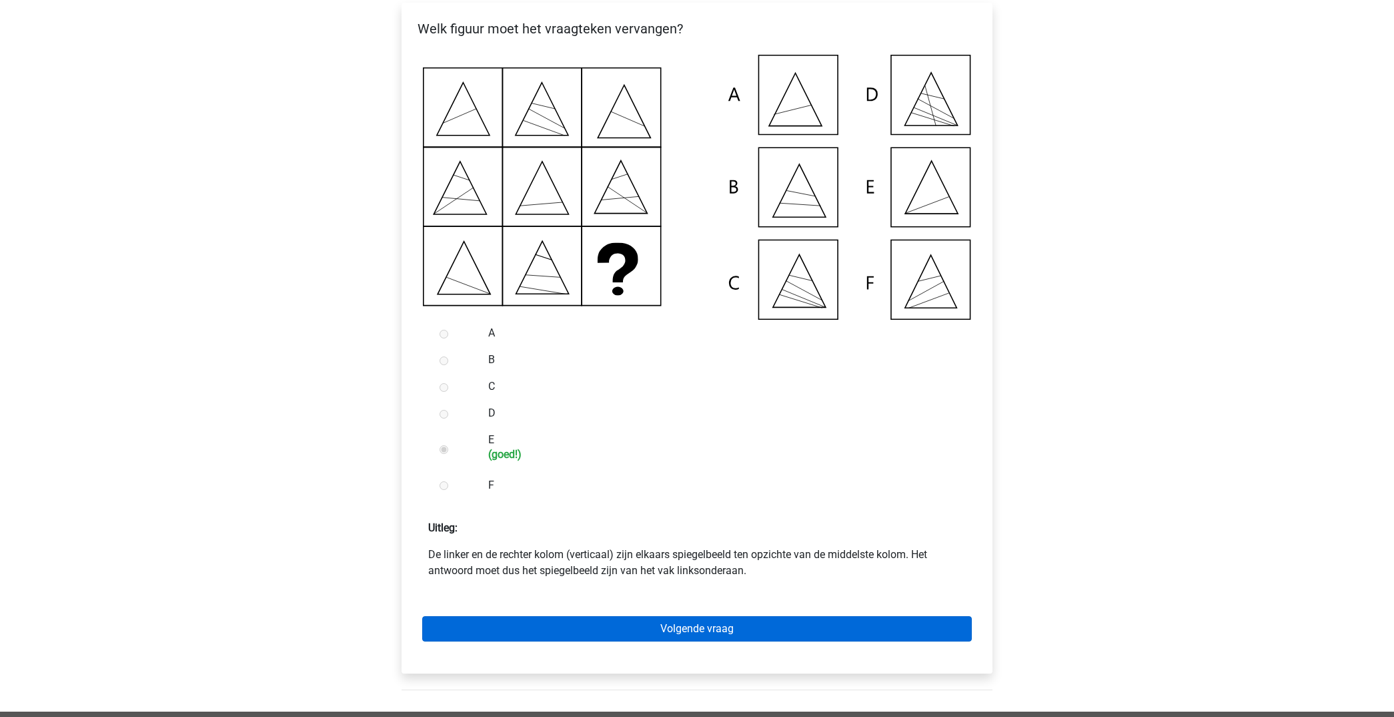
click at [677, 641] on link "Volgende vraag" at bounding box center [697, 628] width 550 height 25
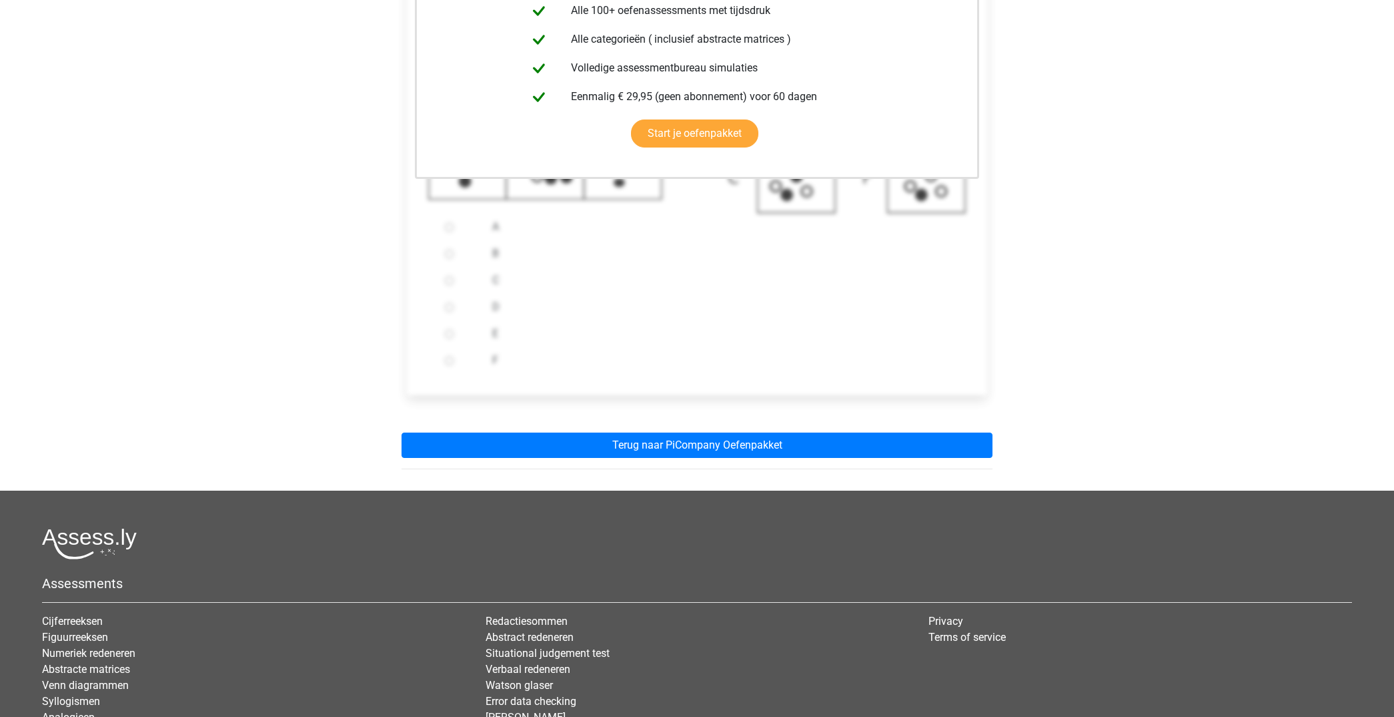
scroll to position [367, 0]
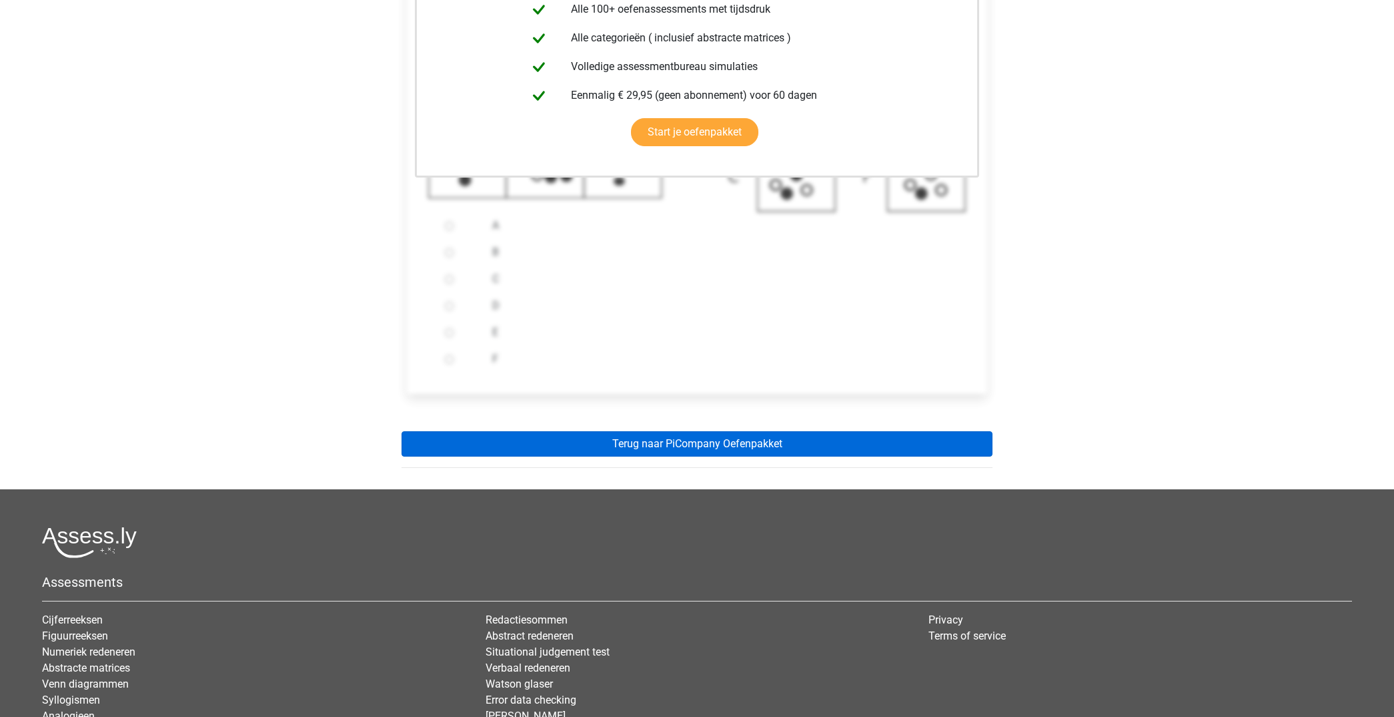
click at [703, 455] on link "Terug naar PiCompany Oefenpakket" at bounding box center [697, 443] width 591 height 25
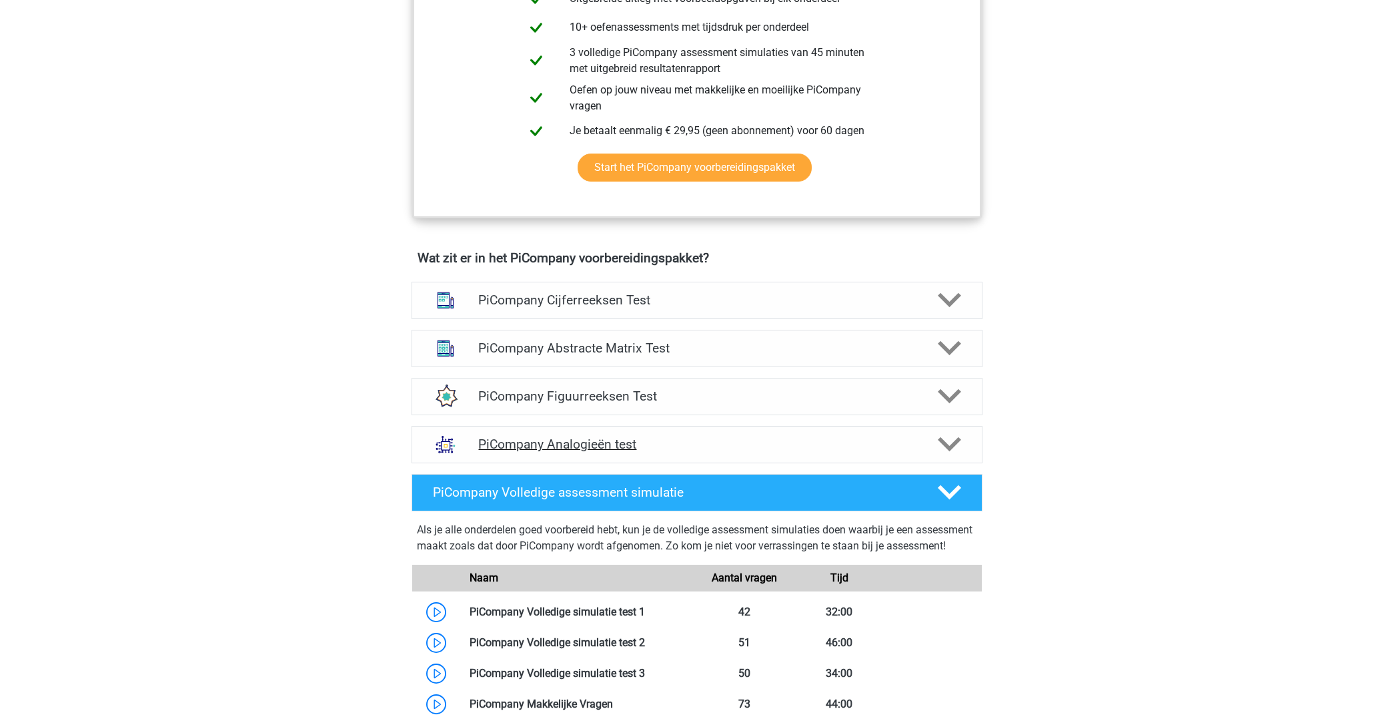
scroll to position [648, 0]
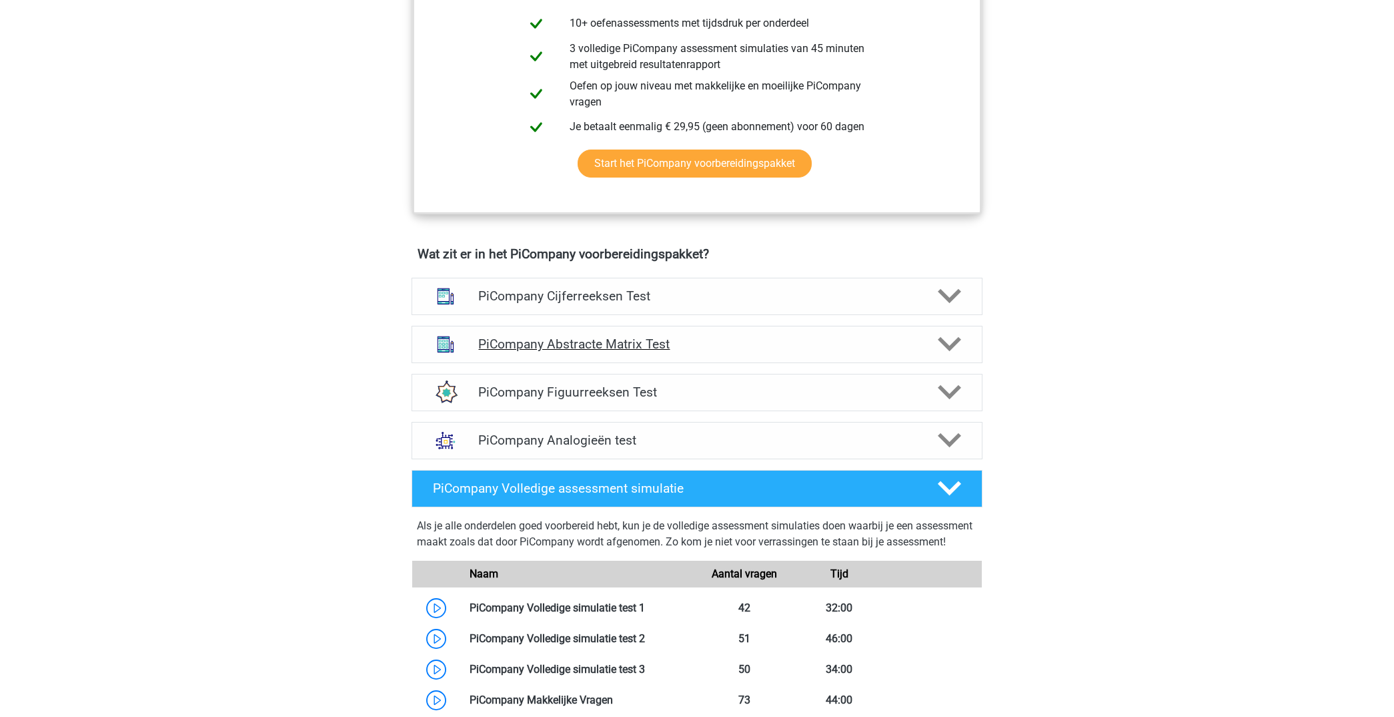
click at [955, 352] on polygon at bounding box center [949, 344] width 23 height 15
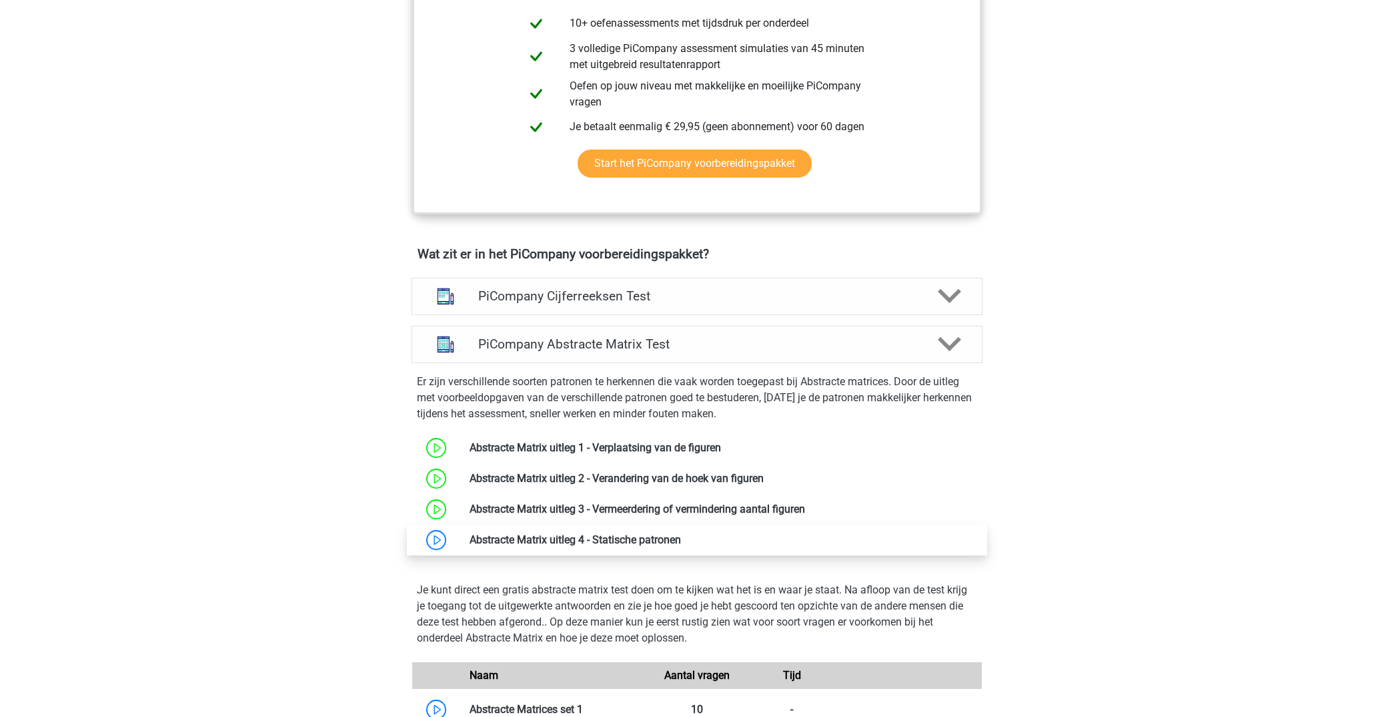
click at [681, 546] on link at bounding box center [681, 539] width 0 height 13
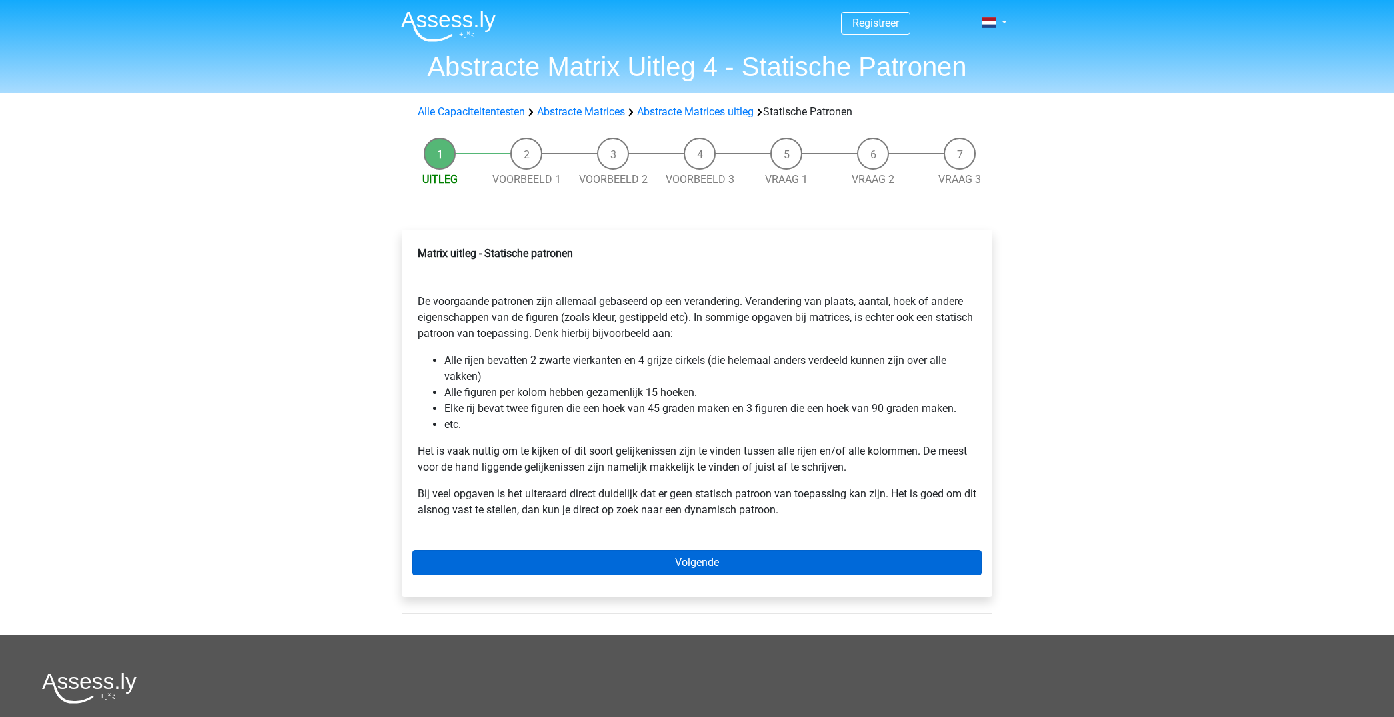
click at [671, 555] on link "Volgende" at bounding box center [697, 562] width 570 height 25
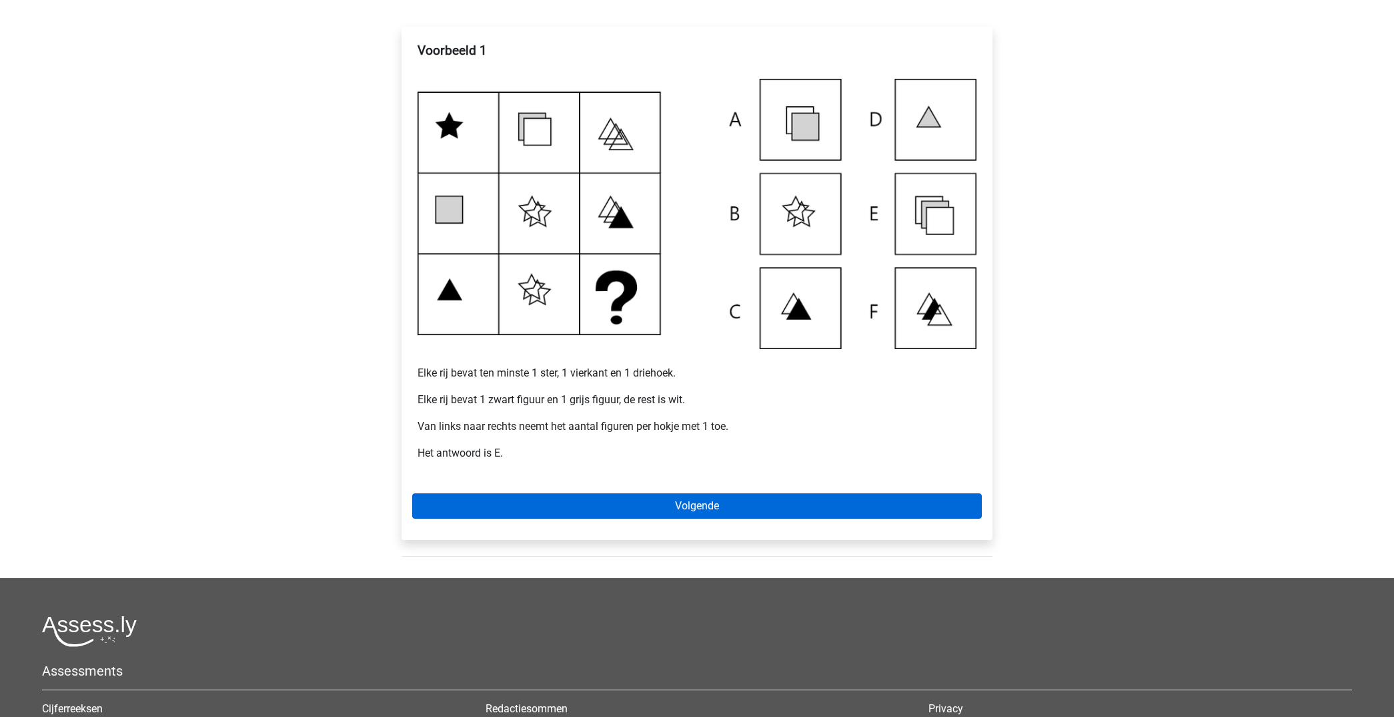
scroll to position [192, 0]
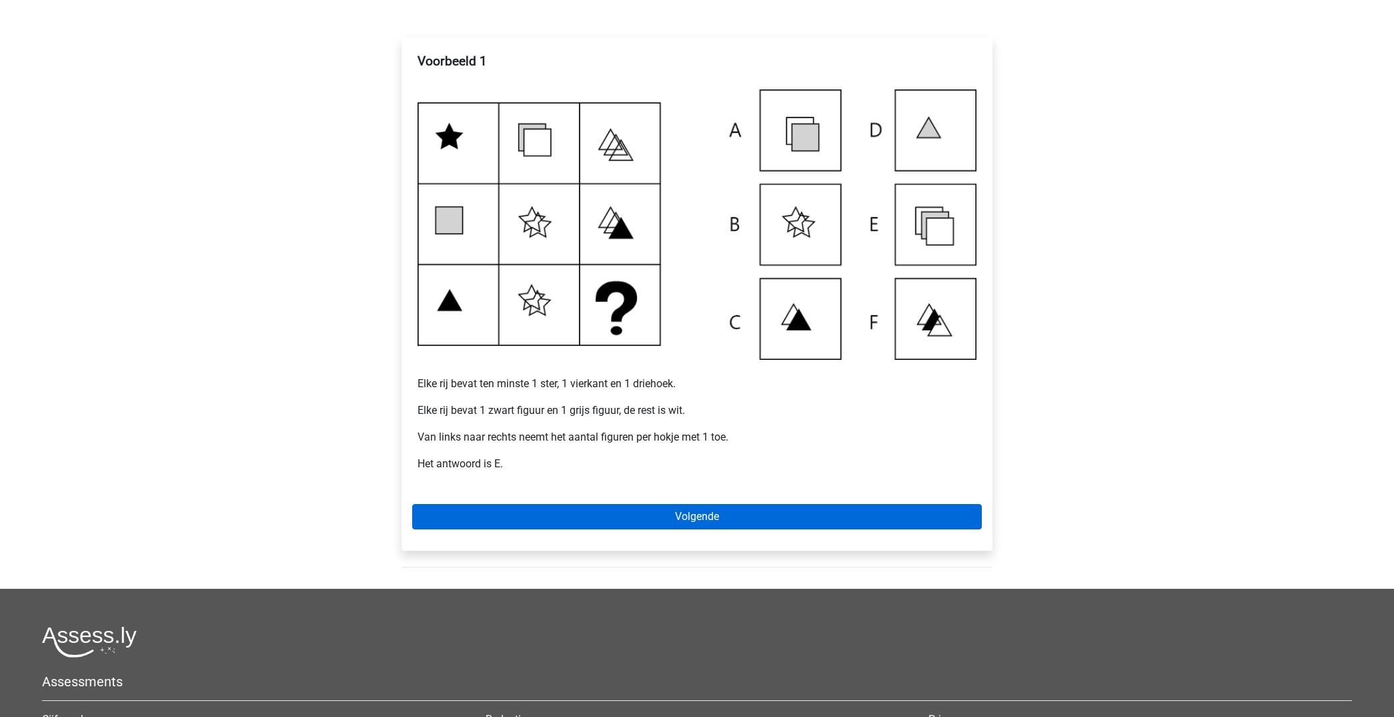
click at [676, 515] on link "Volgende" at bounding box center [697, 516] width 570 height 25
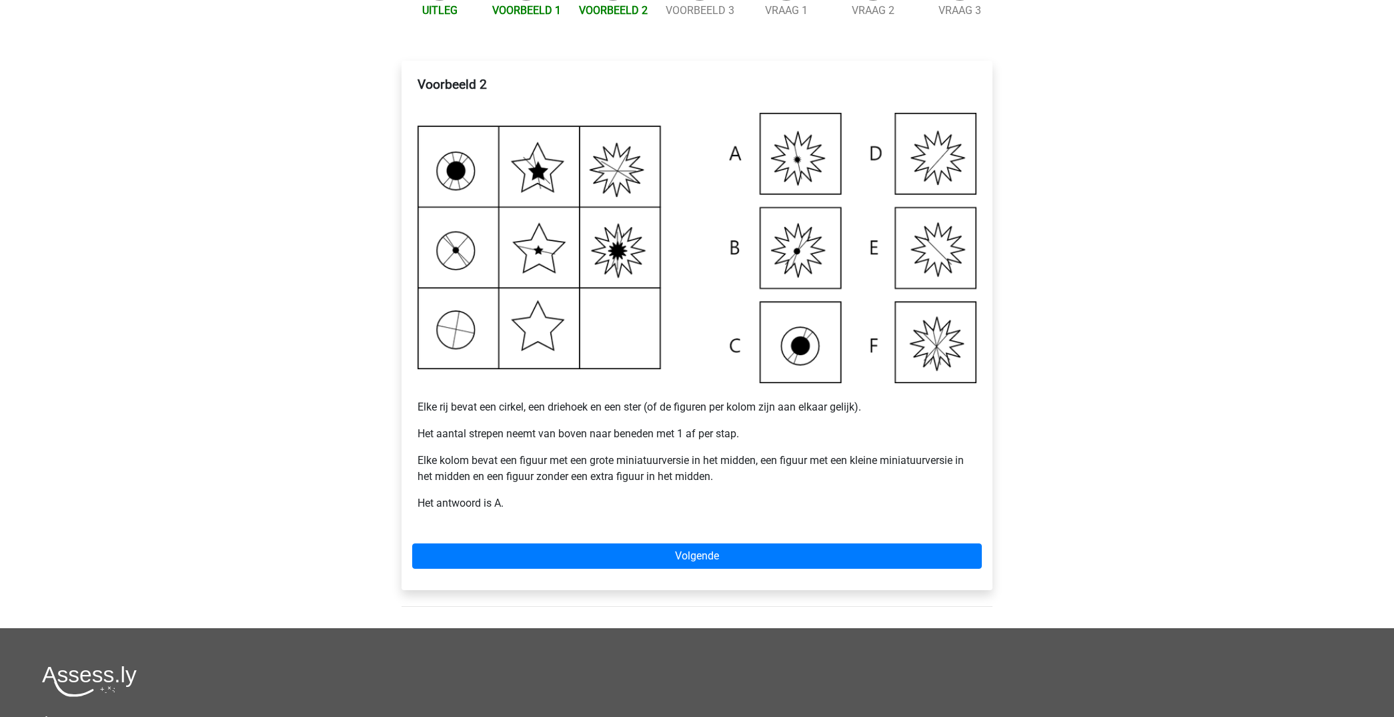
scroll to position [173, 0]
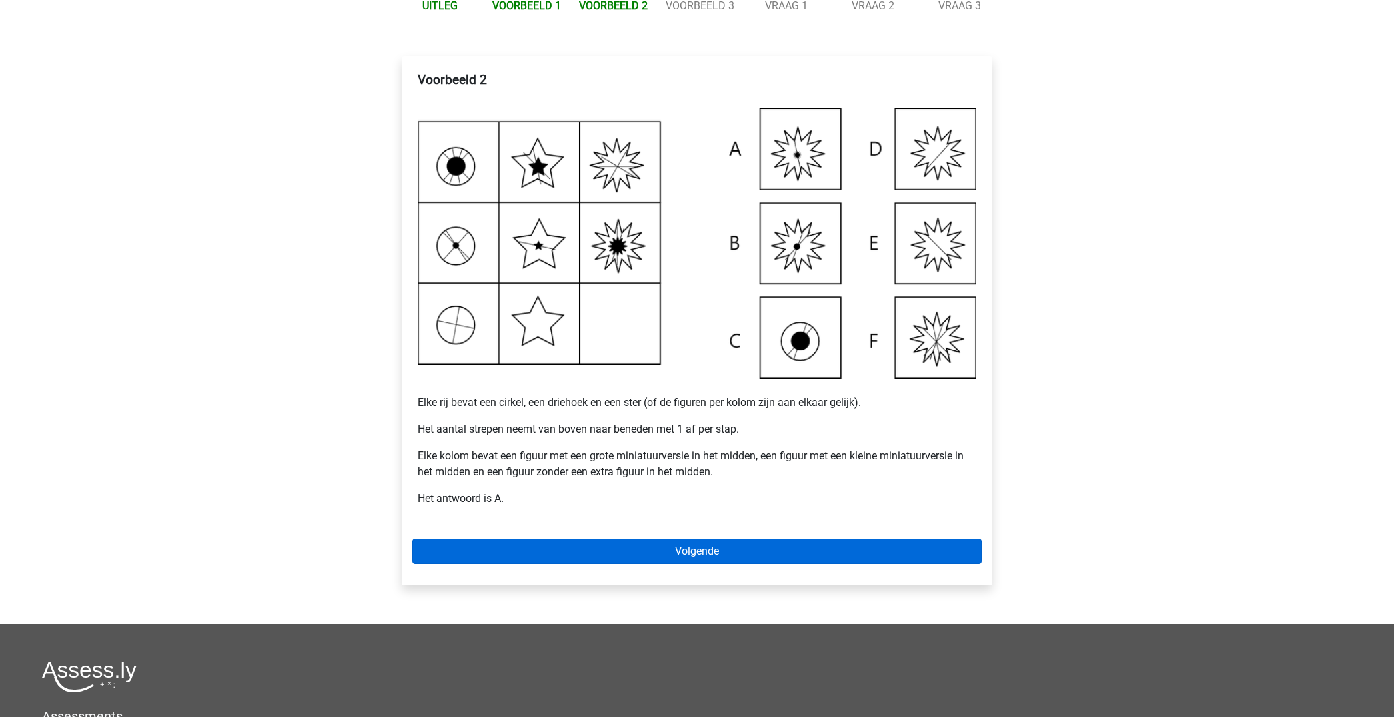
click at [748, 550] on link "Volgende" at bounding box center [697, 550] width 570 height 25
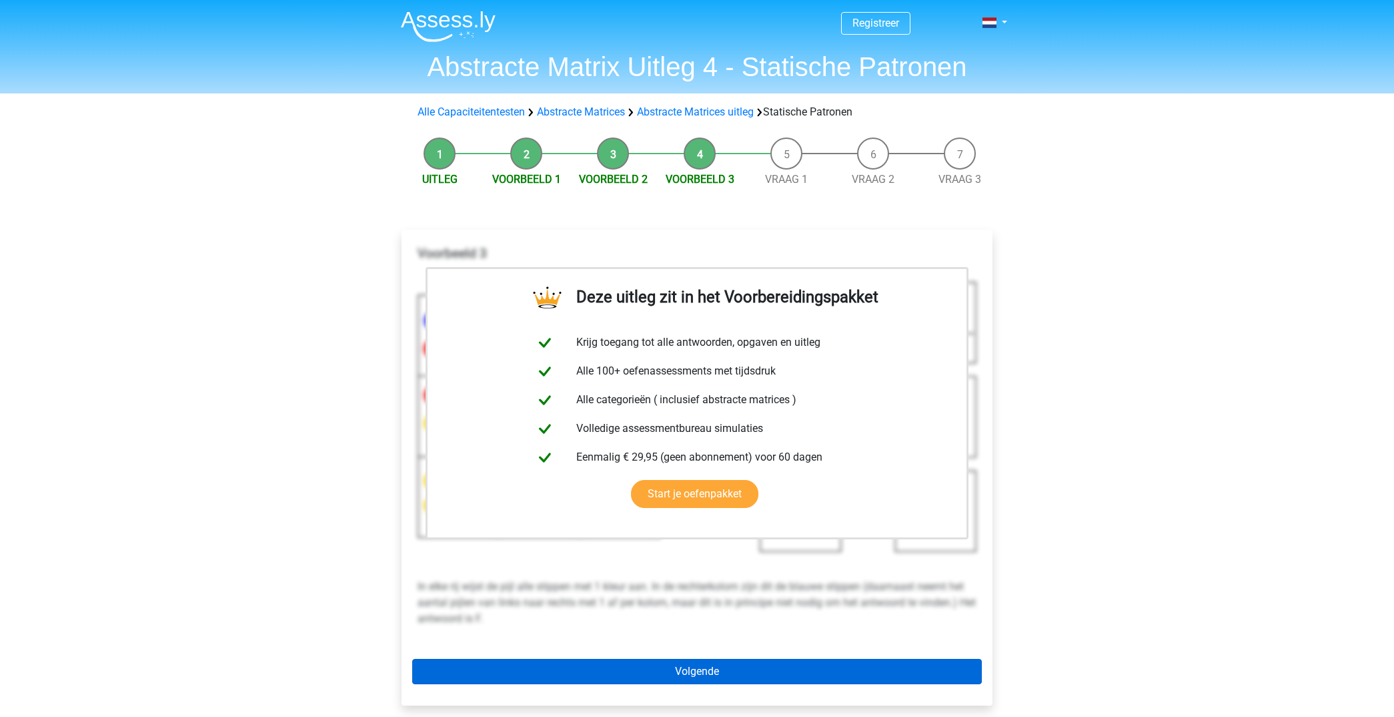
click at [717, 669] on link "Volgende" at bounding box center [697, 671] width 570 height 25
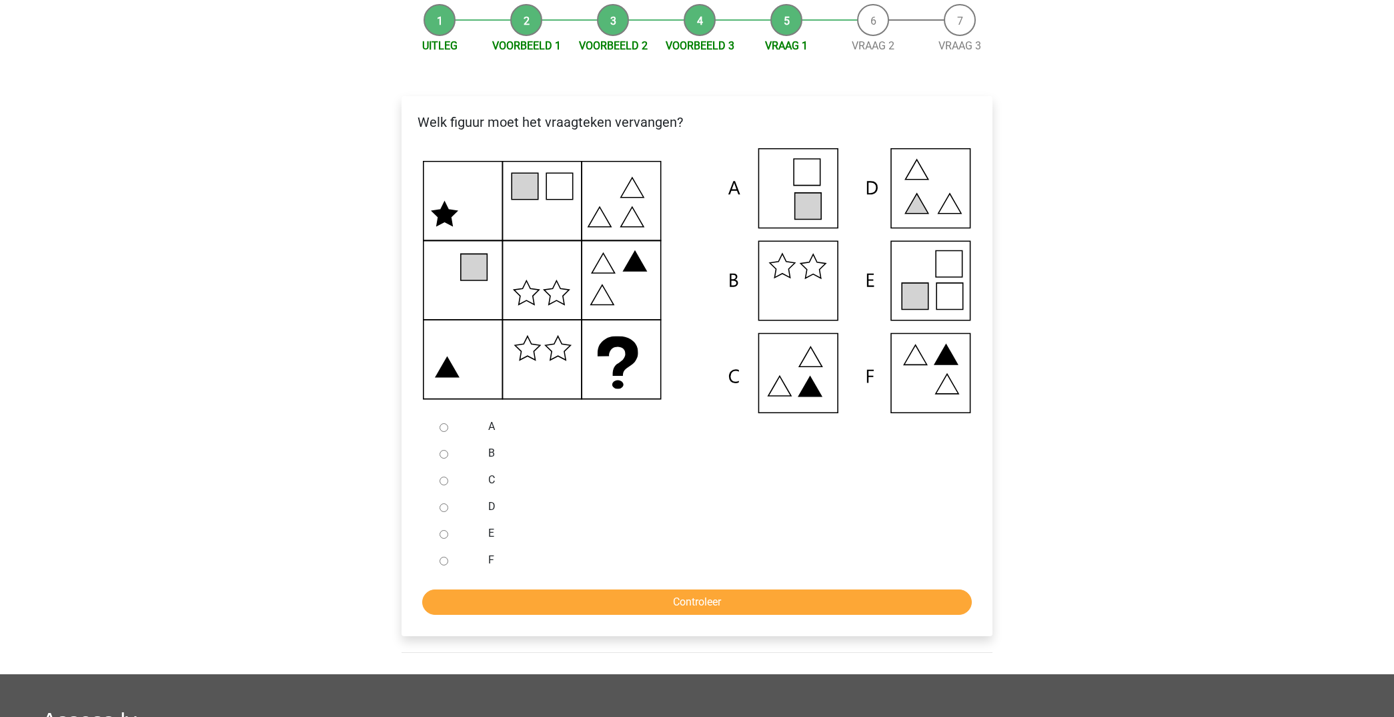
scroll to position [139, 0]
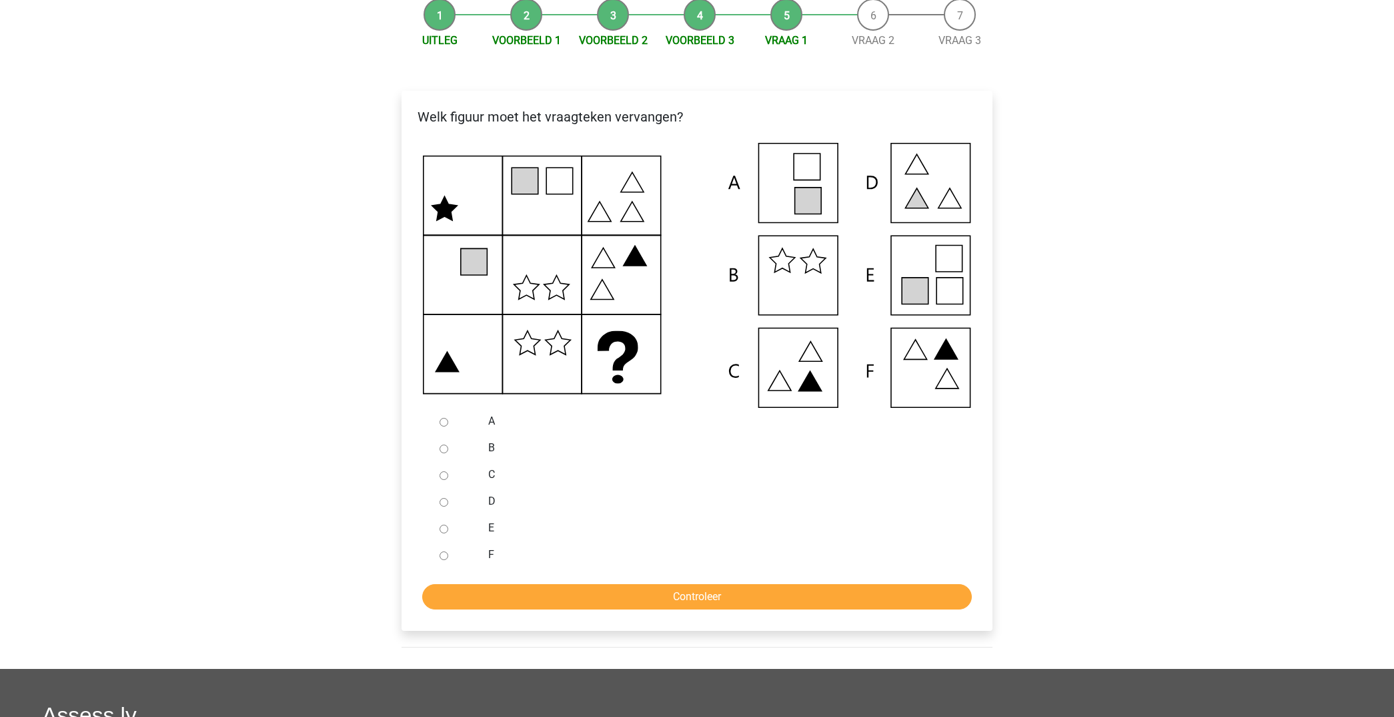
click at [445, 531] on input "E" at bounding box center [444, 528] width 9 height 9
radio input "true"
click at [635, 594] on input "Controleer" at bounding box center [697, 596] width 550 height 25
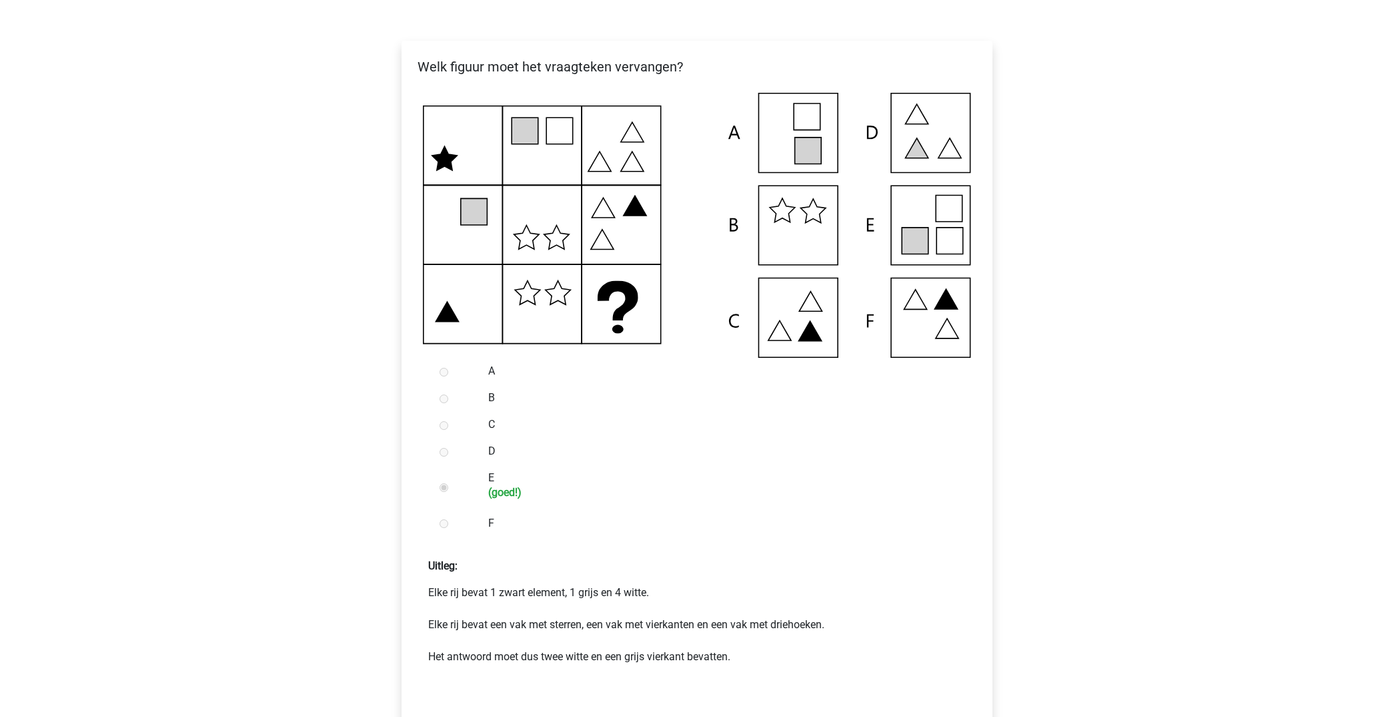
scroll to position [280, 0]
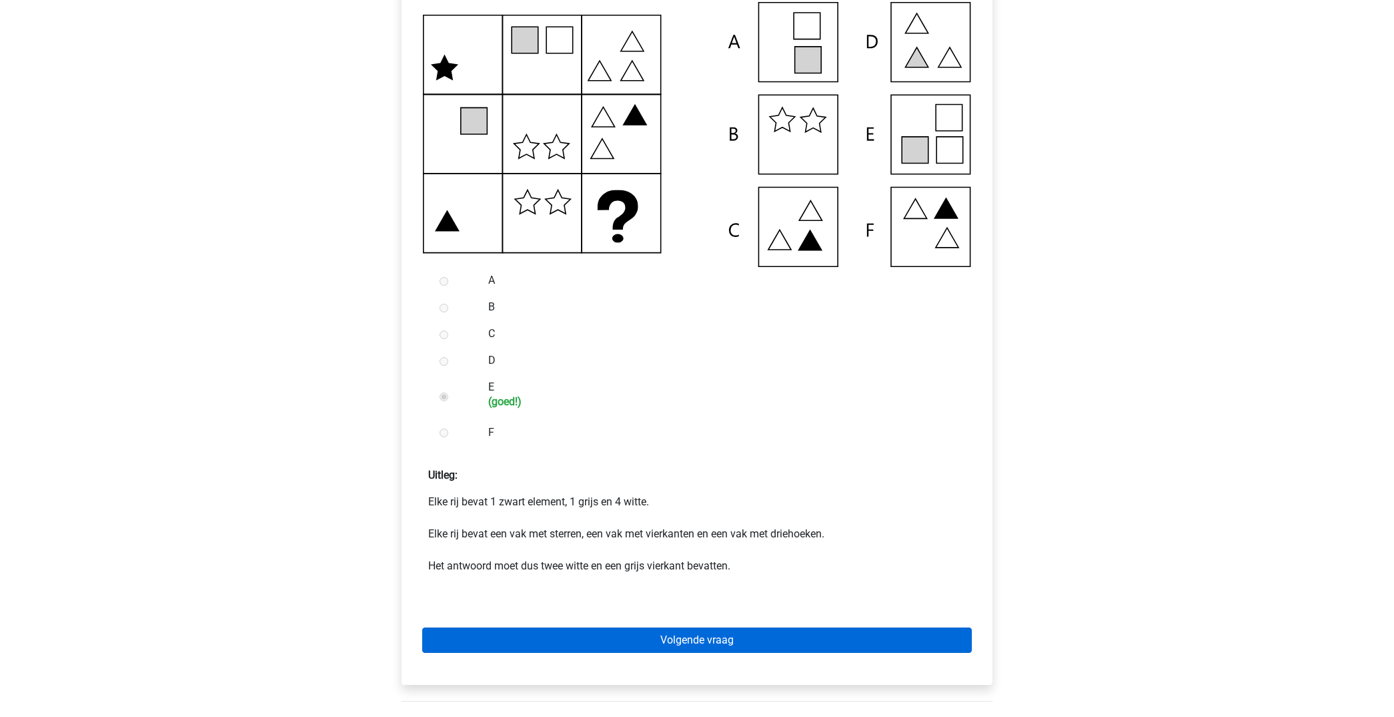
click at [661, 633] on link "Volgende vraag" at bounding box center [697, 639] width 550 height 25
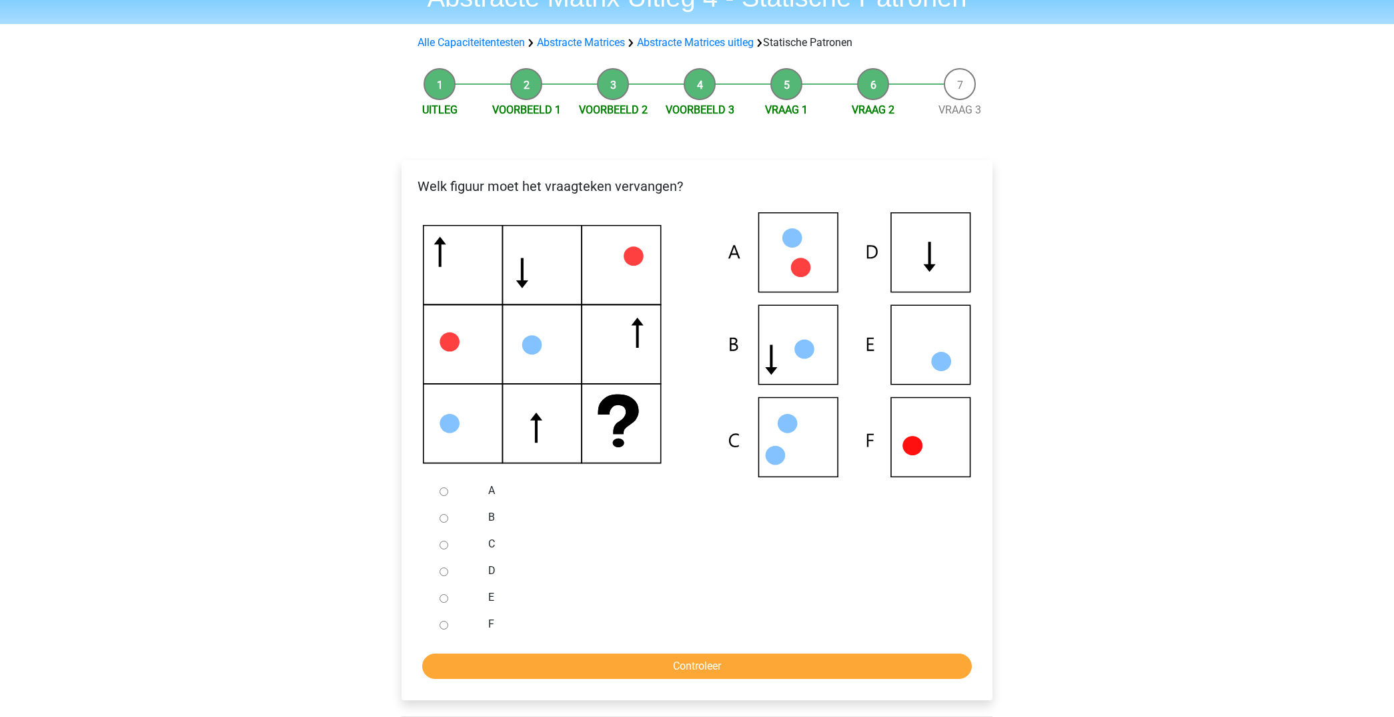
scroll to position [68, 0]
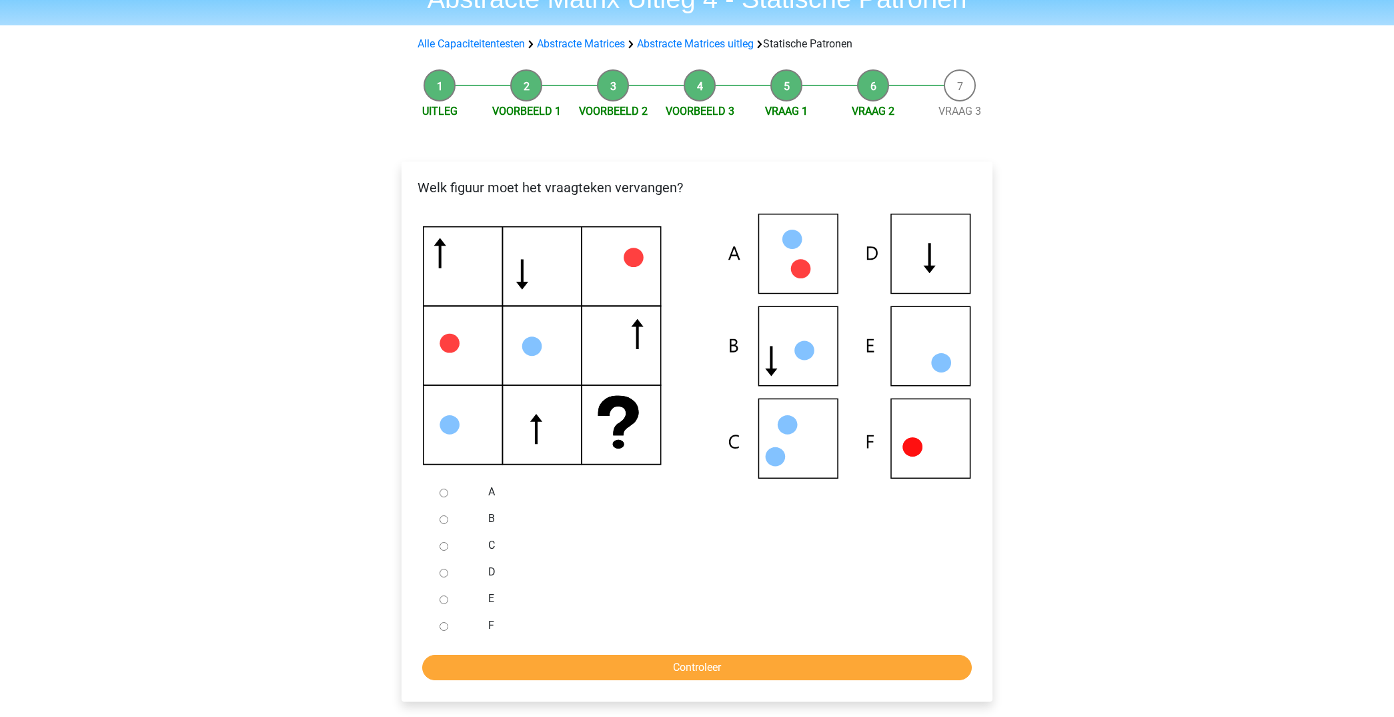
click at [448, 572] on div at bounding box center [456, 571] width 44 height 27
click at [444, 571] on input "D" at bounding box center [444, 572] width 9 height 9
radio input "true"
click at [665, 662] on input "Controleer" at bounding box center [697, 667] width 550 height 25
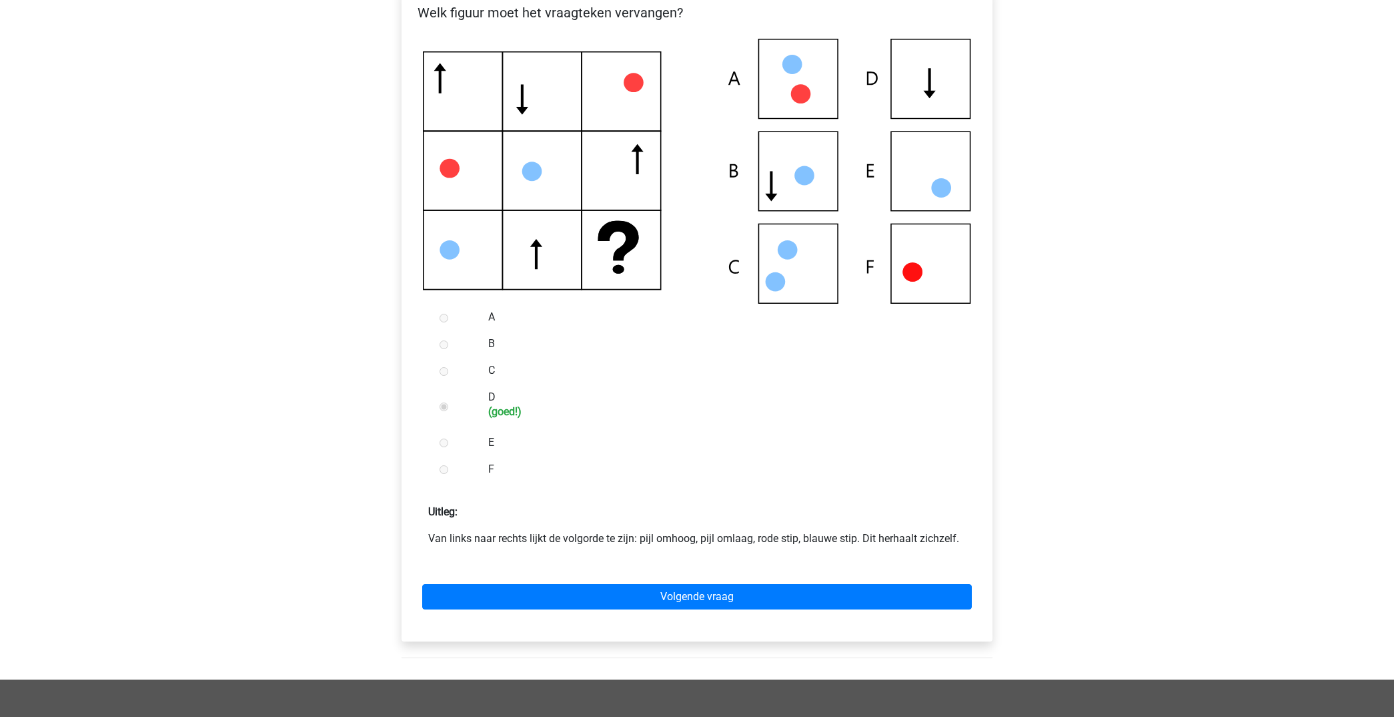
scroll to position [248, 0]
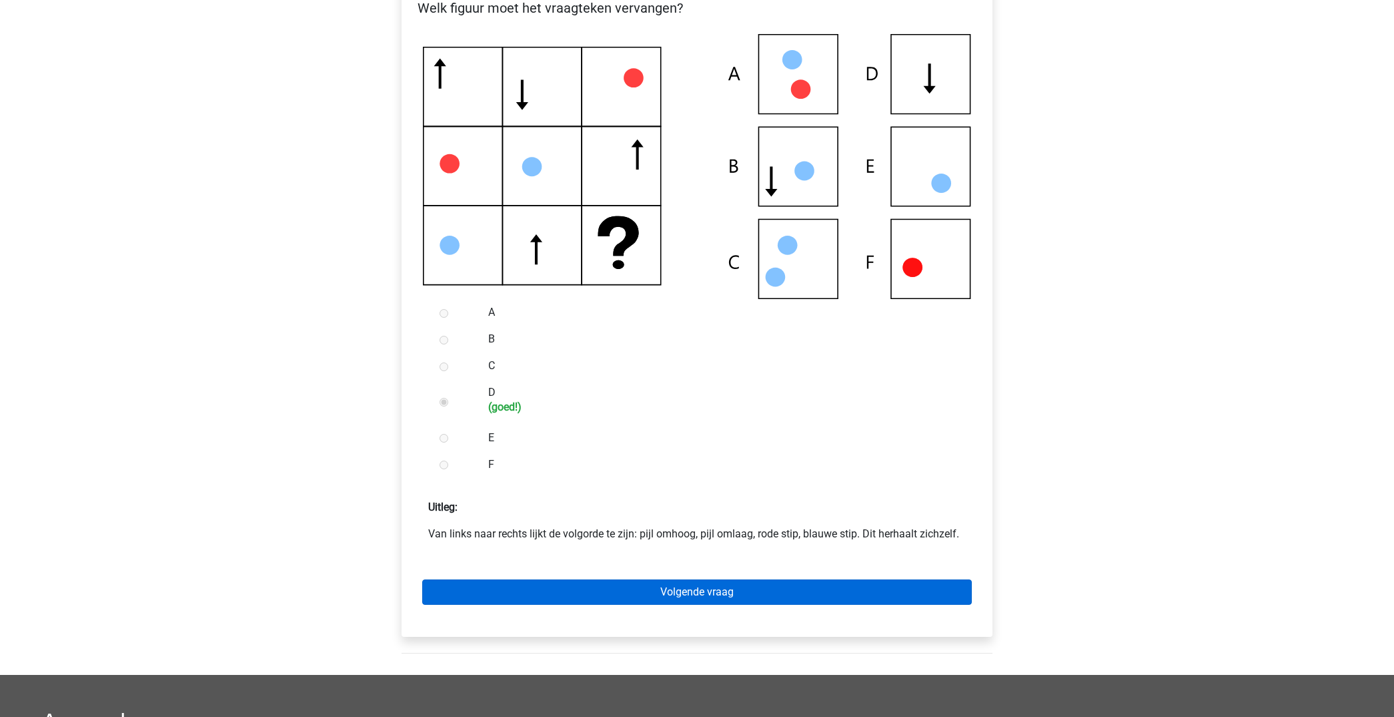
click at [723, 586] on link "Volgende vraag" at bounding box center [697, 591] width 550 height 25
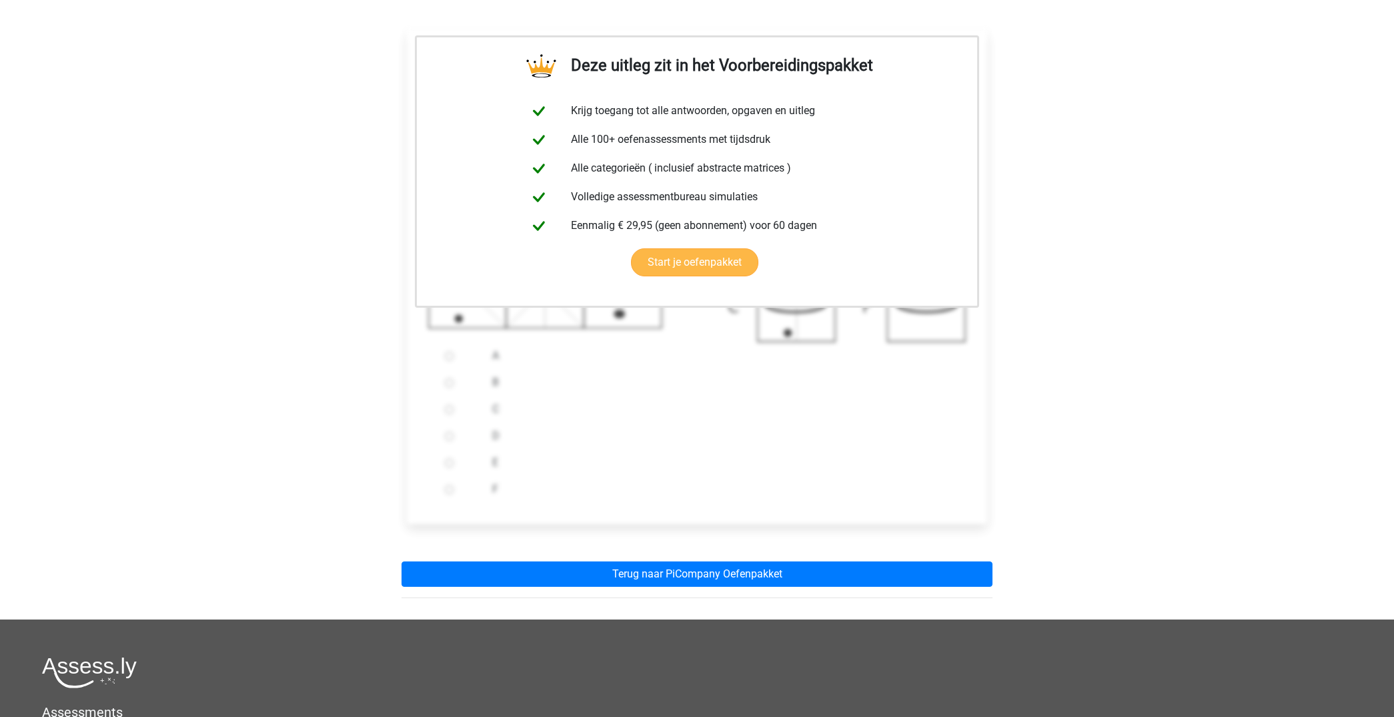
scroll to position [214, 0]
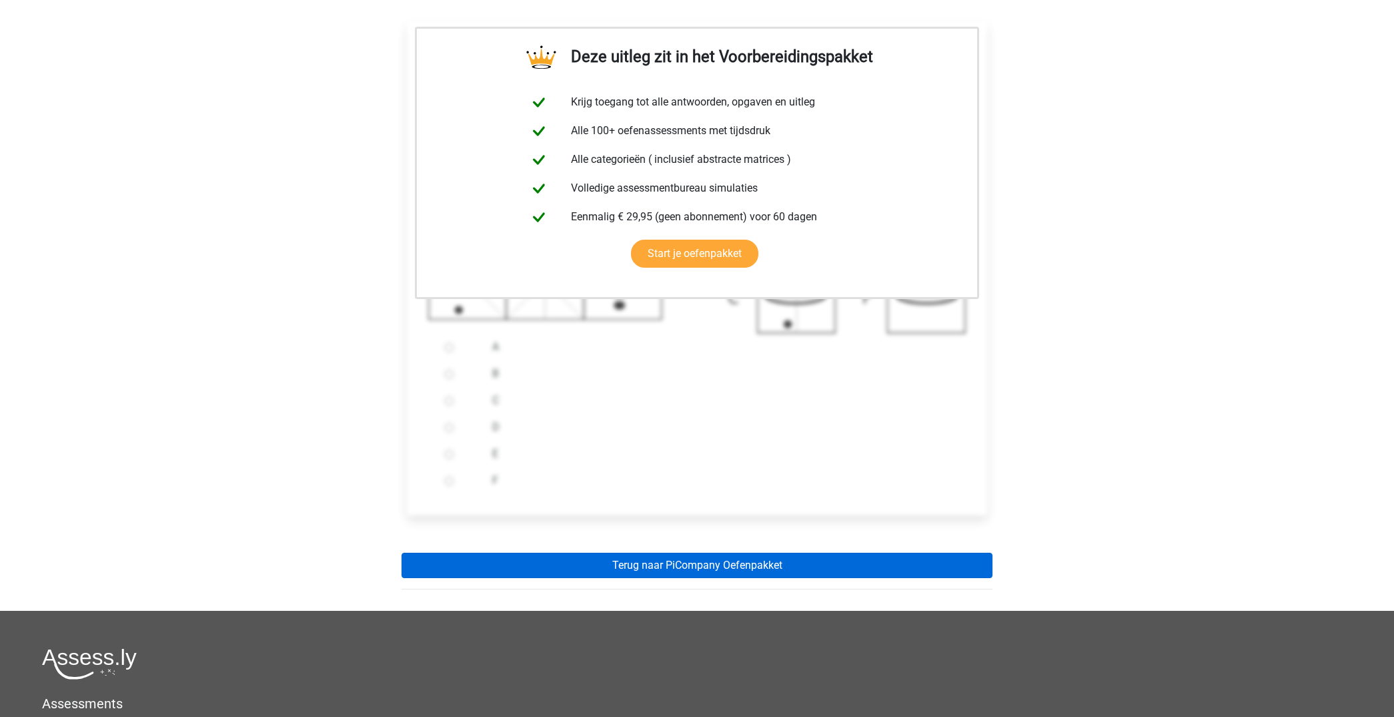
click at [769, 560] on link "Terug naar PiCompany Oefenpakket" at bounding box center [697, 564] width 591 height 25
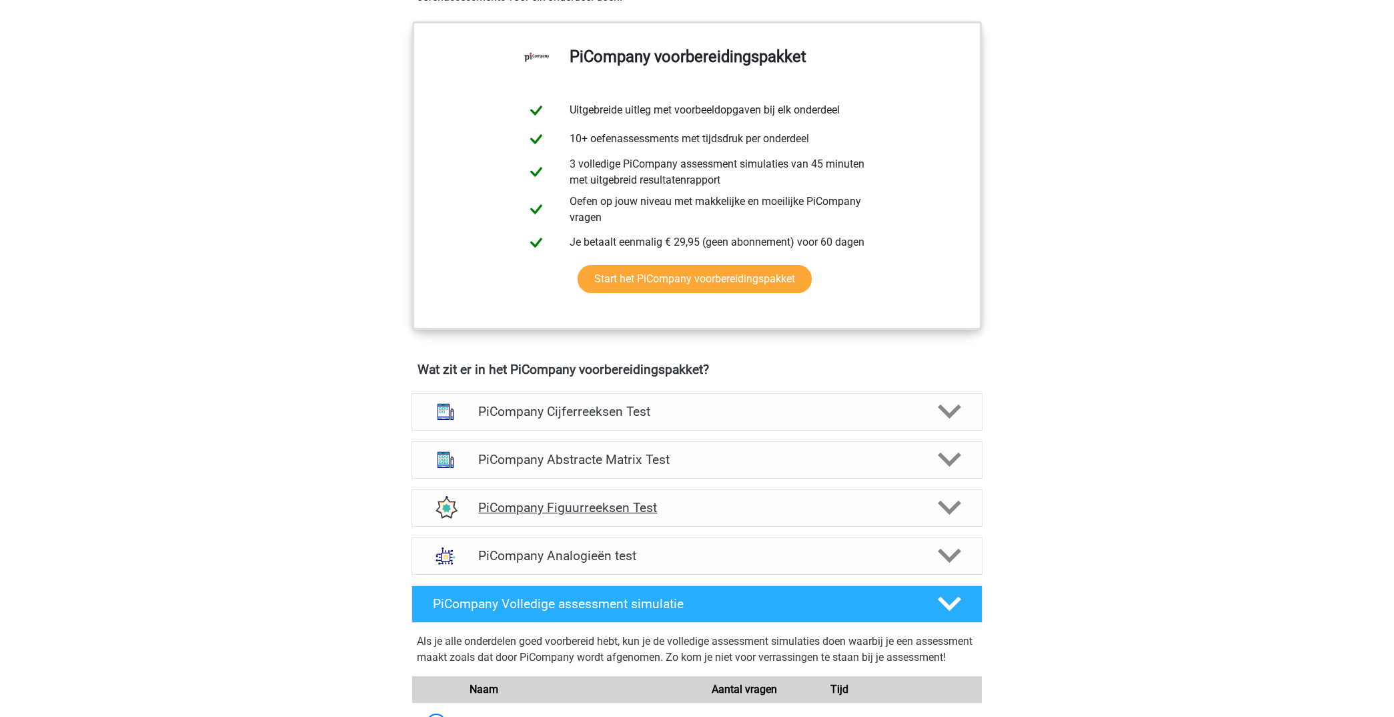
scroll to position [534, 0]
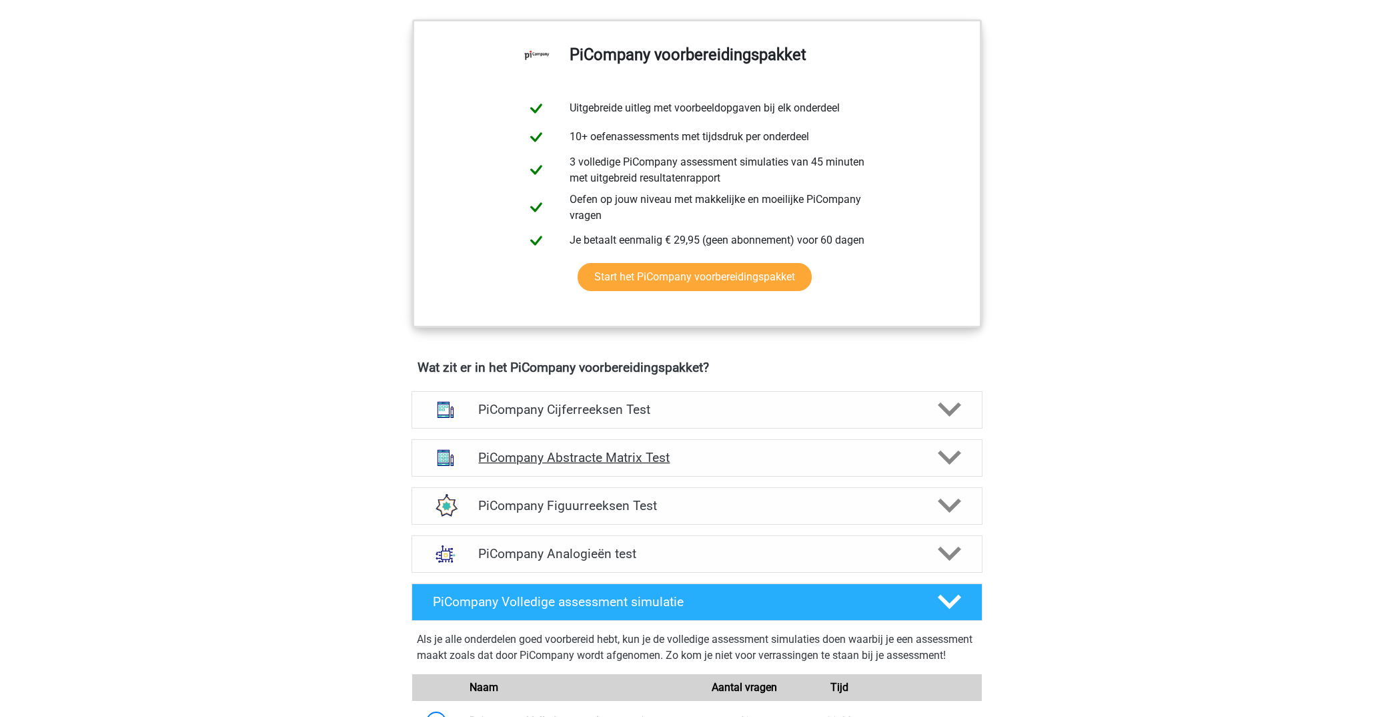
click at [943, 463] on icon at bounding box center [949, 457] width 23 height 23
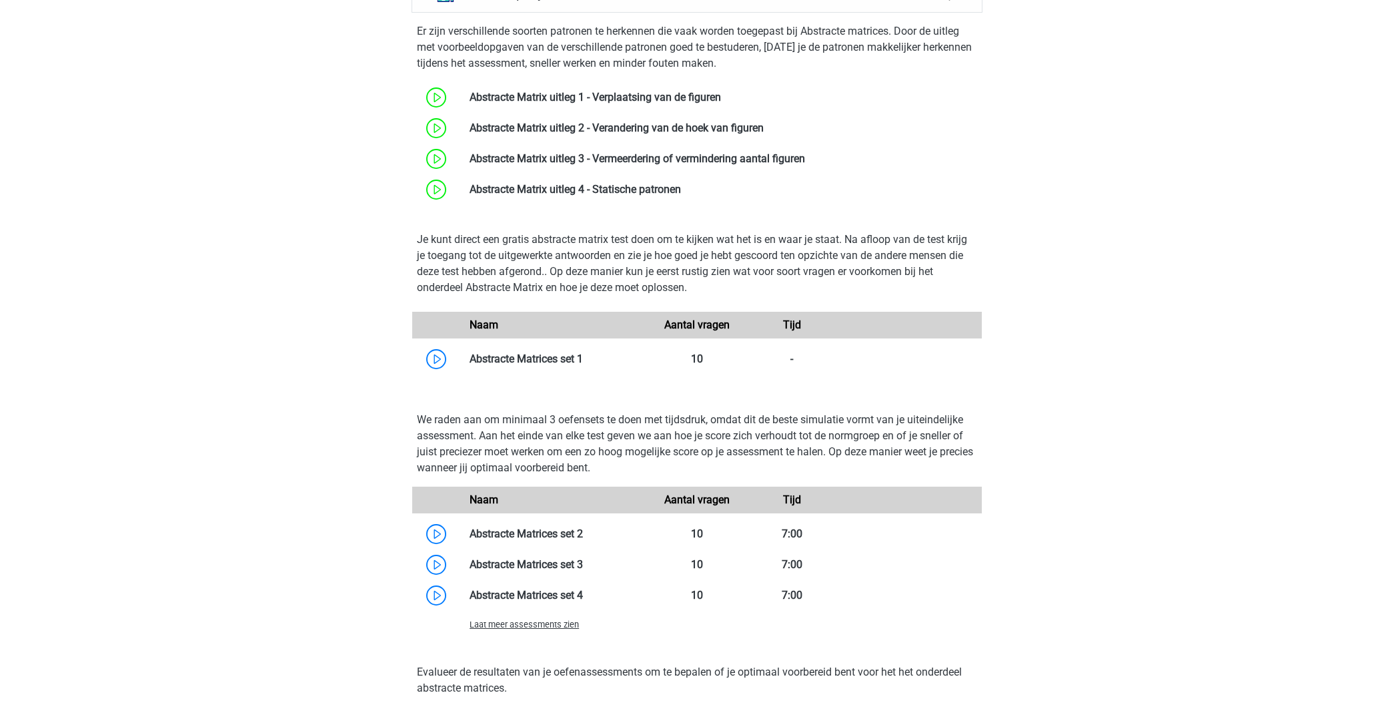
scroll to position [999, 0]
click at [583, 364] on link at bounding box center [583, 358] width 0 height 13
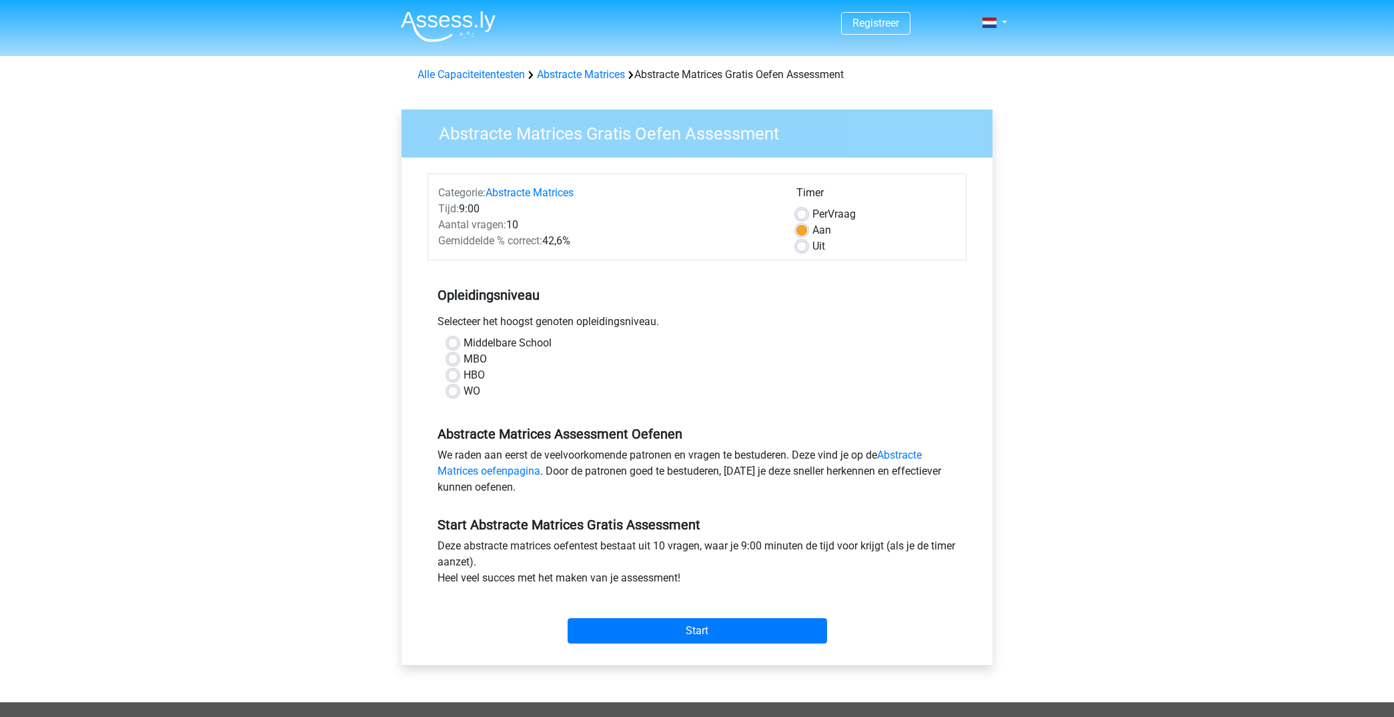
click at [464, 395] on label "WO" at bounding box center [472, 391] width 17 height 16
click at [452, 395] on input "WO" at bounding box center [453, 389] width 11 height 13
radio input "true"
click at [663, 637] on input "Start" at bounding box center [698, 630] width 260 height 25
click at [694, 627] on input "Start" at bounding box center [698, 630] width 260 height 25
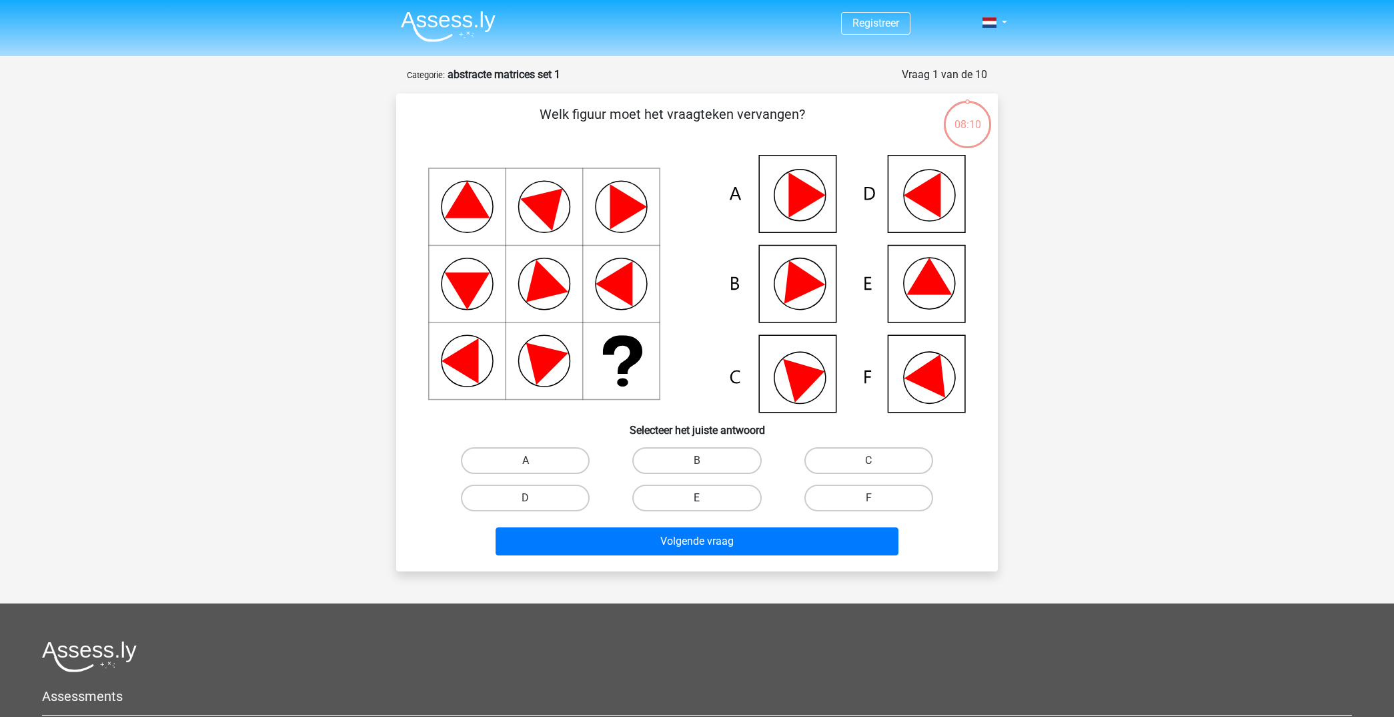
click at [691, 501] on label "E" at bounding box center [697, 497] width 129 height 27
click at [697, 501] on input "E" at bounding box center [701, 502] width 9 height 9
radio input "true"
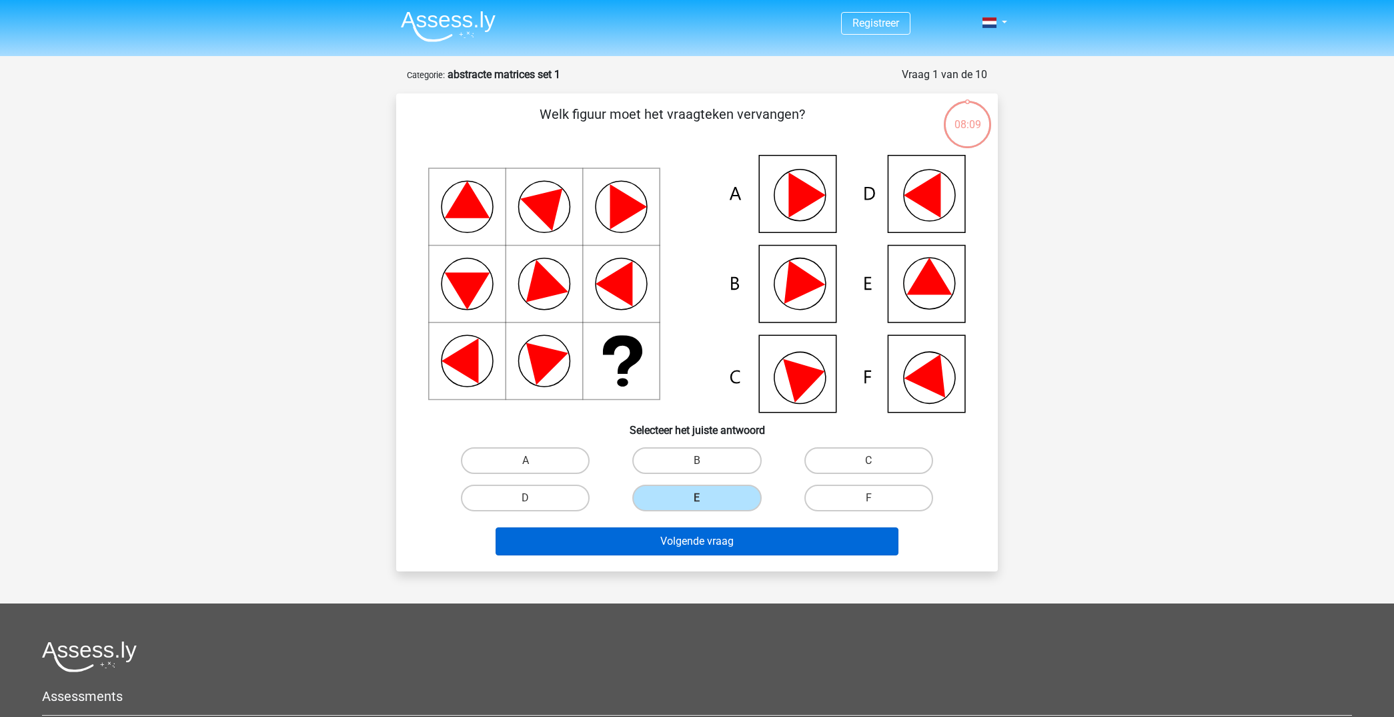
click at [695, 536] on button "Volgende vraag" at bounding box center [698, 541] width 404 height 28
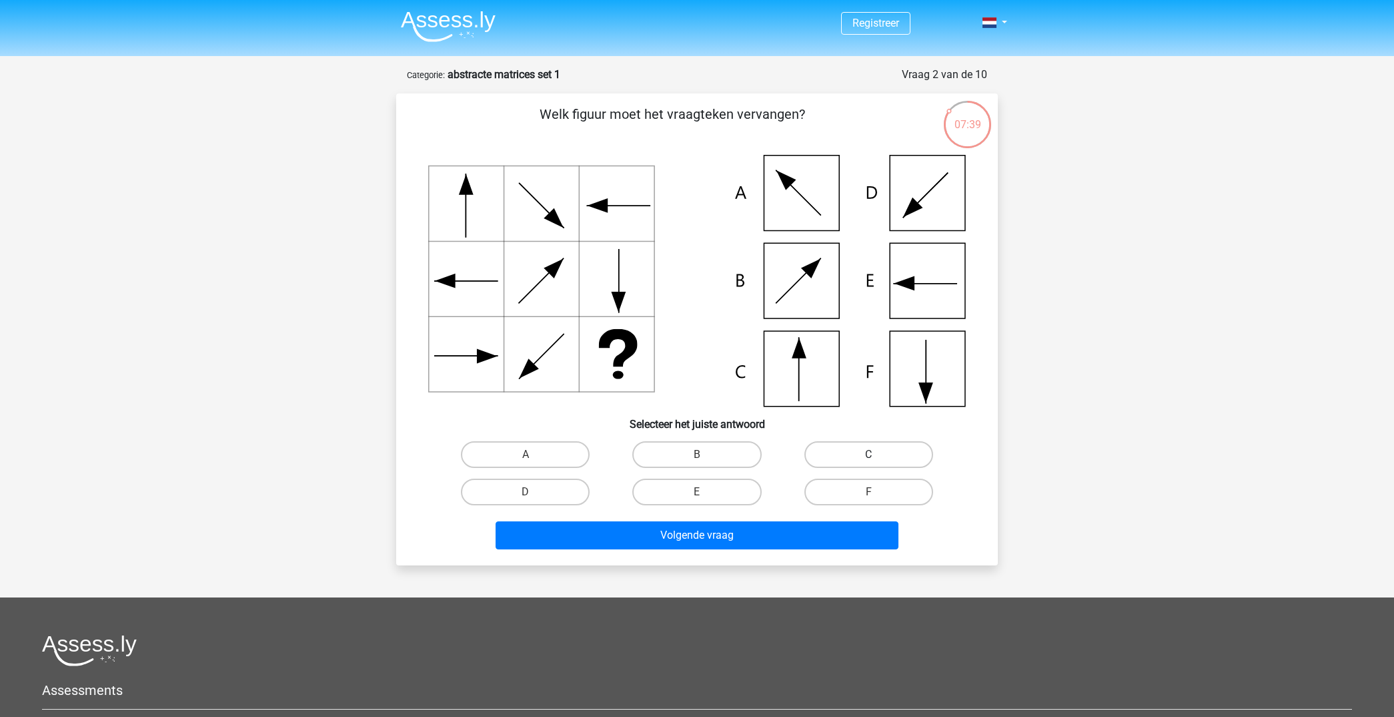
click at [847, 453] on label "C" at bounding box center [869, 454] width 129 height 27
click at [869, 454] on input "C" at bounding box center [873, 458] width 9 height 9
radio input "true"
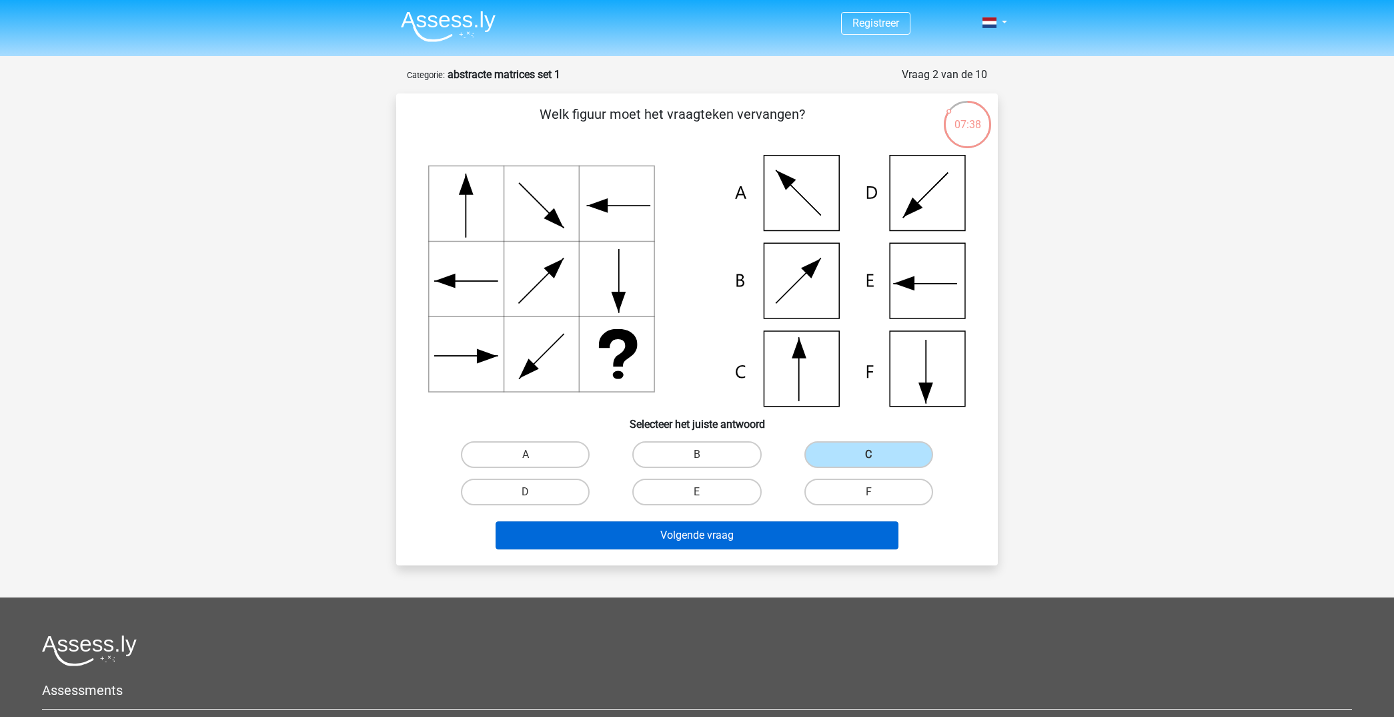
click at [772, 529] on button "Volgende vraag" at bounding box center [698, 535] width 404 height 28
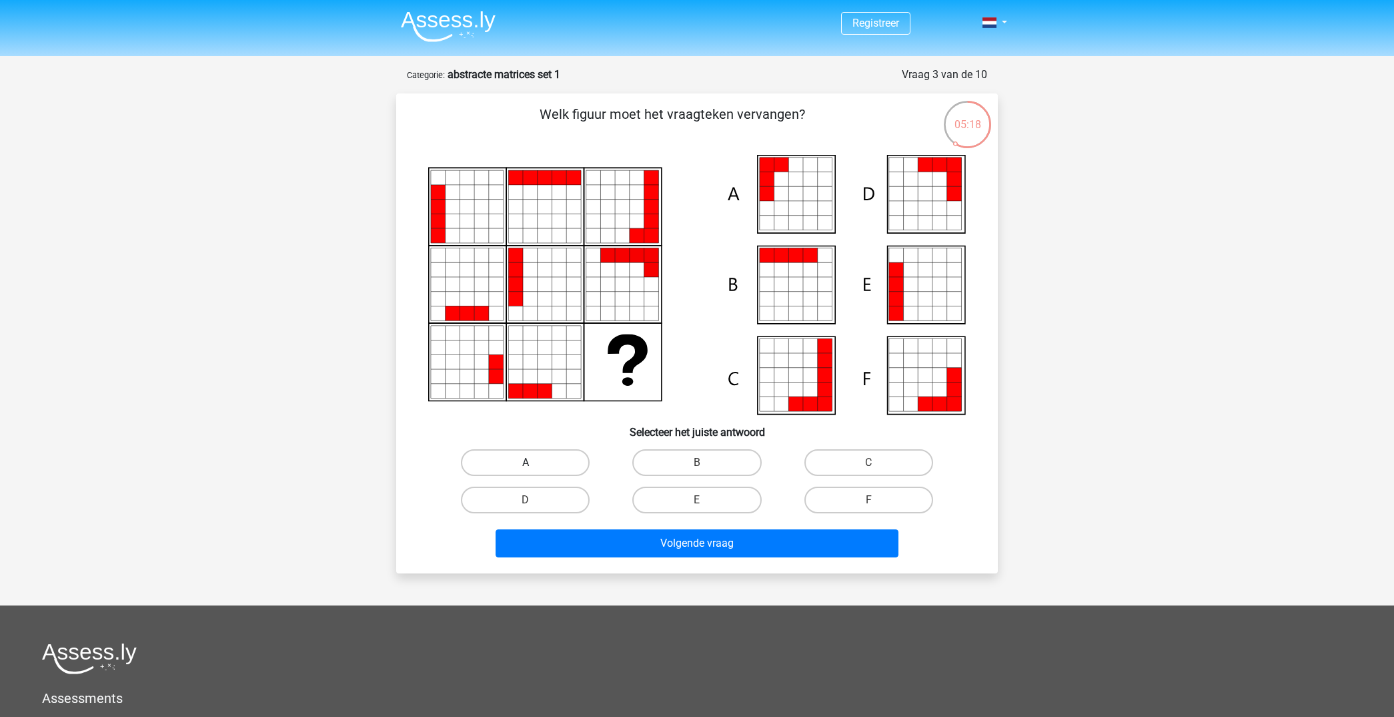
click at [520, 452] on label "A" at bounding box center [525, 462] width 129 height 27
click at [526, 462] on input "A" at bounding box center [530, 466] width 9 height 9
radio input "true"
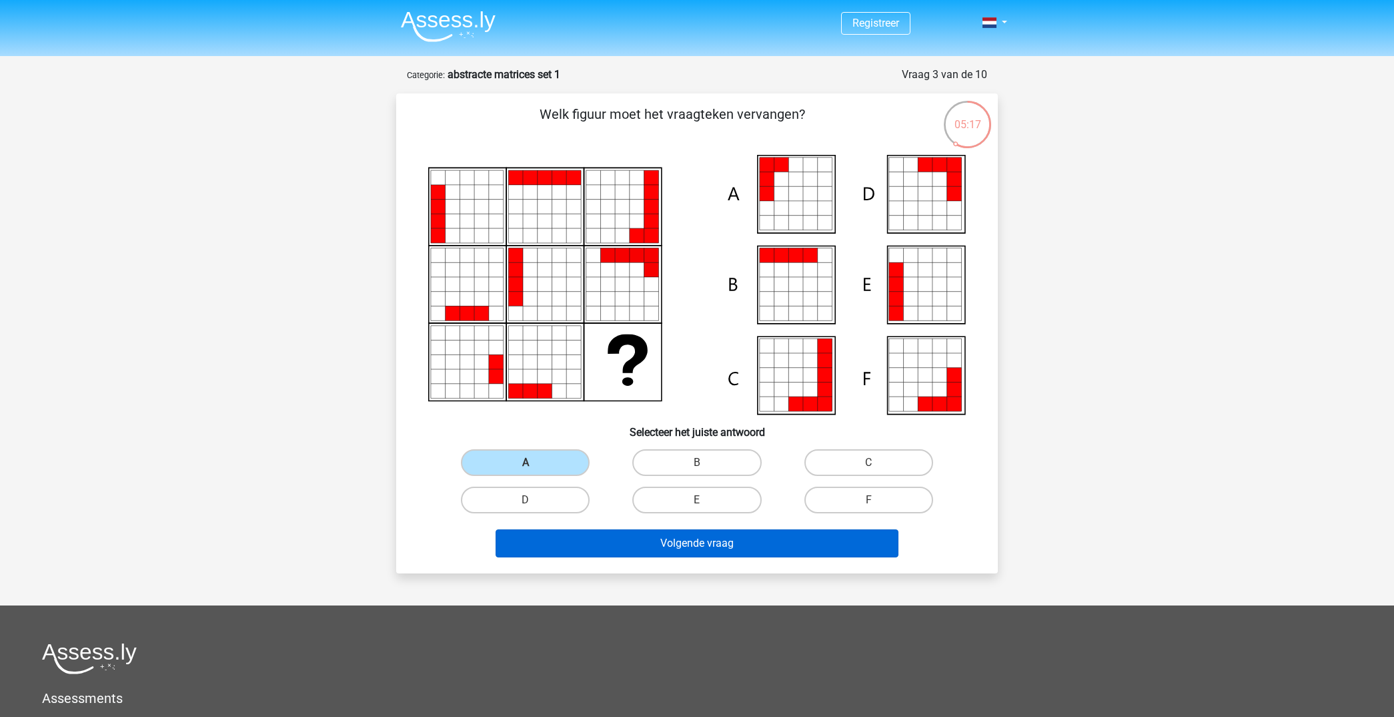
click at [683, 548] on button "Volgende vraag" at bounding box center [698, 543] width 404 height 28
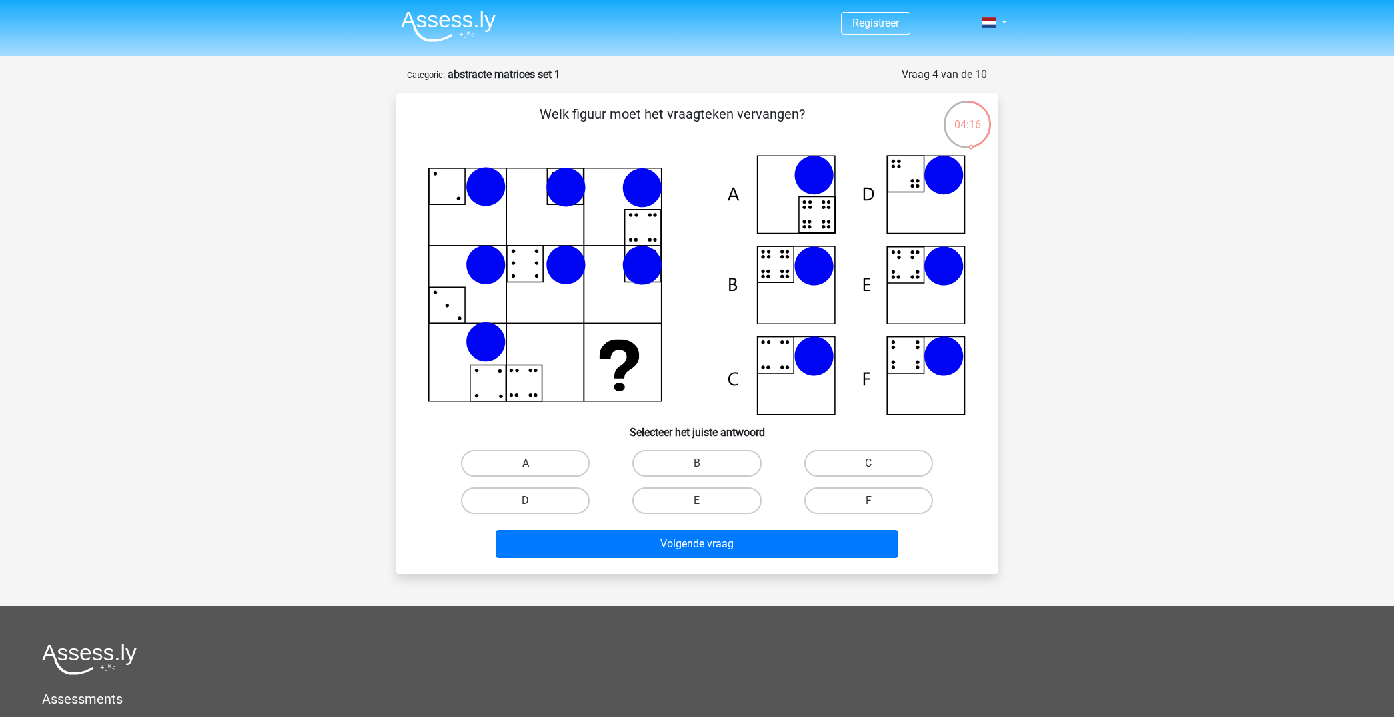
click at [773, 272] on icon at bounding box center [697, 285] width 538 height 260
click at [696, 458] on label "B" at bounding box center [697, 463] width 129 height 27
click at [697, 463] on input "B" at bounding box center [701, 467] width 9 height 9
radio input "true"
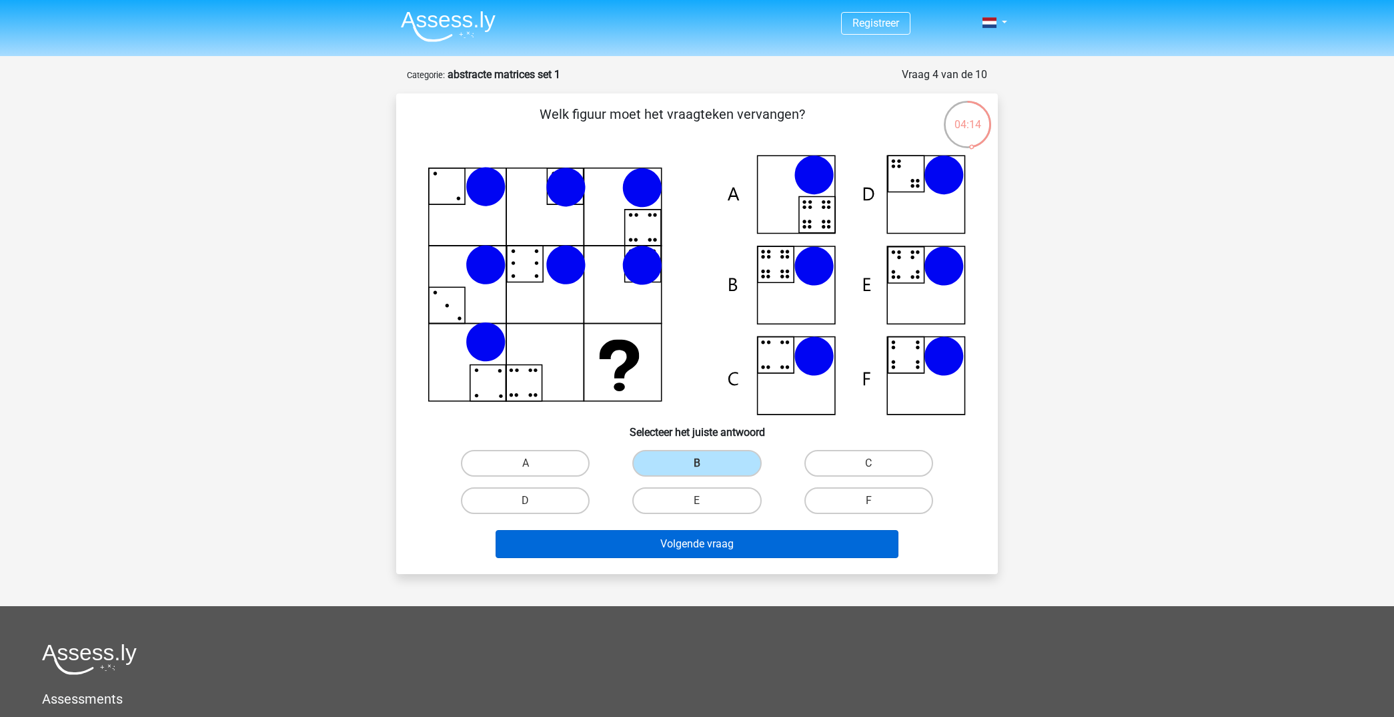
click at [693, 541] on button "Volgende vraag" at bounding box center [698, 544] width 404 height 28
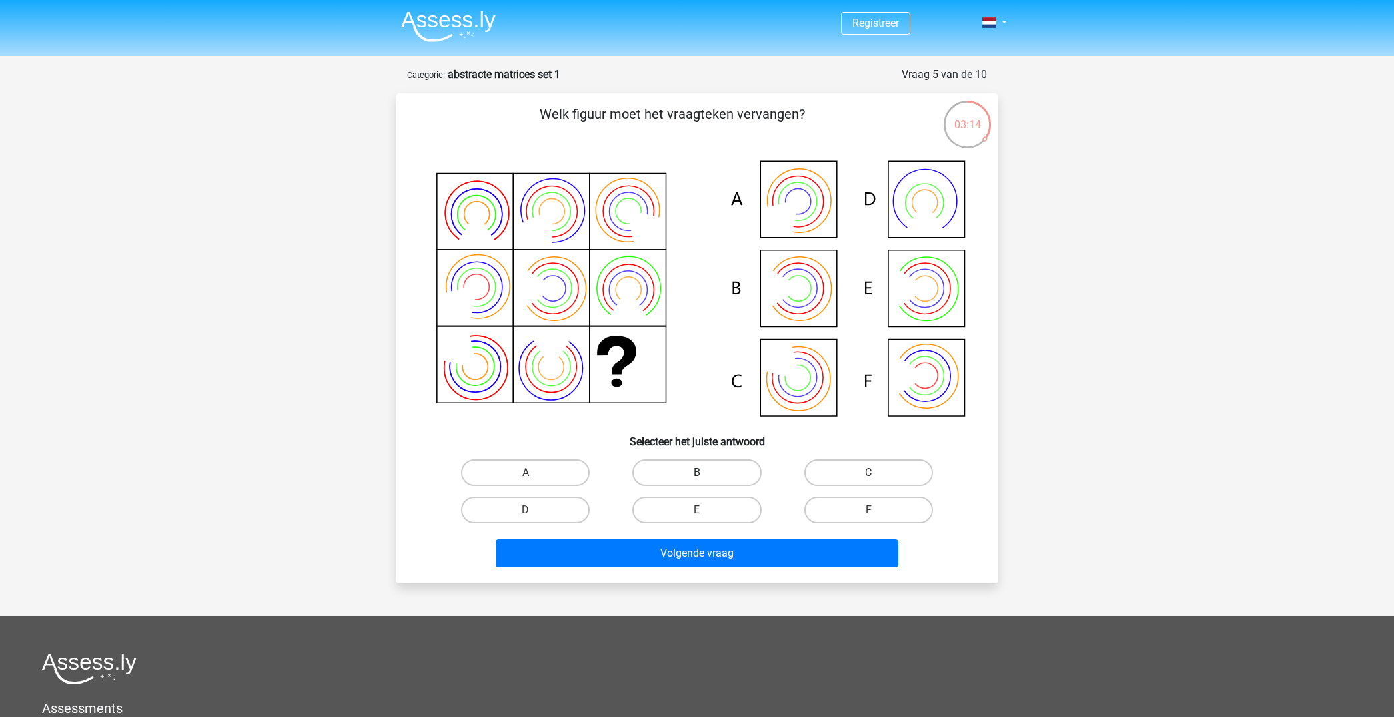
click at [722, 471] on label "B" at bounding box center [697, 472] width 129 height 27
click at [706, 472] on input "B" at bounding box center [701, 476] width 9 height 9
radio input "true"
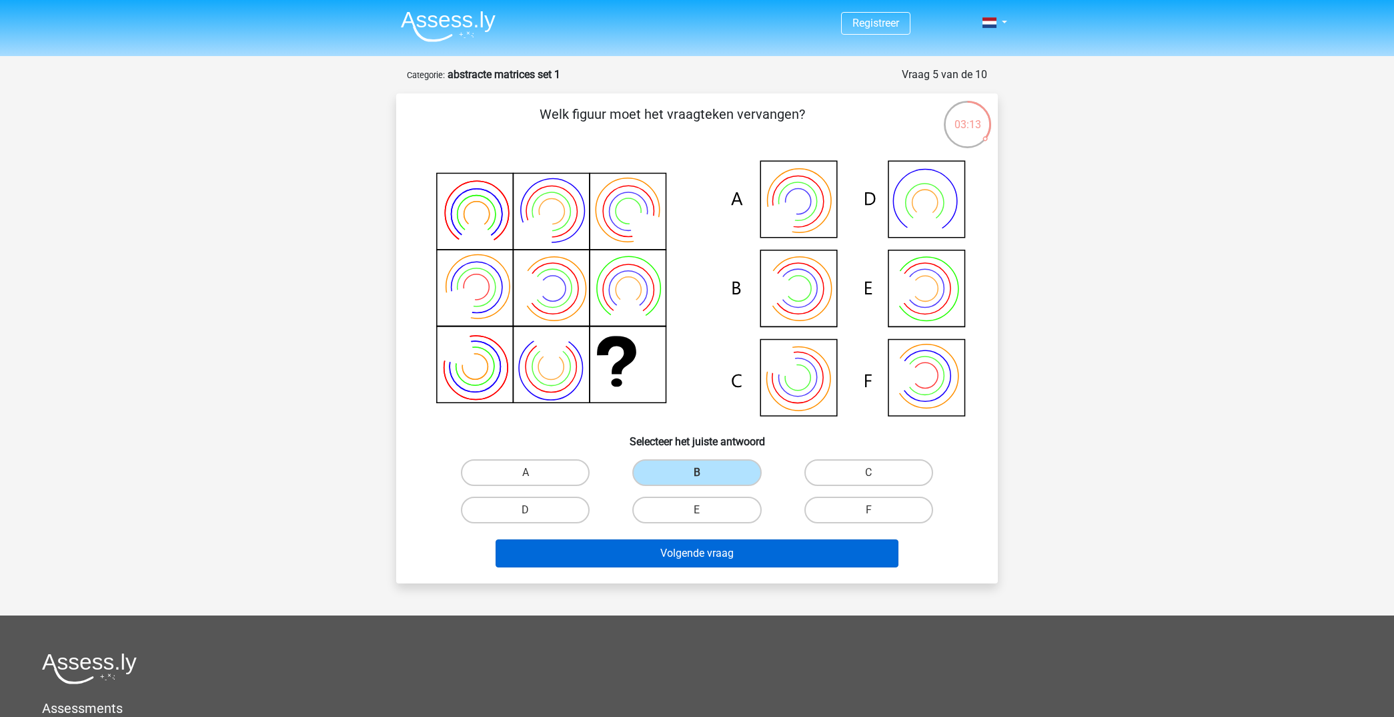
click at [737, 558] on button "Volgende vraag" at bounding box center [698, 553] width 404 height 28
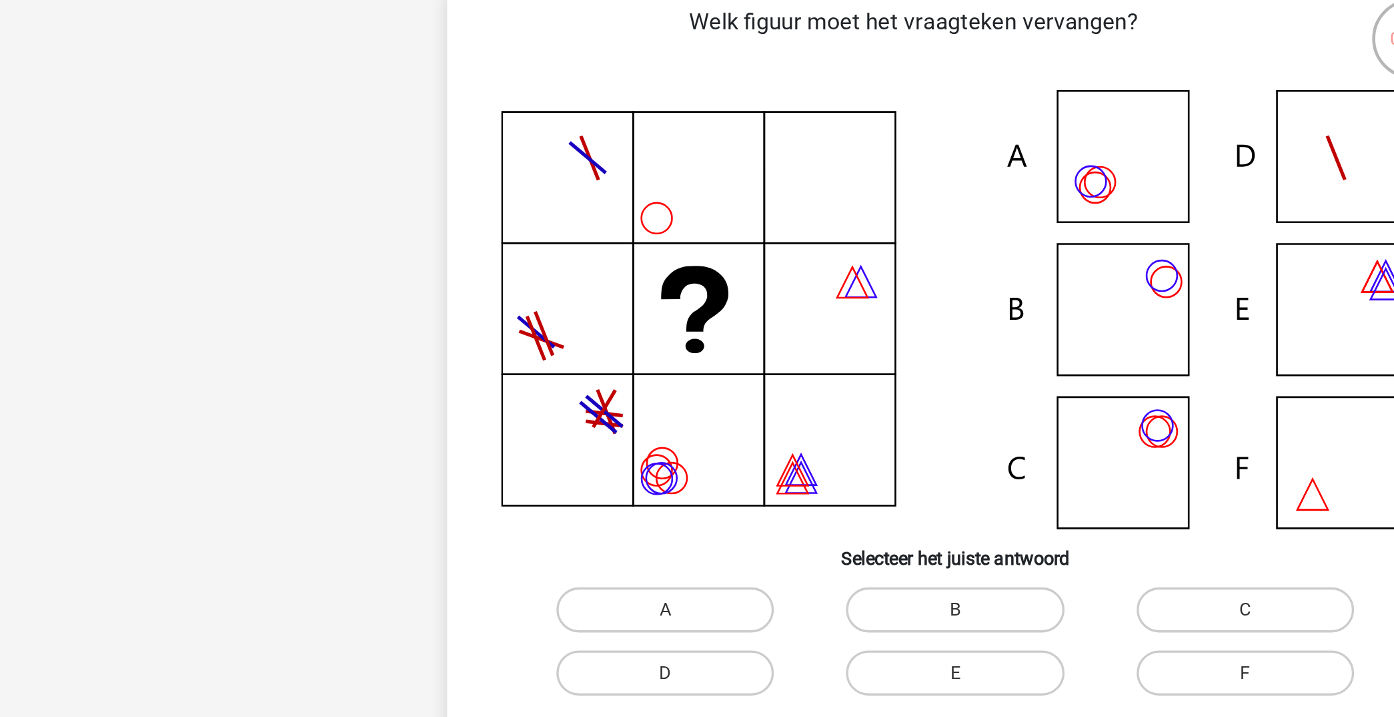
scroll to position [7, 0]
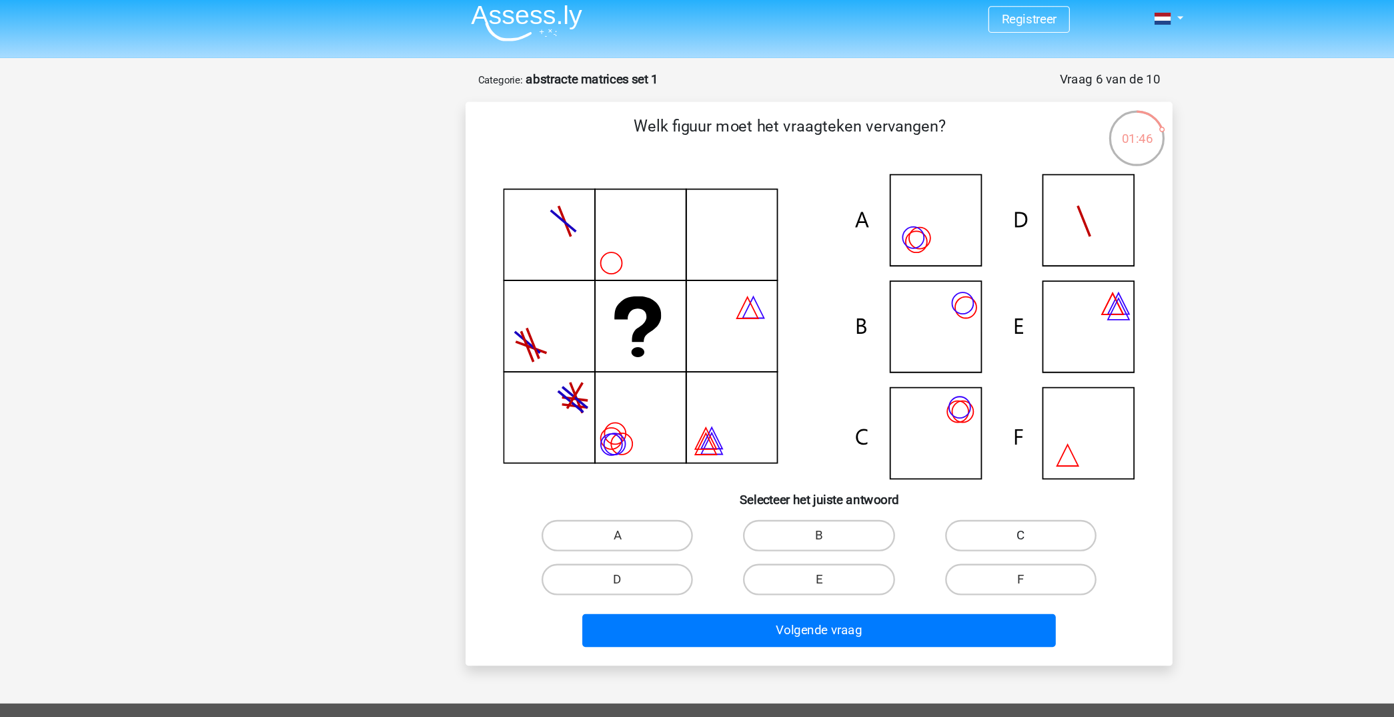
click at [847, 456] on label "C" at bounding box center [869, 455] width 129 height 27
click at [869, 456] on input "C" at bounding box center [873, 460] width 9 height 9
radio input "true"
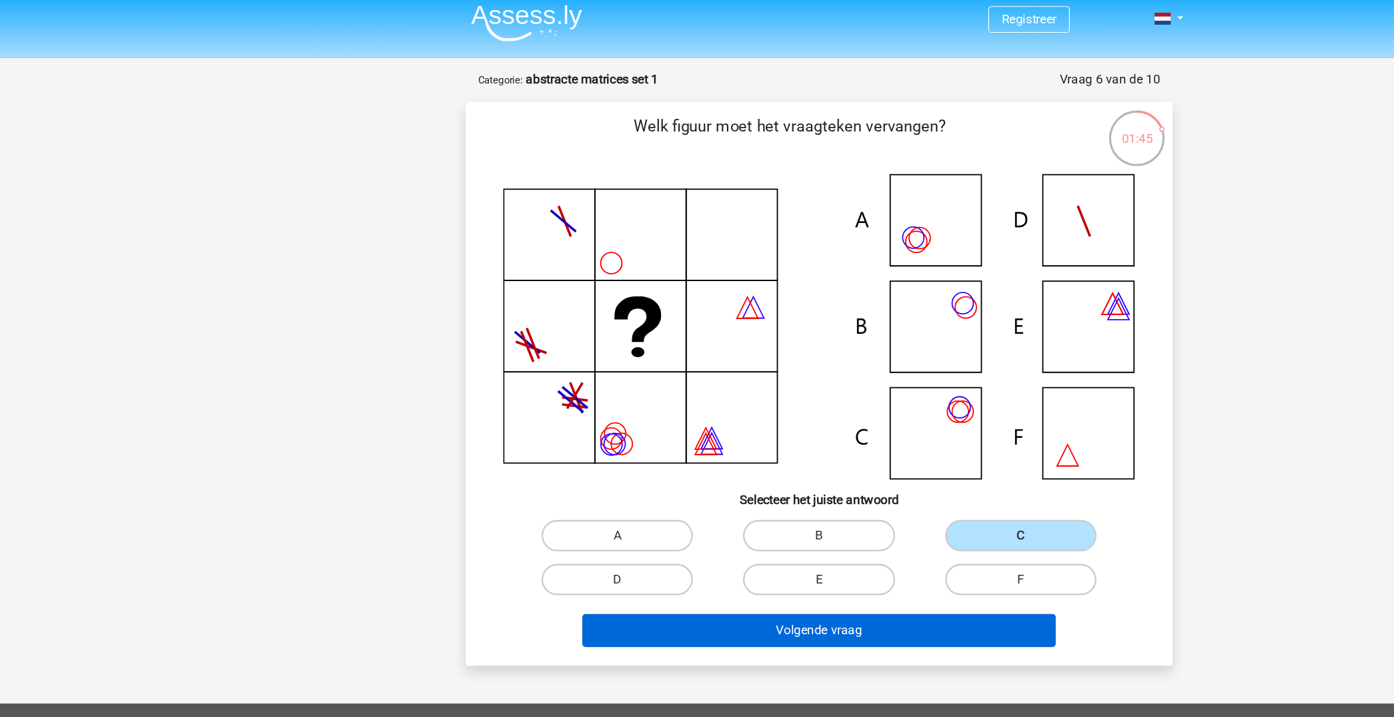
click at [740, 537] on button "Volgende vraag" at bounding box center [698, 536] width 404 height 28
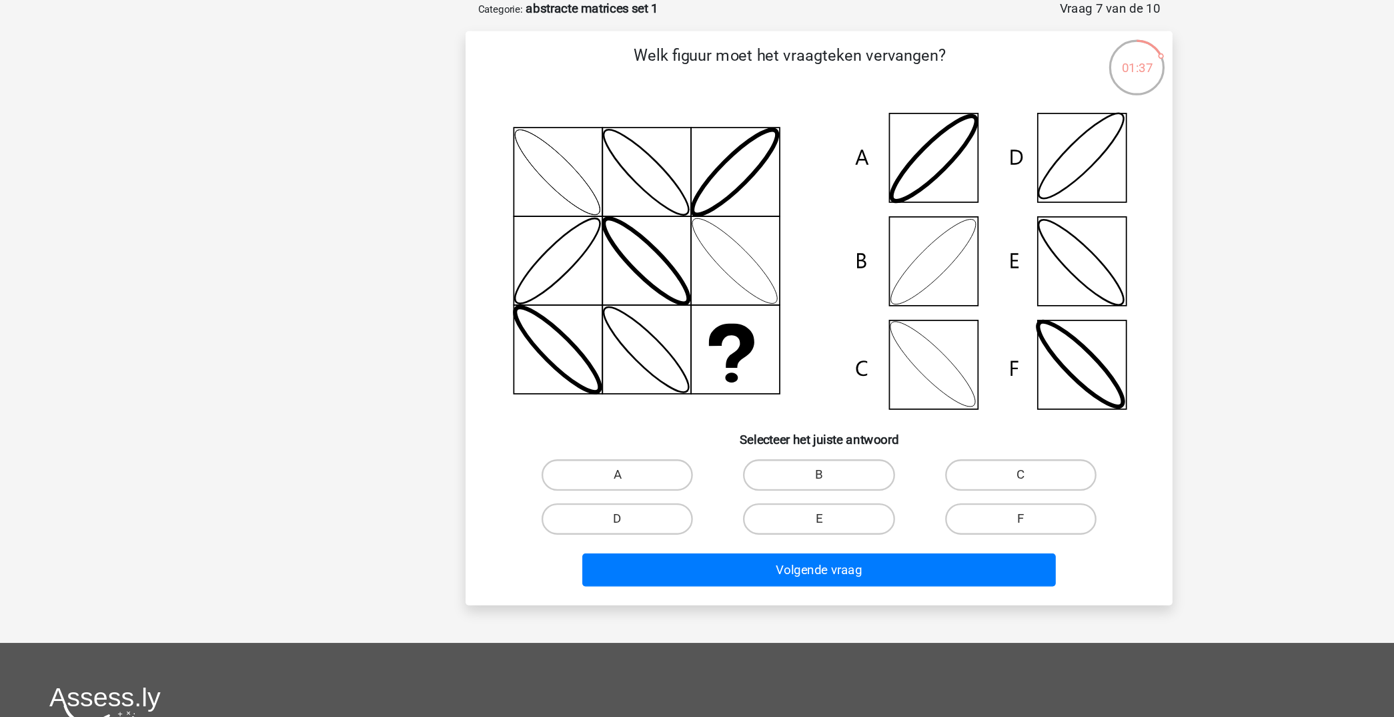
click at [699, 464] on input "B" at bounding box center [701, 468] width 9 height 9
radio input "true"
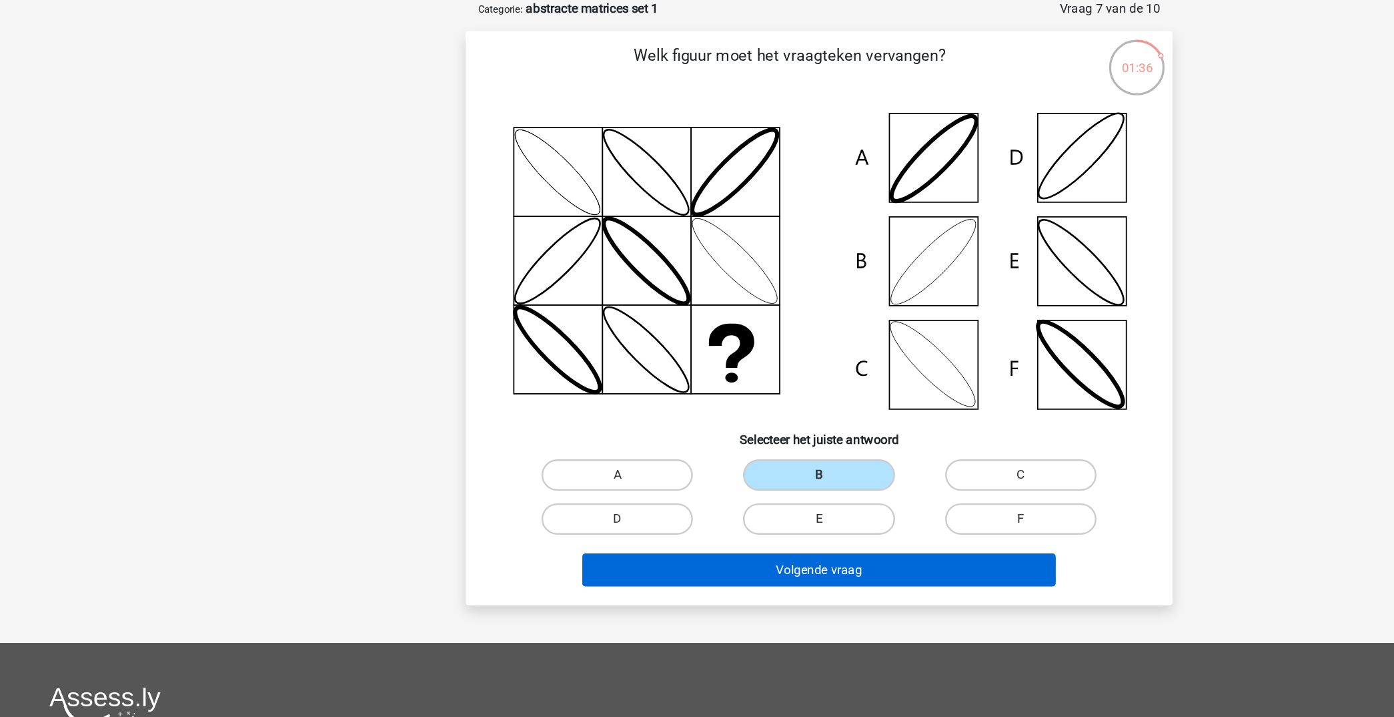
click at [735, 531] on button "Volgende vraag" at bounding box center [698, 545] width 404 height 28
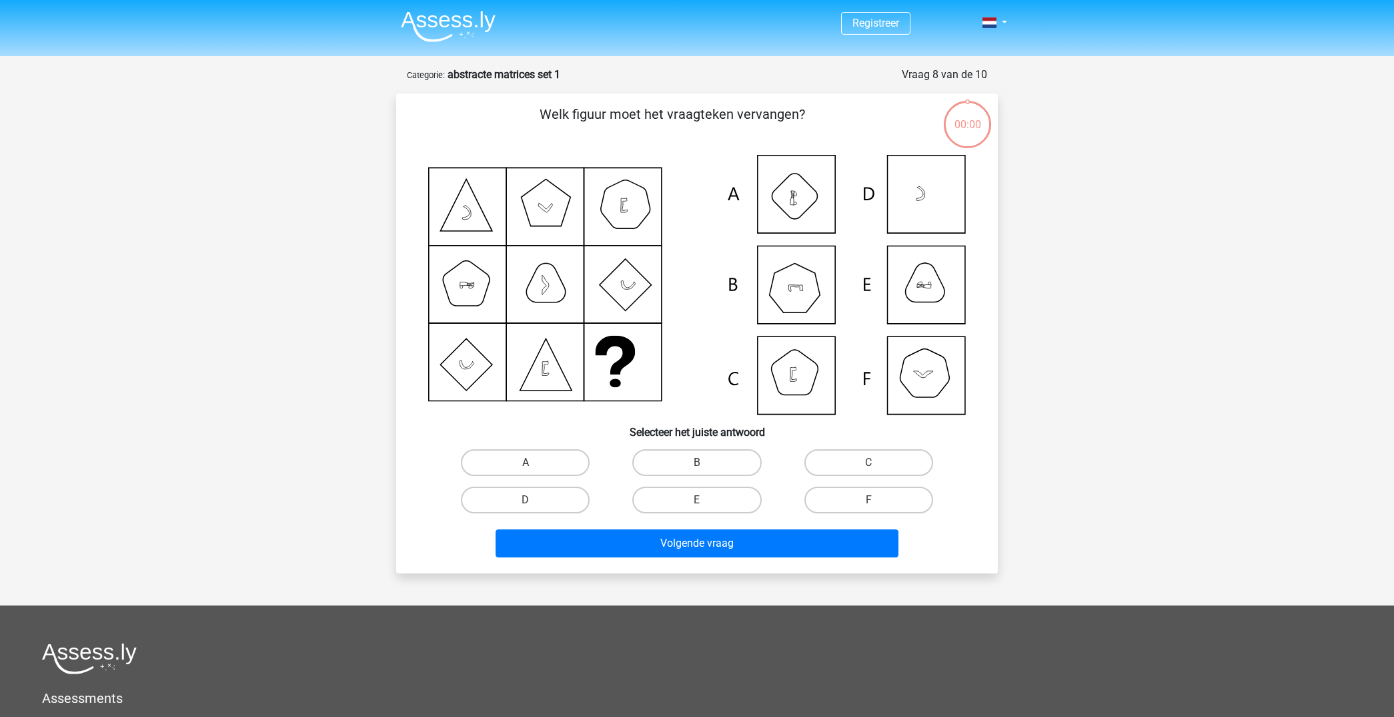
scroll to position [67, 0]
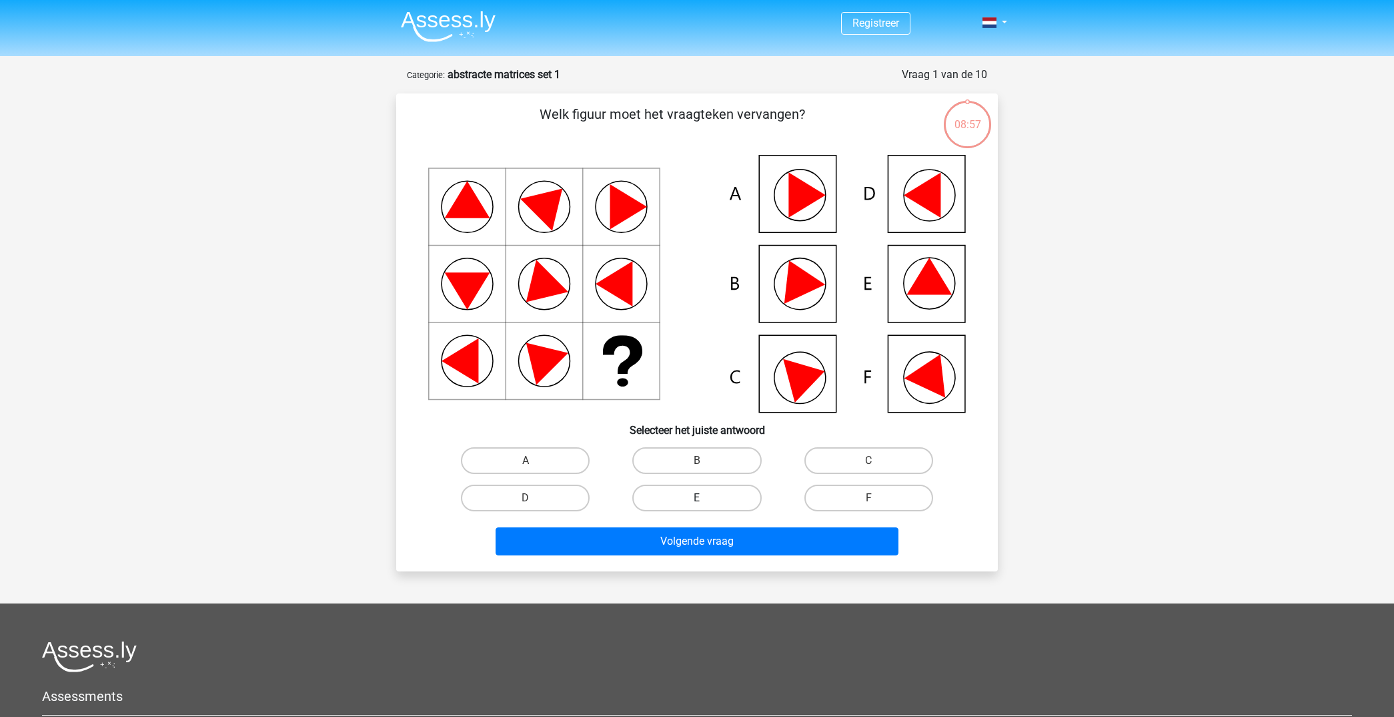
click at [709, 487] on label "E" at bounding box center [697, 497] width 129 height 27
click at [706, 498] on input "E" at bounding box center [701, 502] width 9 height 9
radio input "true"
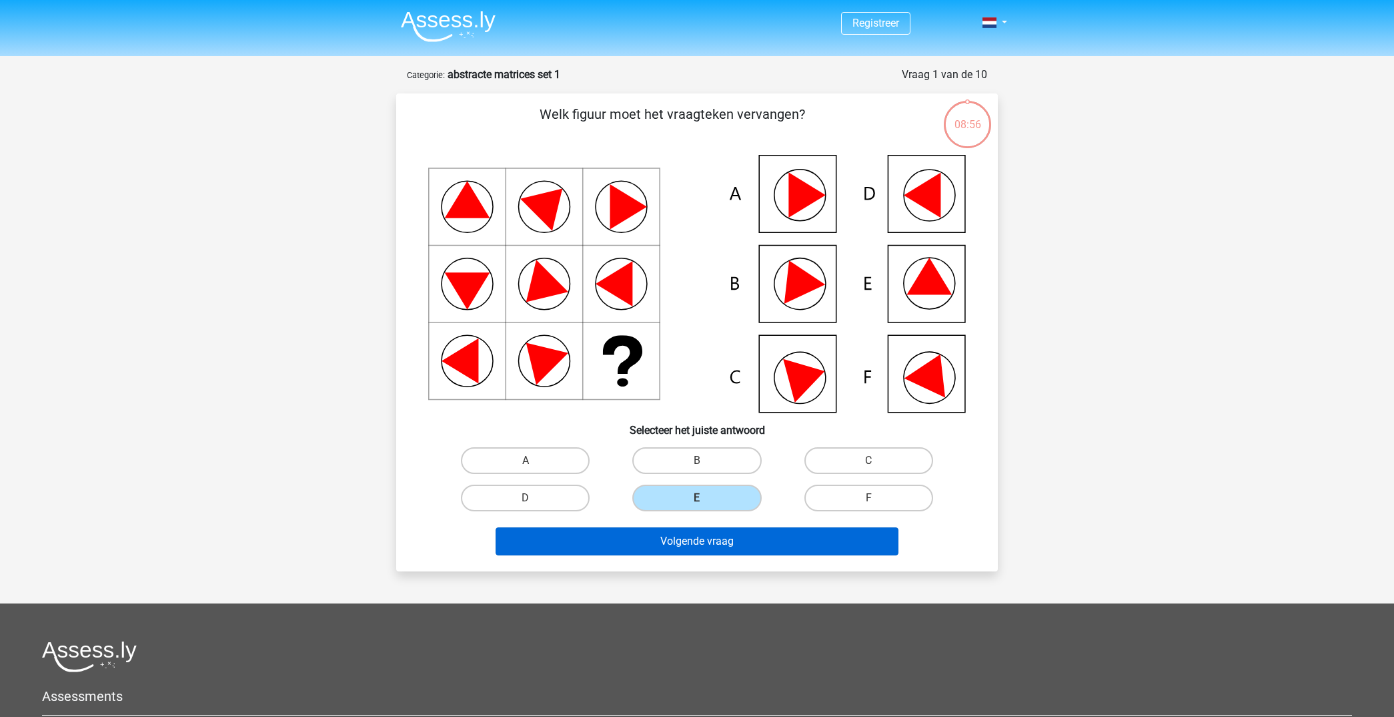
click at [749, 535] on button "Volgende vraag" at bounding box center [698, 541] width 404 height 28
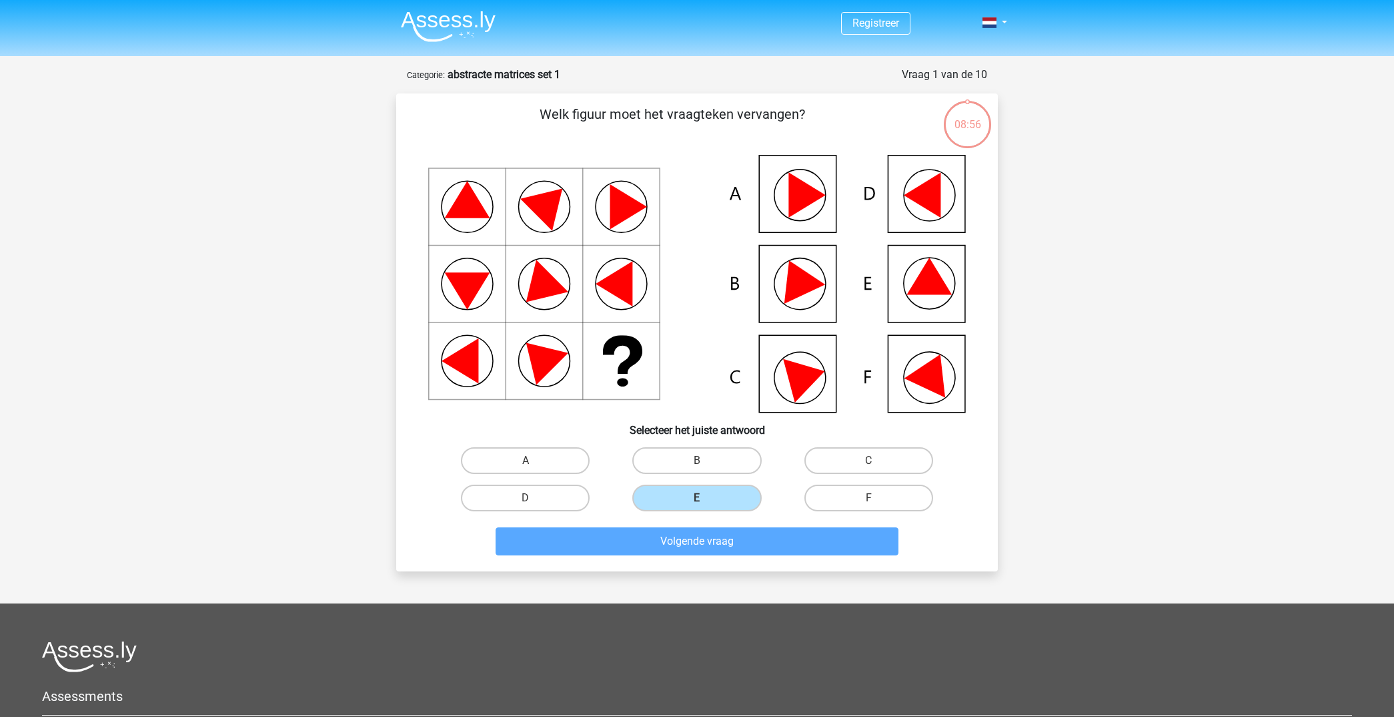
scroll to position [67, 0]
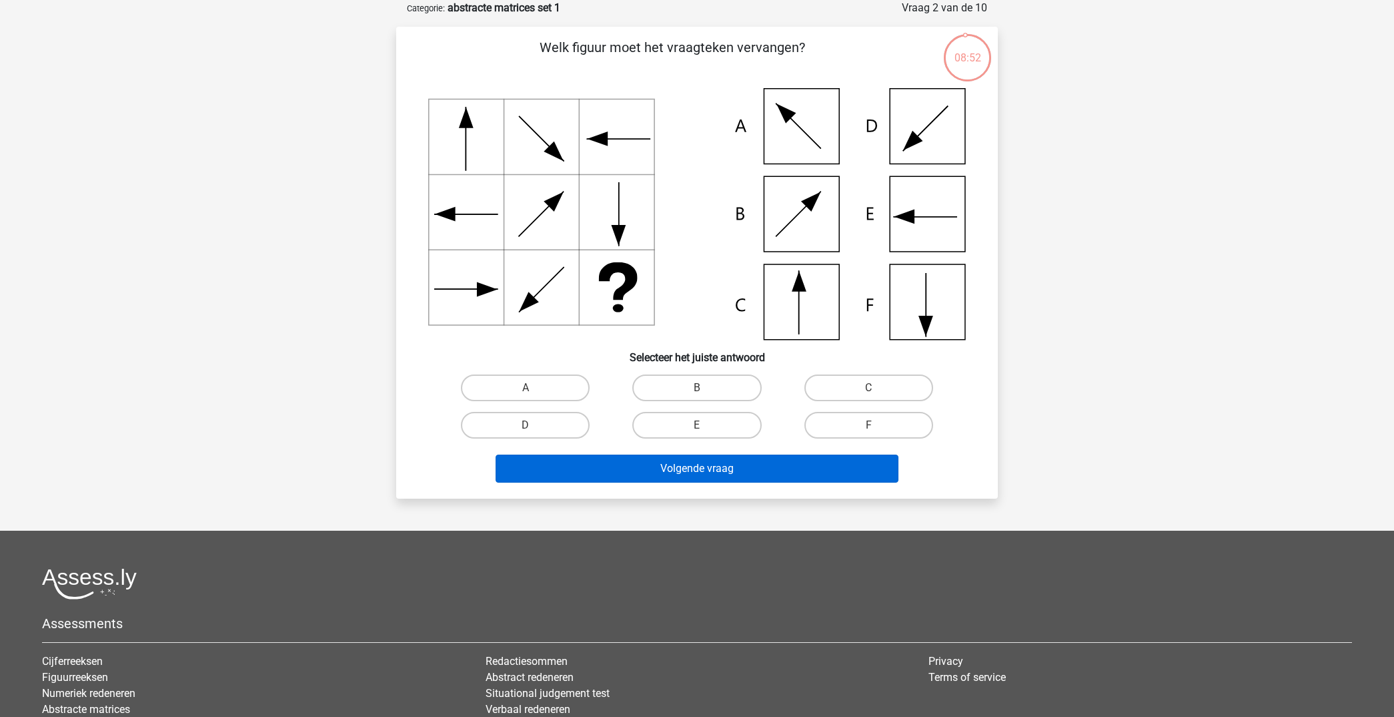
click at [768, 466] on button "Volgende vraag" at bounding box center [698, 468] width 404 height 28
click at [709, 420] on label "E" at bounding box center [697, 425] width 129 height 27
click at [706, 425] on input "E" at bounding box center [701, 429] width 9 height 9
radio input "true"
click at [729, 467] on button "Volgende vraag" at bounding box center [698, 468] width 404 height 28
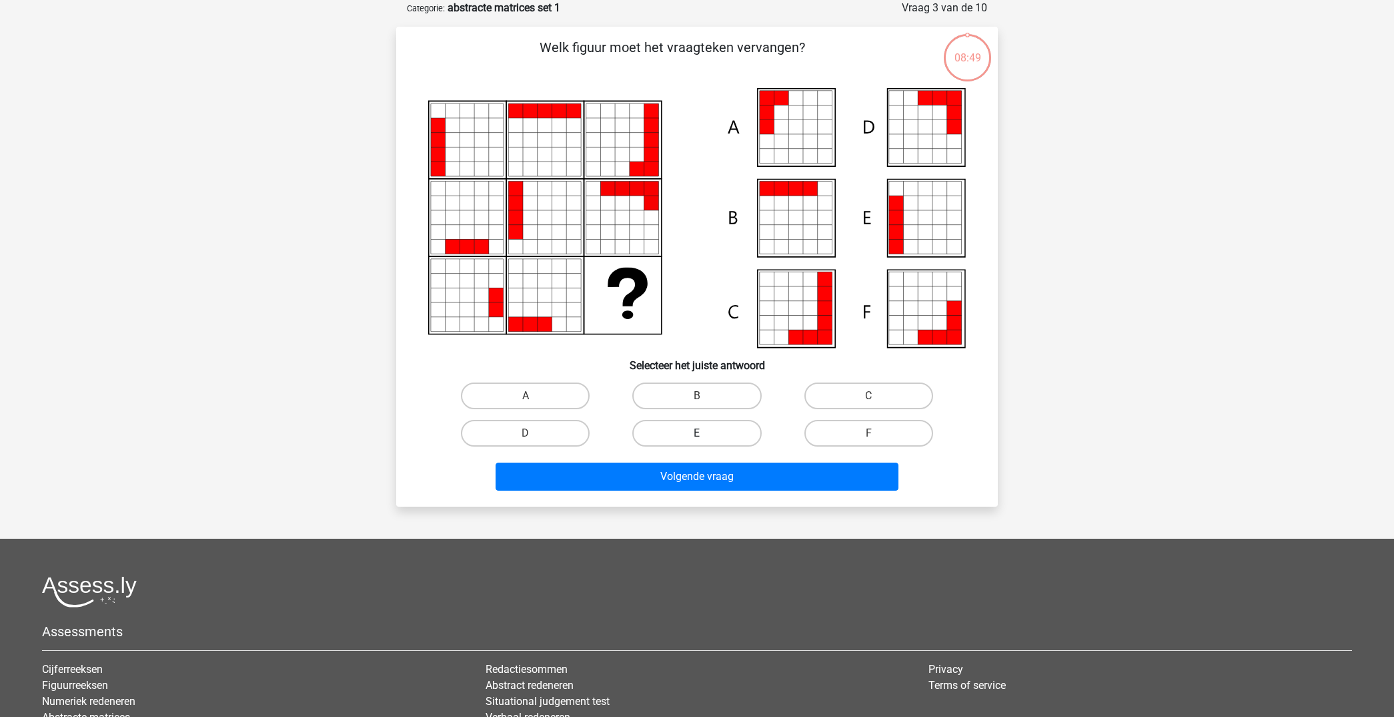
click at [721, 435] on label "E" at bounding box center [697, 433] width 129 height 27
click at [706, 435] on input "E" at bounding box center [701, 437] width 9 height 9
radio input "true"
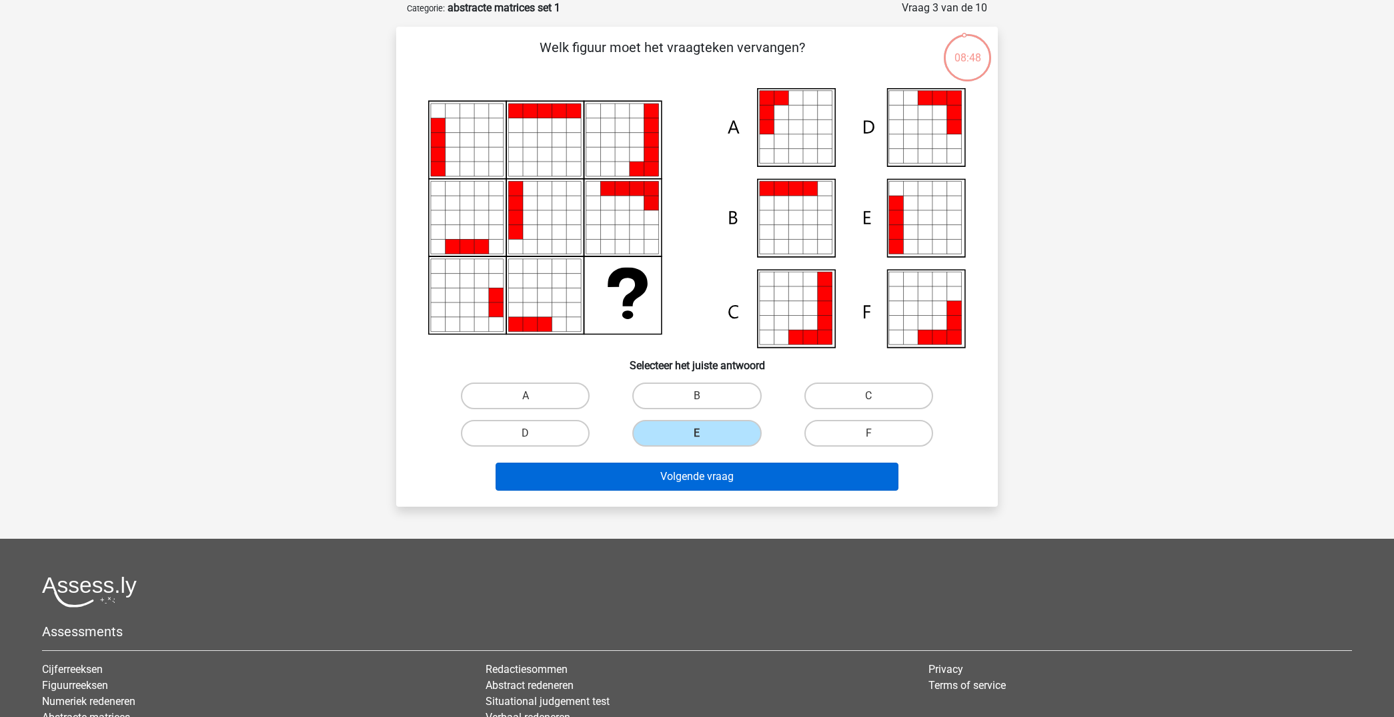
click at [722, 476] on button "Volgende vraag" at bounding box center [698, 476] width 404 height 28
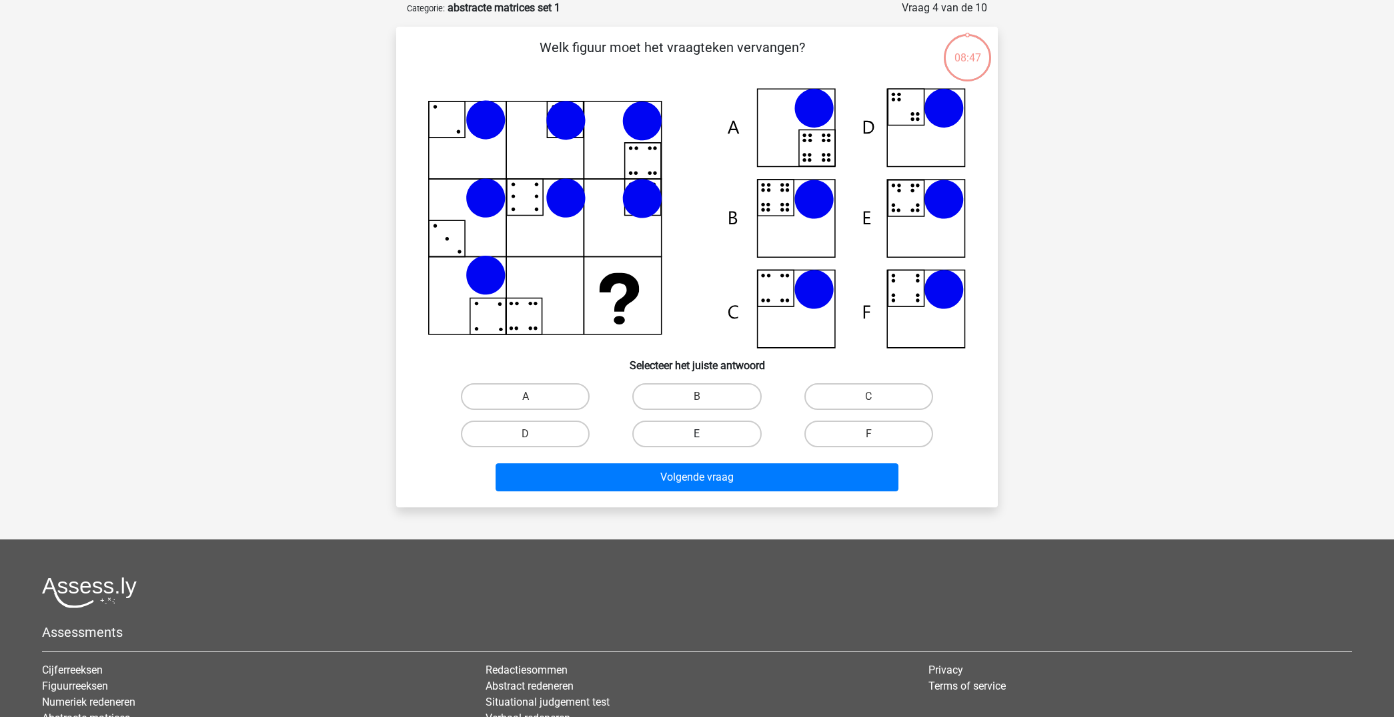
click at [731, 430] on label "E" at bounding box center [697, 433] width 129 height 27
click at [706, 434] on input "E" at bounding box center [701, 438] width 9 height 9
radio input "true"
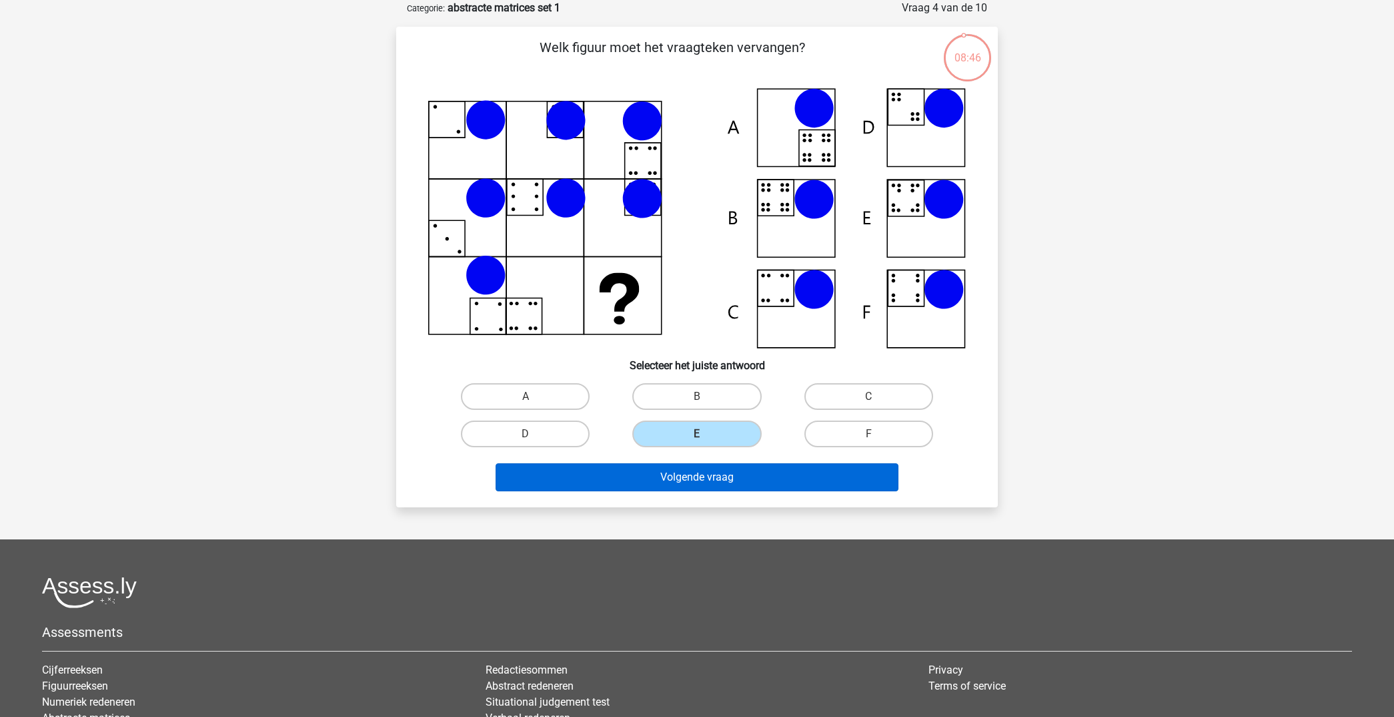
click at [731, 466] on button "Volgende vraag" at bounding box center [698, 477] width 404 height 28
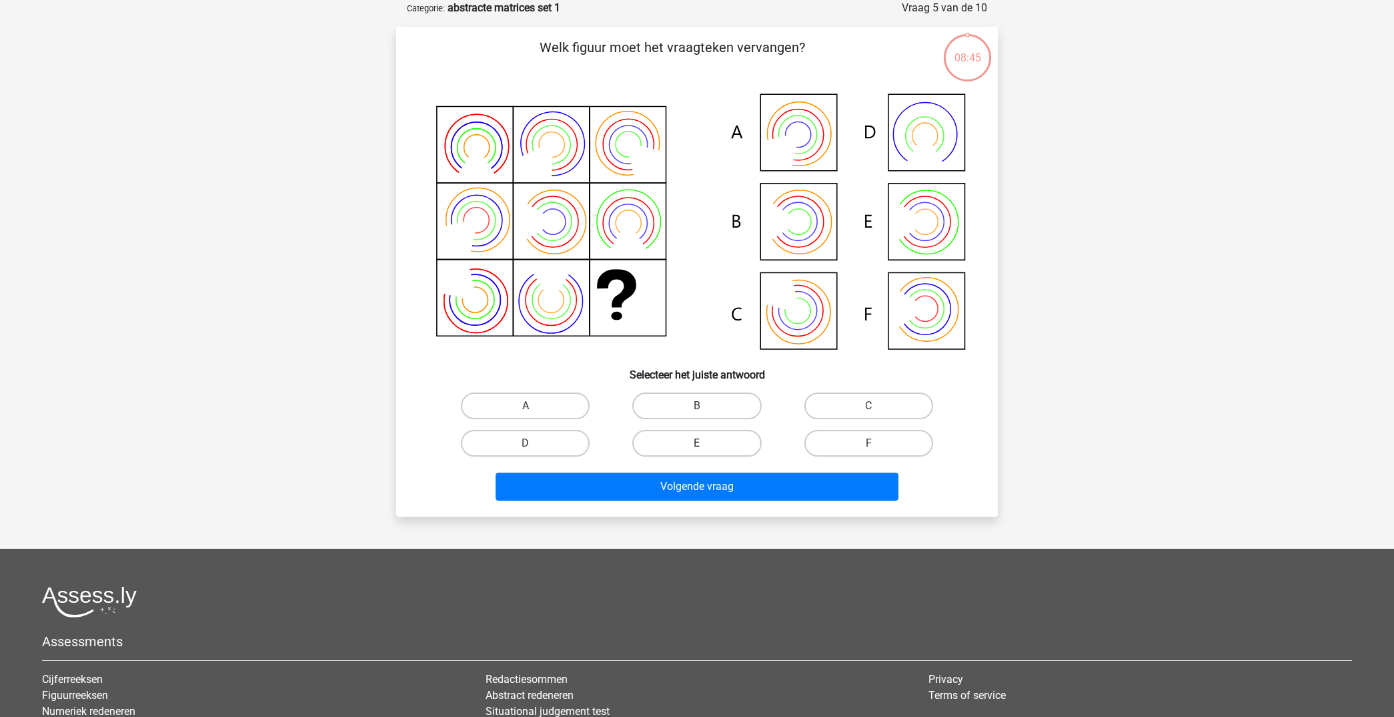
click at [714, 440] on label "E" at bounding box center [697, 443] width 129 height 27
click at [706, 443] on input "E" at bounding box center [701, 447] width 9 height 9
radio input "true"
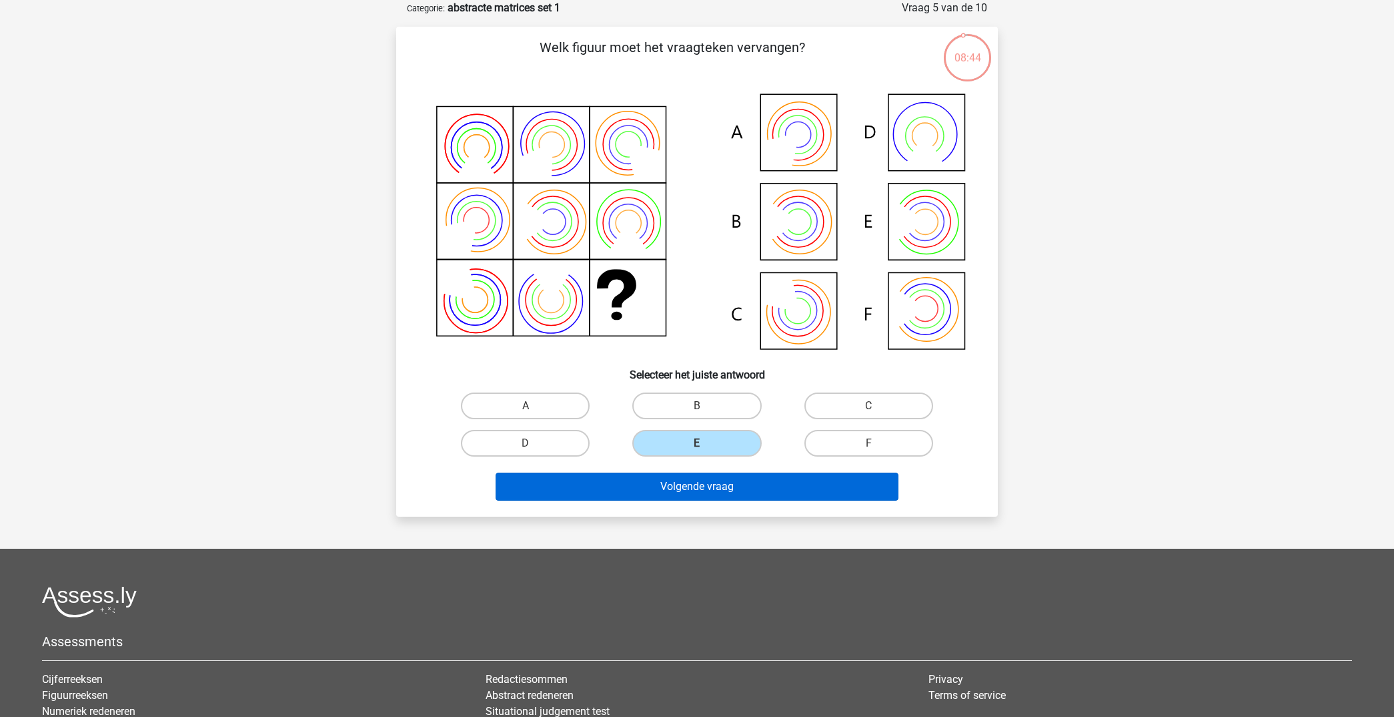
click at [715, 484] on button "Volgende vraag" at bounding box center [698, 486] width 404 height 28
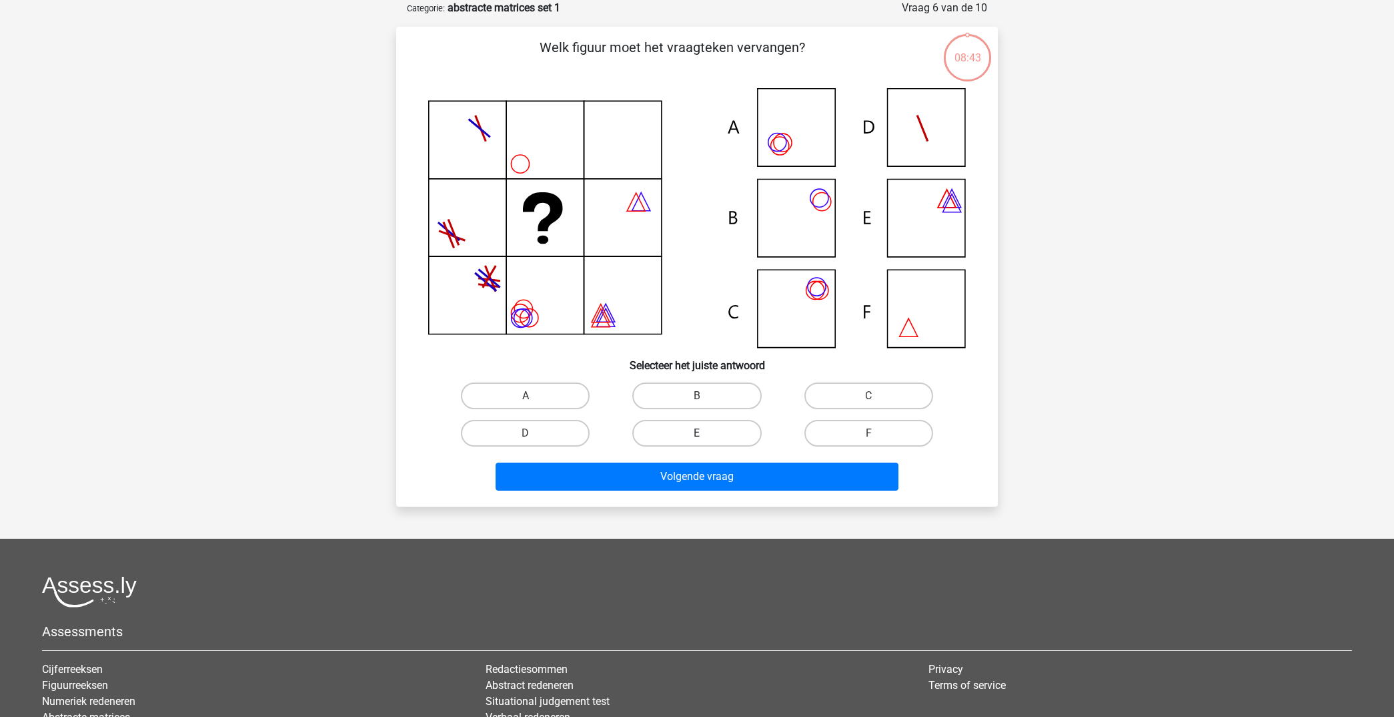
click at [713, 429] on label "E" at bounding box center [697, 433] width 129 height 27
click at [706, 433] on input "E" at bounding box center [701, 437] width 9 height 9
radio input "true"
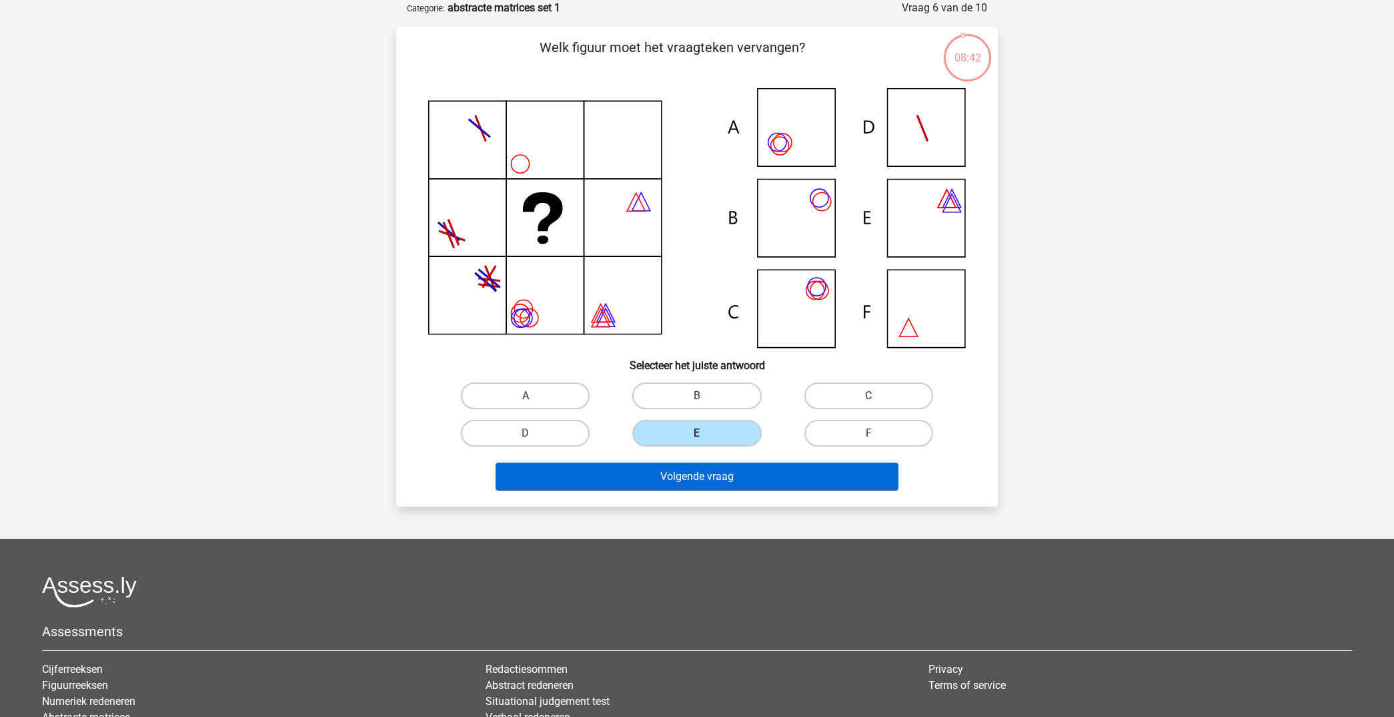
click at [711, 474] on button "Volgende vraag" at bounding box center [698, 476] width 404 height 28
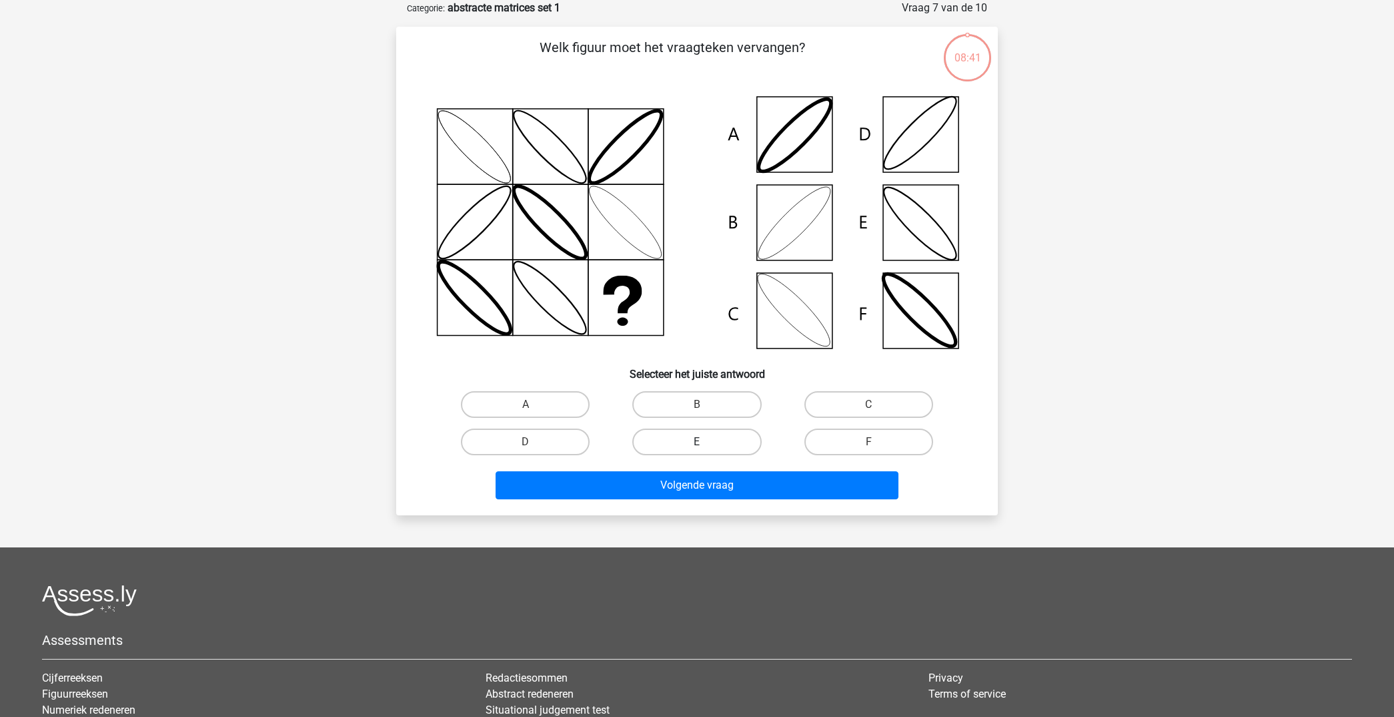
click at [714, 446] on label "E" at bounding box center [697, 441] width 129 height 27
click at [706, 446] on input "E" at bounding box center [701, 446] width 9 height 9
radio input "true"
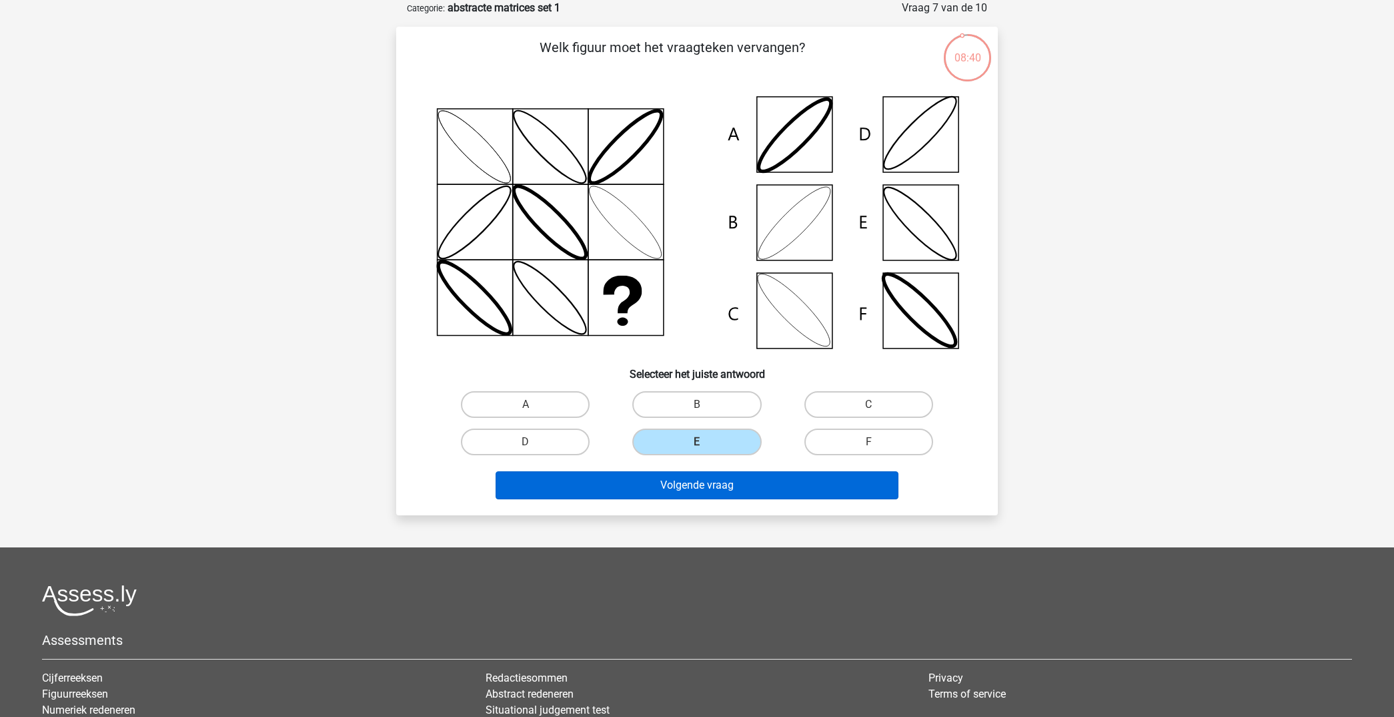
click at [715, 484] on button "Volgende vraag" at bounding box center [698, 485] width 404 height 28
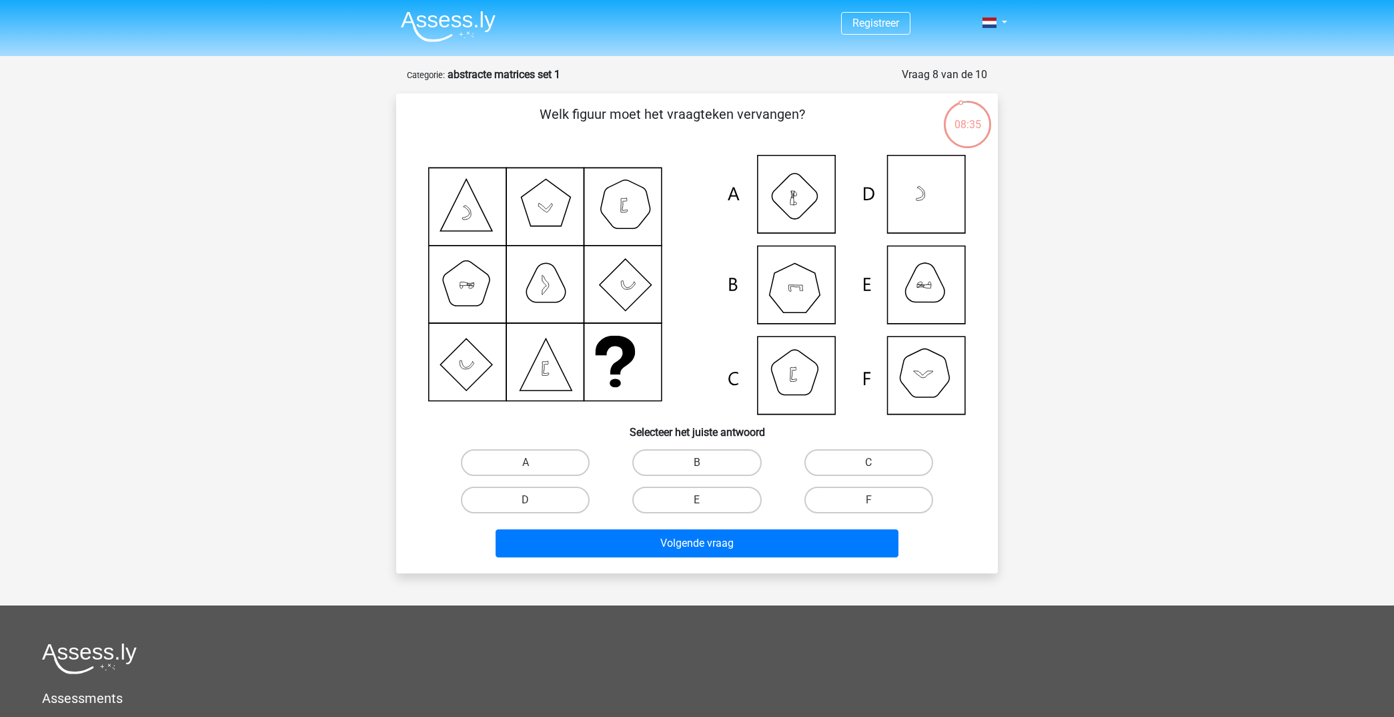
scroll to position [0, 0]
click at [709, 462] on label "B" at bounding box center [697, 462] width 129 height 27
click at [706, 462] on input "B" at bounding box center [701, 466] width 9 height 9
radio input "true"
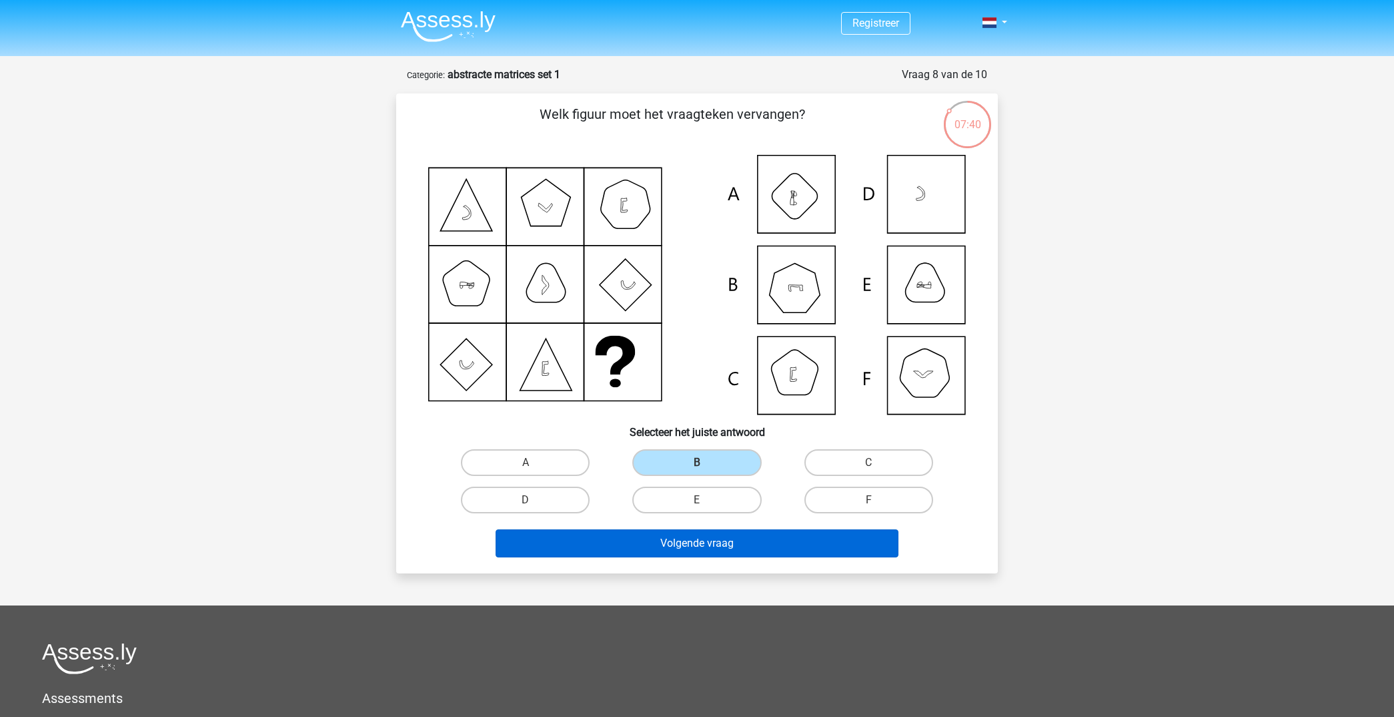
click at [753, 544] on button "Volgende vraag" at bounding box center [698, 543] width 404 height 28
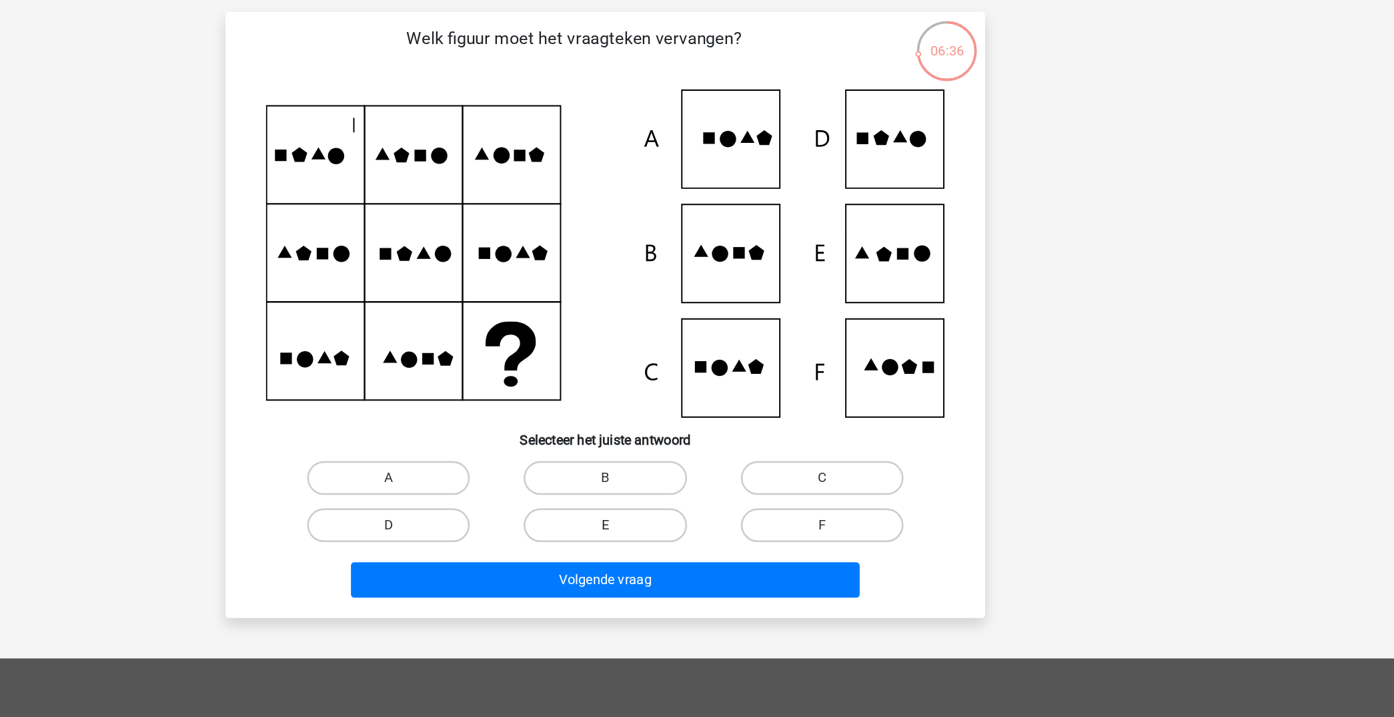
click at [633, 486] on label "E" at bounding box center [697, 499] width 129 height 27
click at [697, 500] on input "E" at bounding box center [701, 504] width 9 height 9
radio input "true"
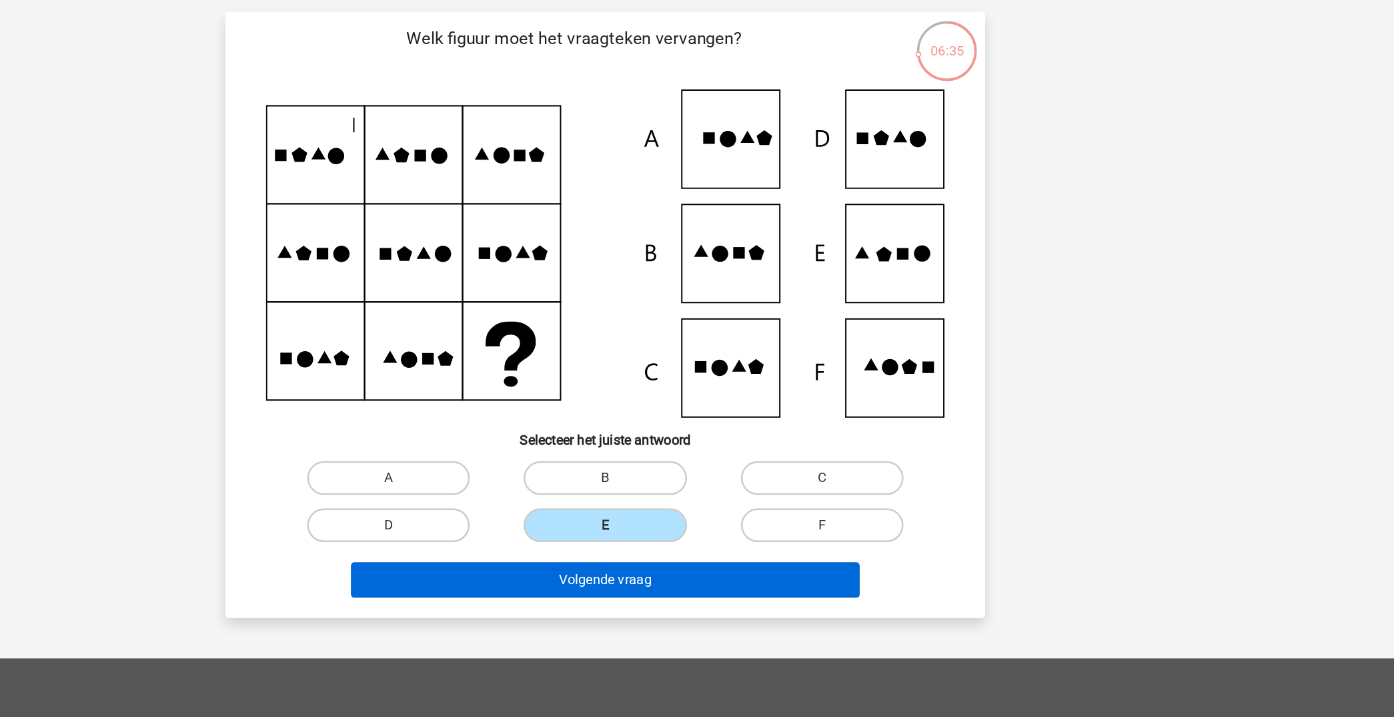
click at [503, 529] on button "Volgende vraag" at bounding box center [698, 543] width 404 height 28
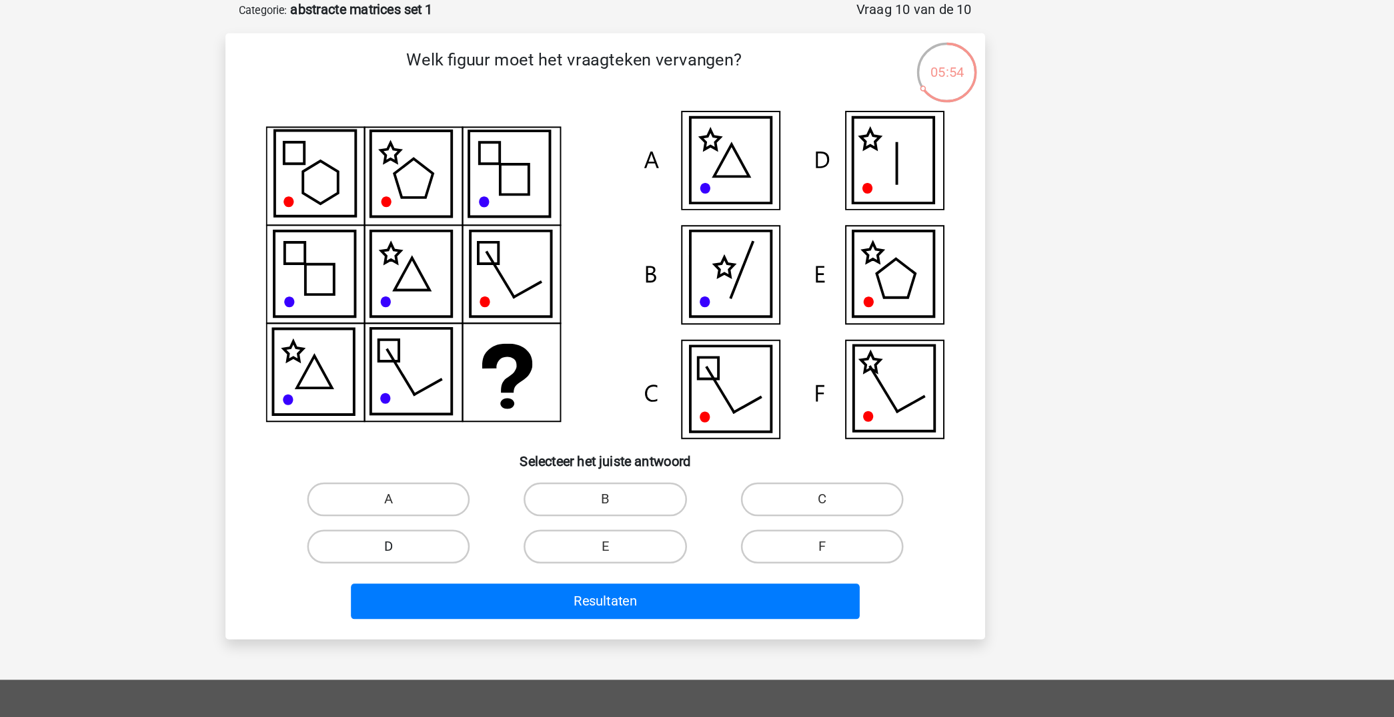
click at [461, 486] on label "D" at bounding box center [525, 499] width 129 height 27
click at [526, 500] on input "D" at bounding box center [530, 504] width 9 height 9
radio input "true"
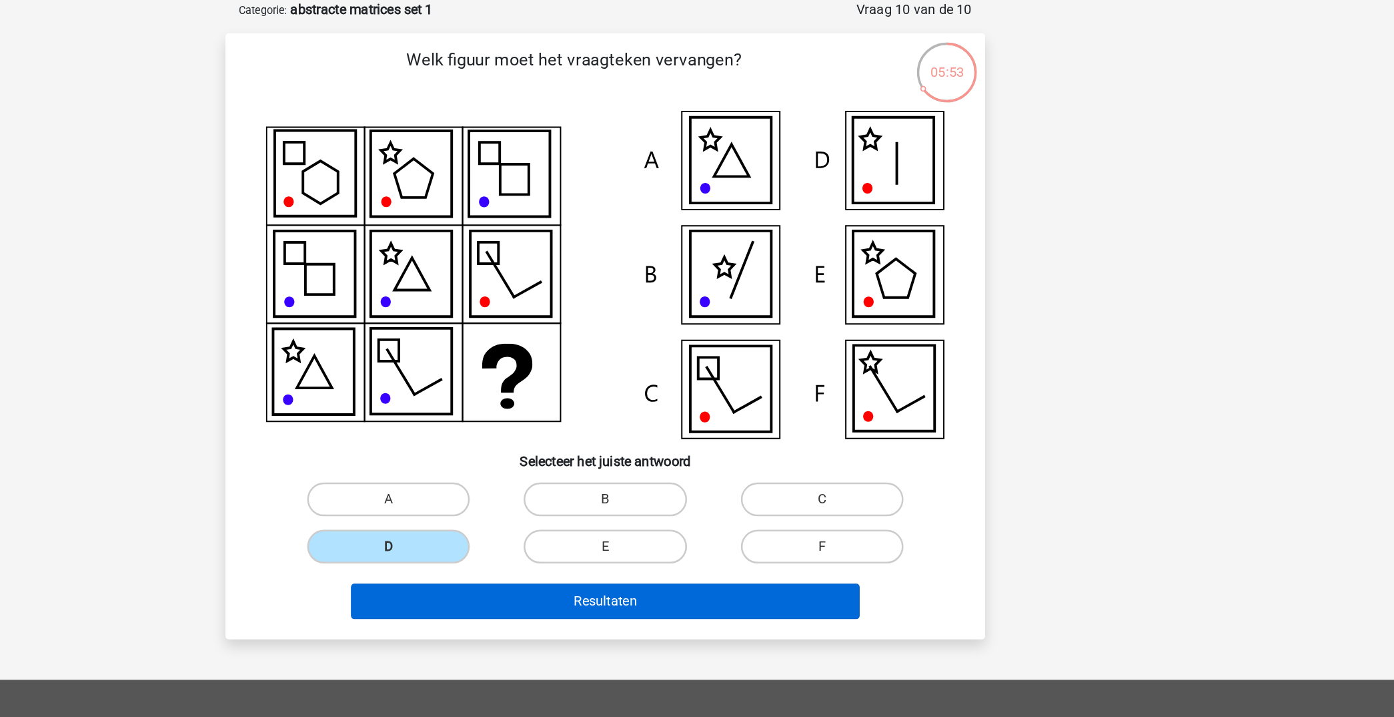
click at [496, 529] on button "Resultaten" at bounding box center [698, 543] width 404 height 28
